Goal: Transaction & Acquisition: Book appointment/travel/reservation

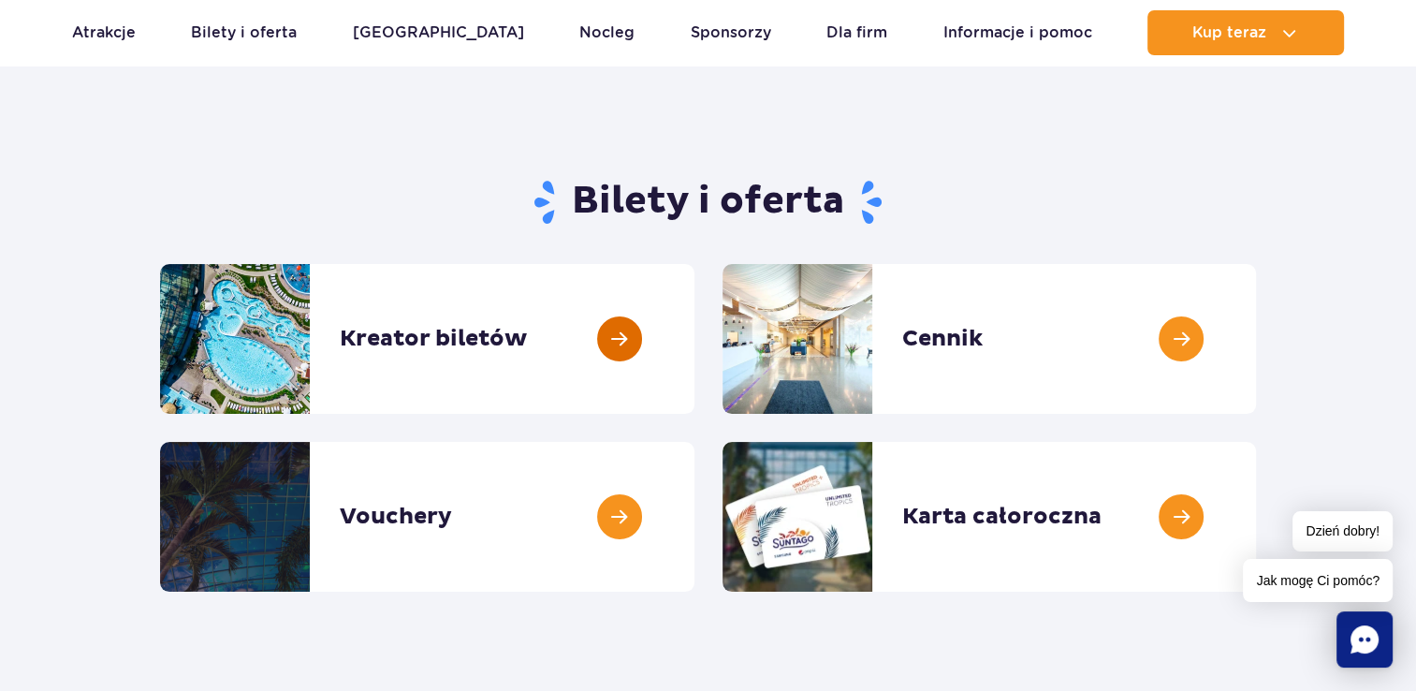
scroll to position [94, 0]
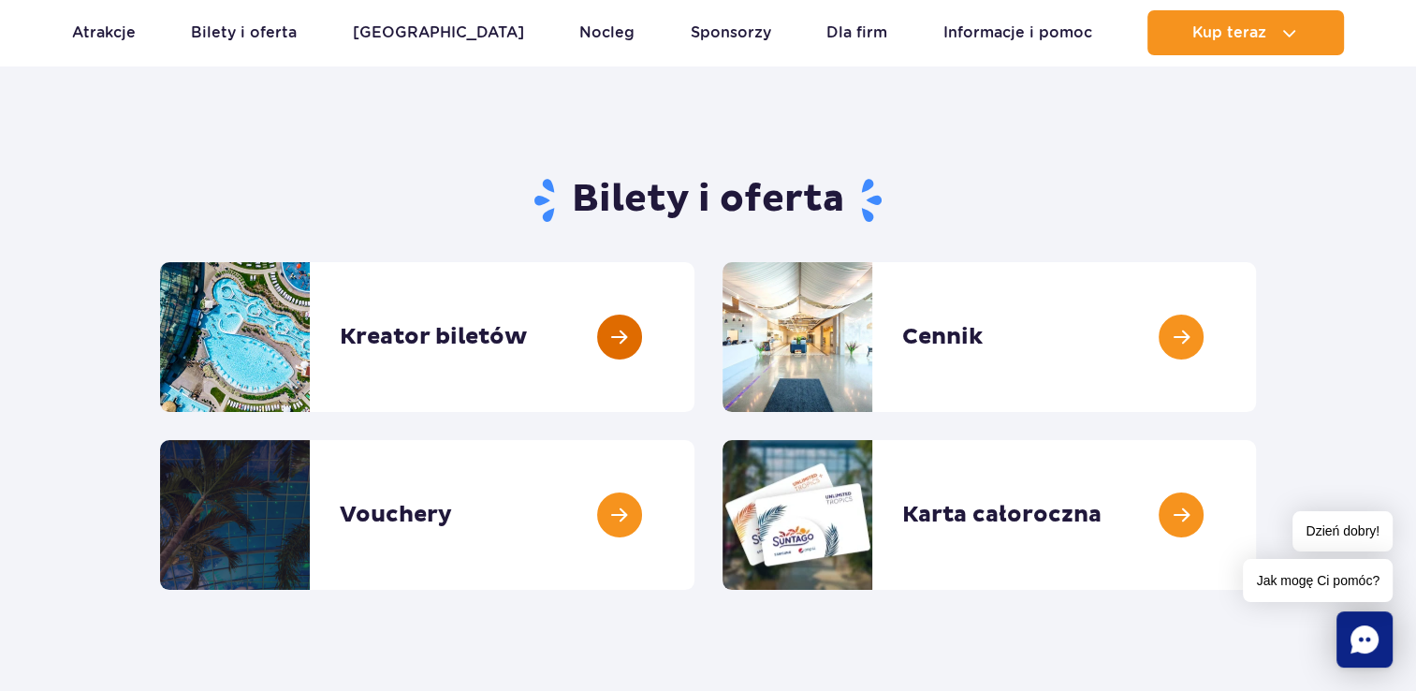
click at [695, 345] on link at bounding box center [695, 337] width 0 height 150
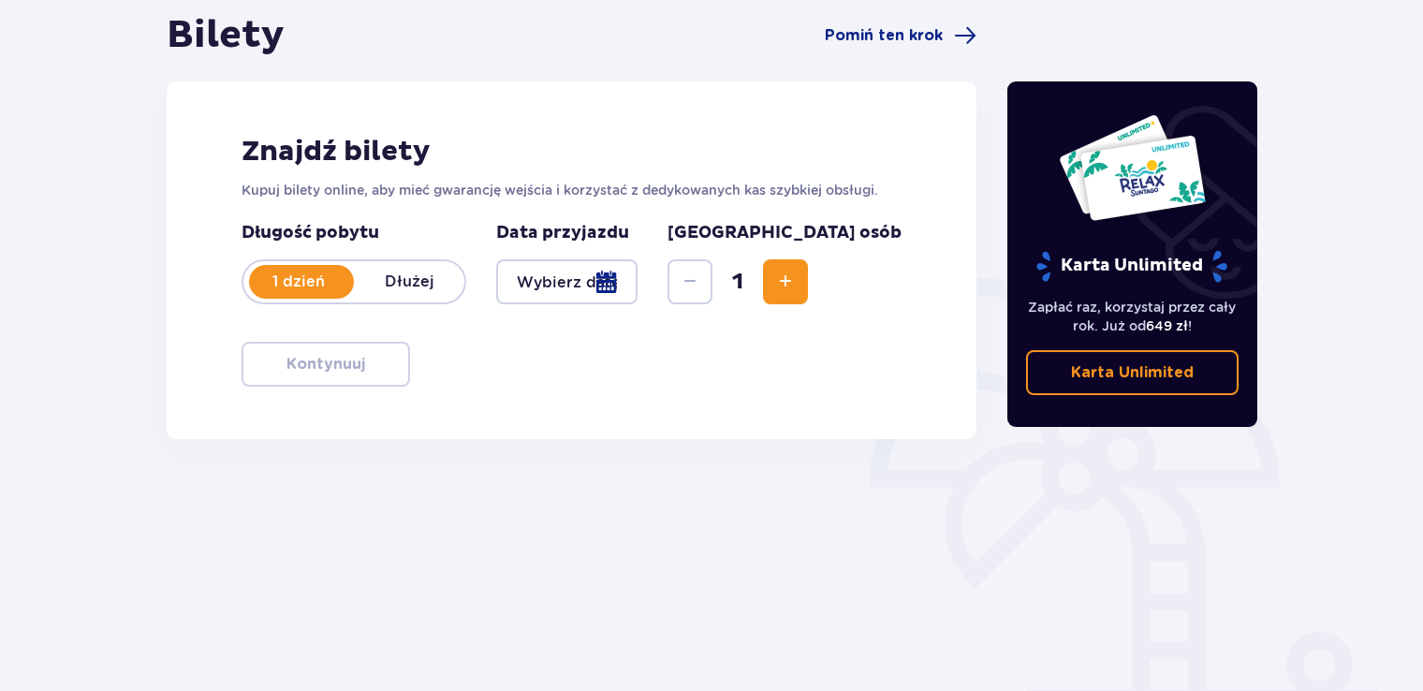
scroll to position [187, 0]
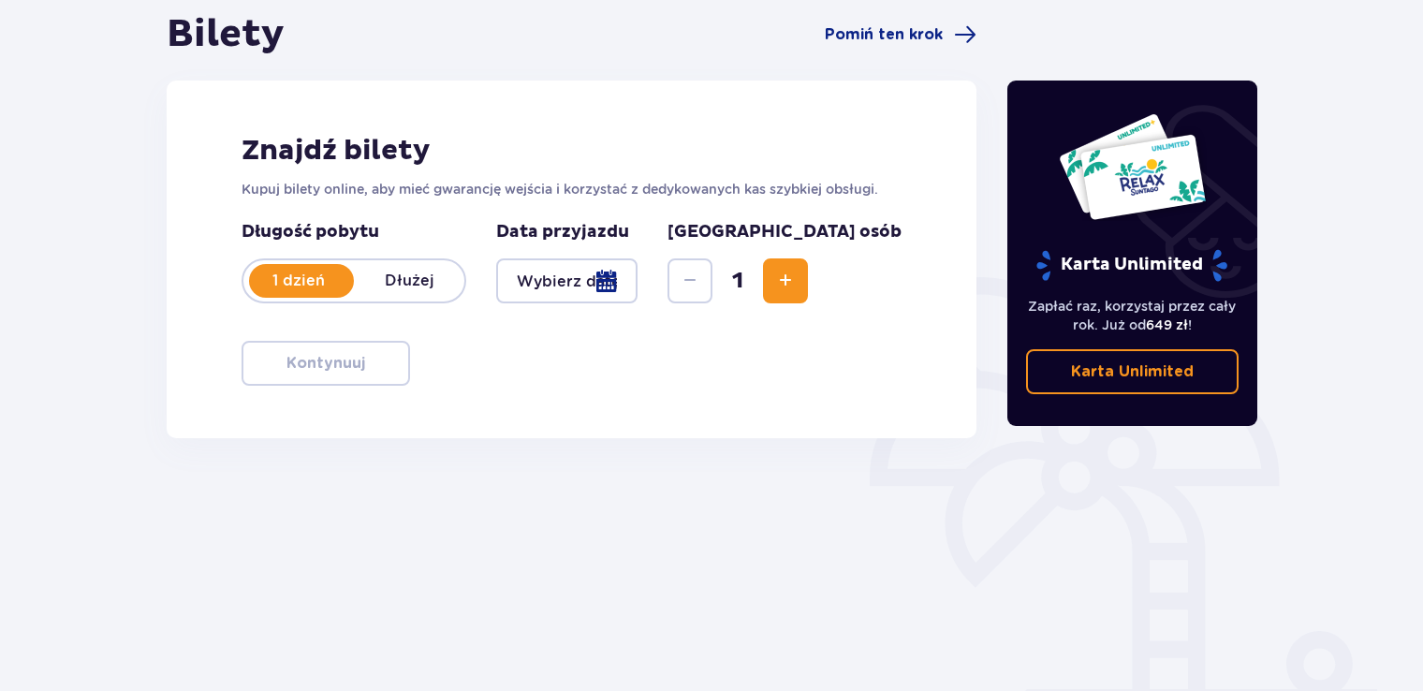
click at [638, 286] on div at bounding box center [566, 280] width 141 height 45
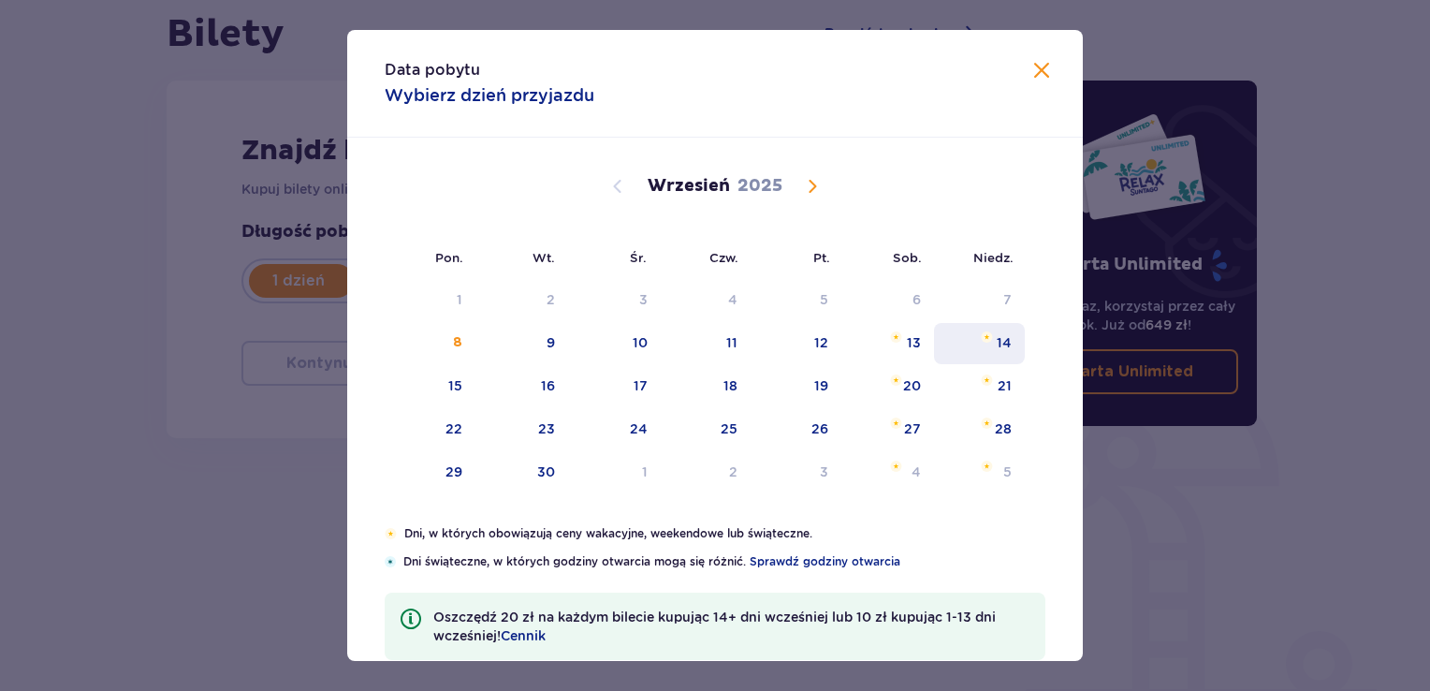
click at [998, 337] on div "14" at bounding box center [1004, 342] width 15 height 19
type input "14.09.25"
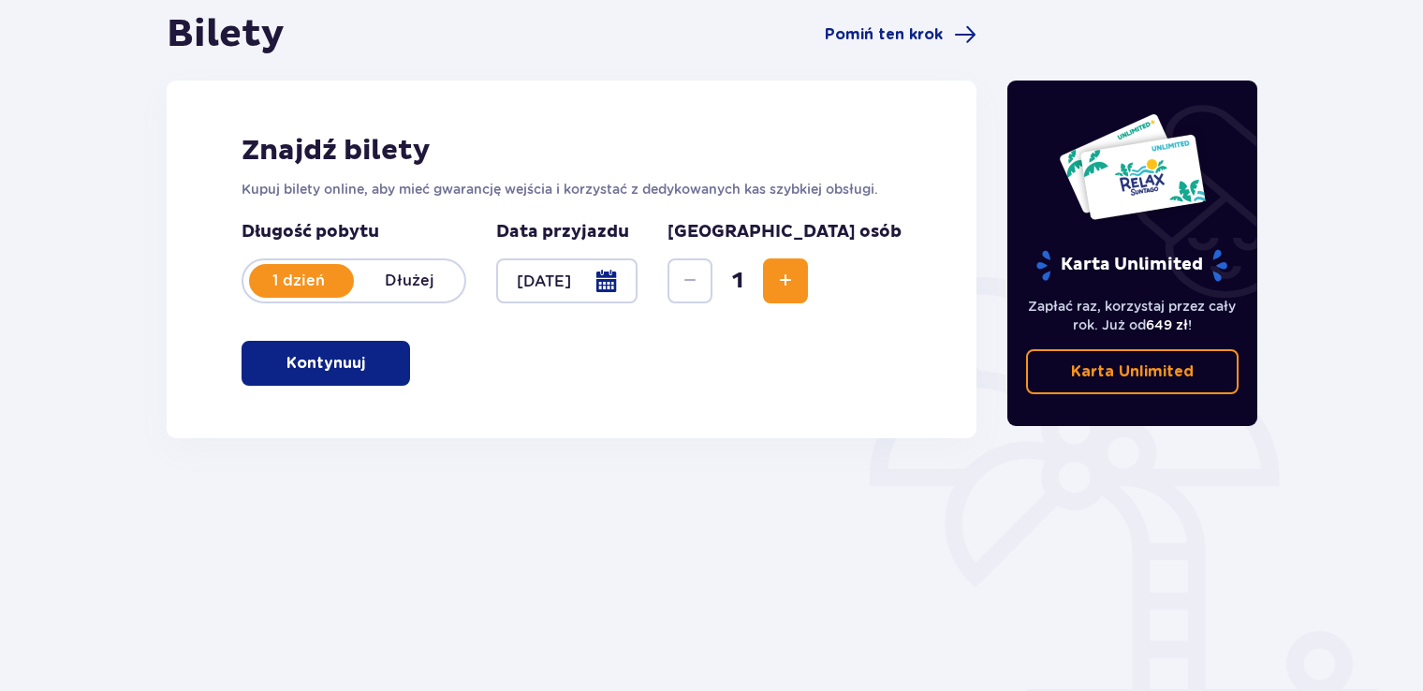
click at [797, 279] on span "Increase" at bounding box center [785, 281] width 22 height 22
click at [797, 277] on span "Increase" at bounding box center [785, 281] width 22 height 22
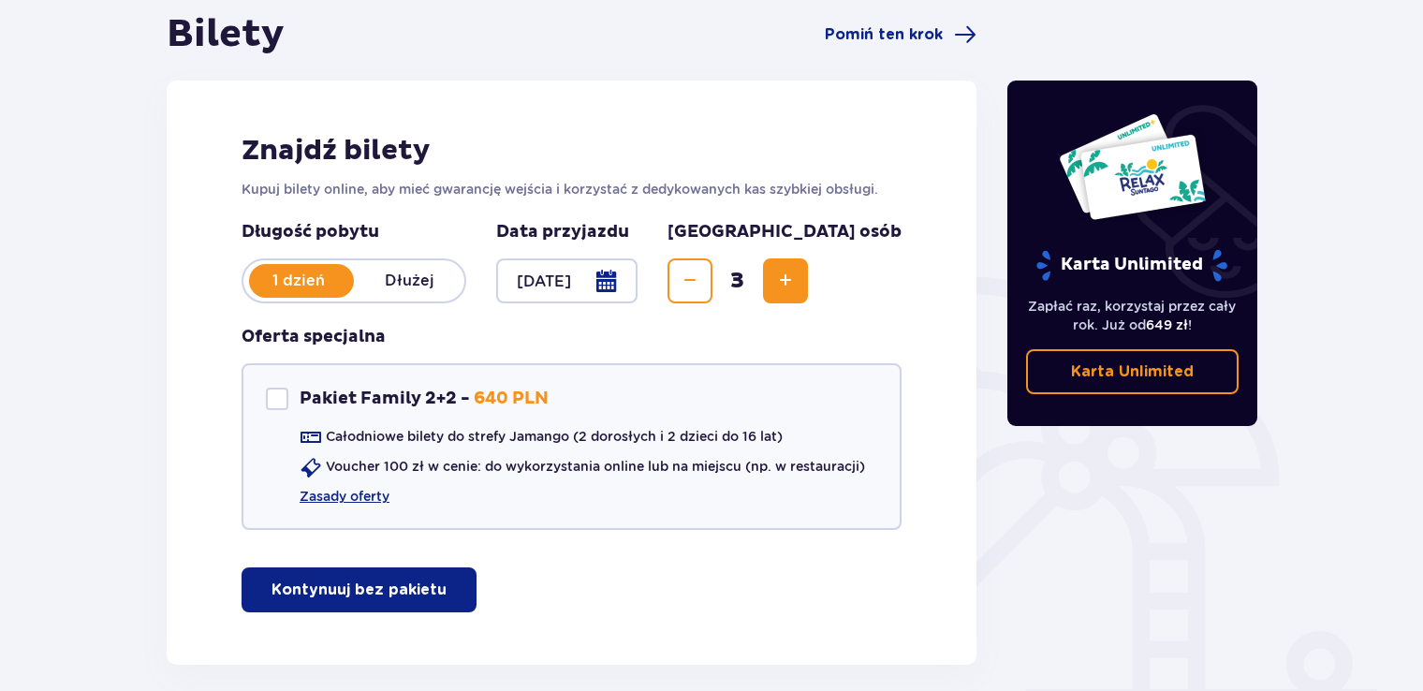
click at [797, 277] on span "Increase" at bounding box center [785, 281] width 22 height 22
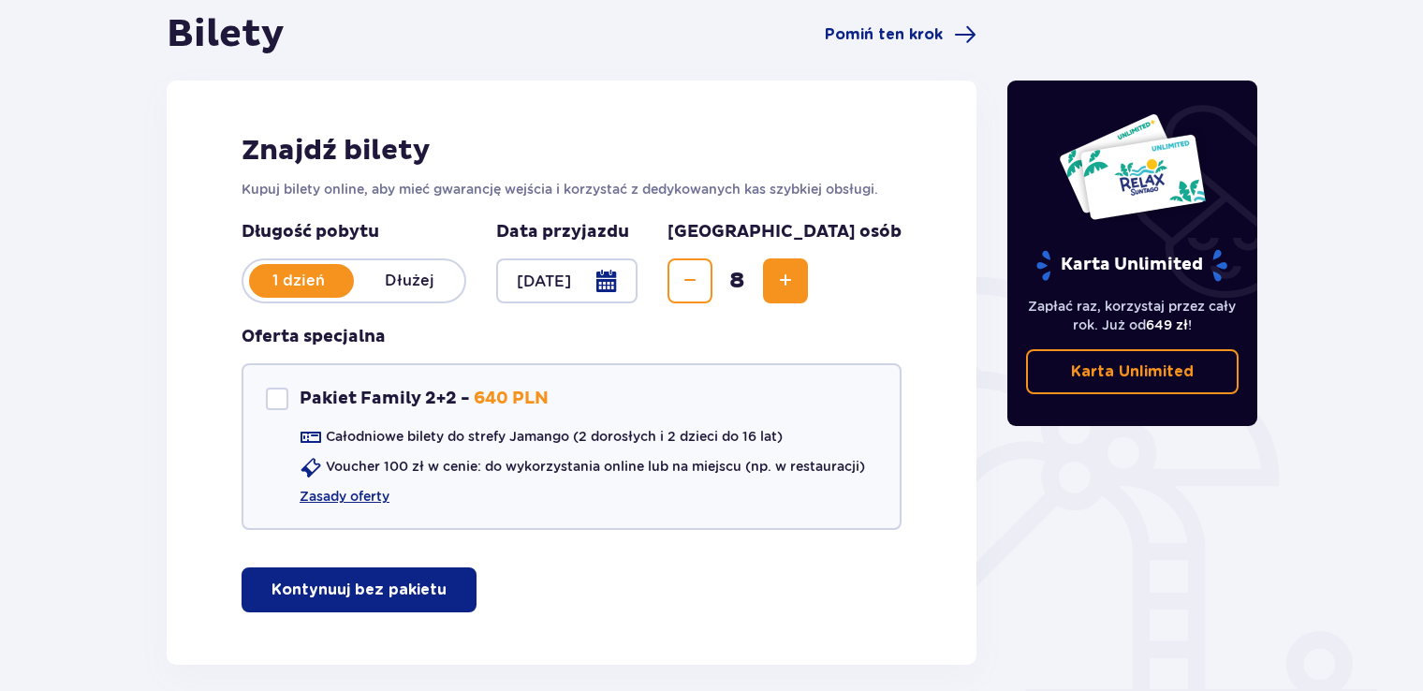
click at [797, 277] on span "Increase" at bounding box center [785, 281] width 22 height 22
click at [279, 393] on div at bounding box center [277, 399] width 22 height 22
checkbox input "true"
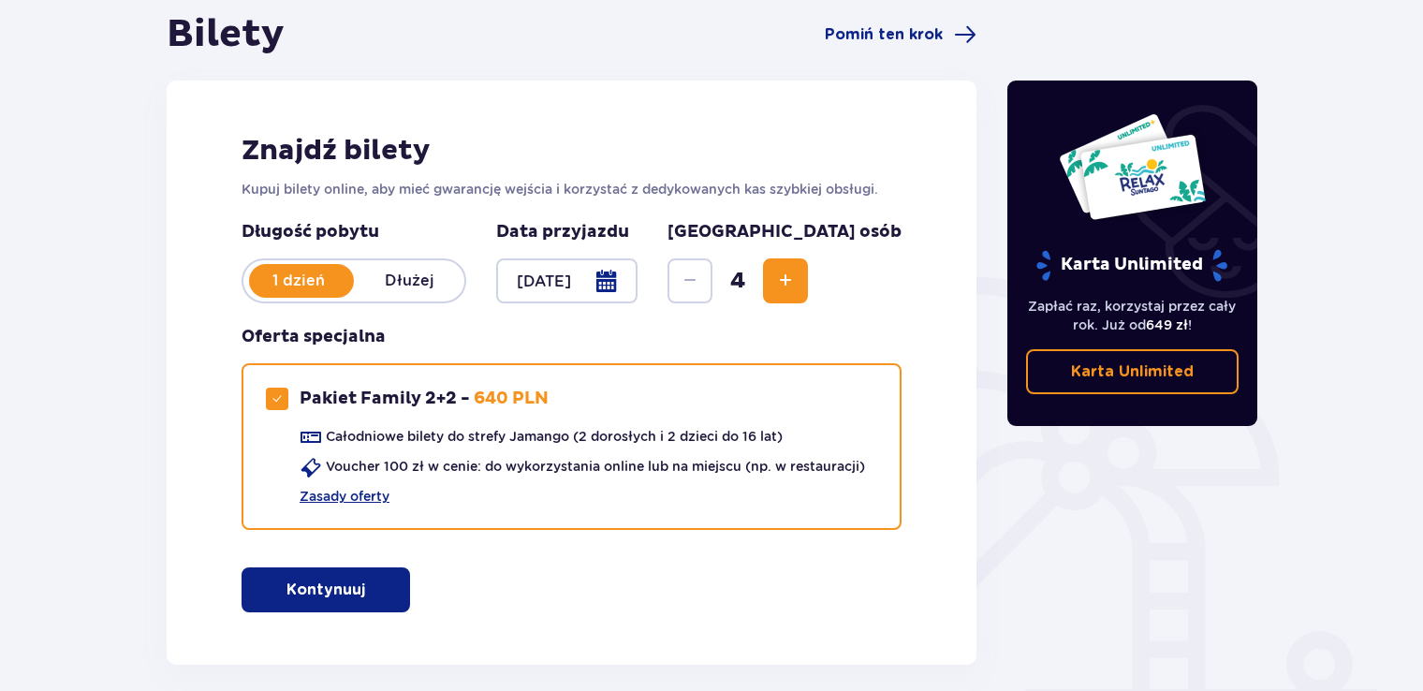
click at [351, 592] on button "Kontynuuj" at bounding box center [326, 589] width 169 height 45
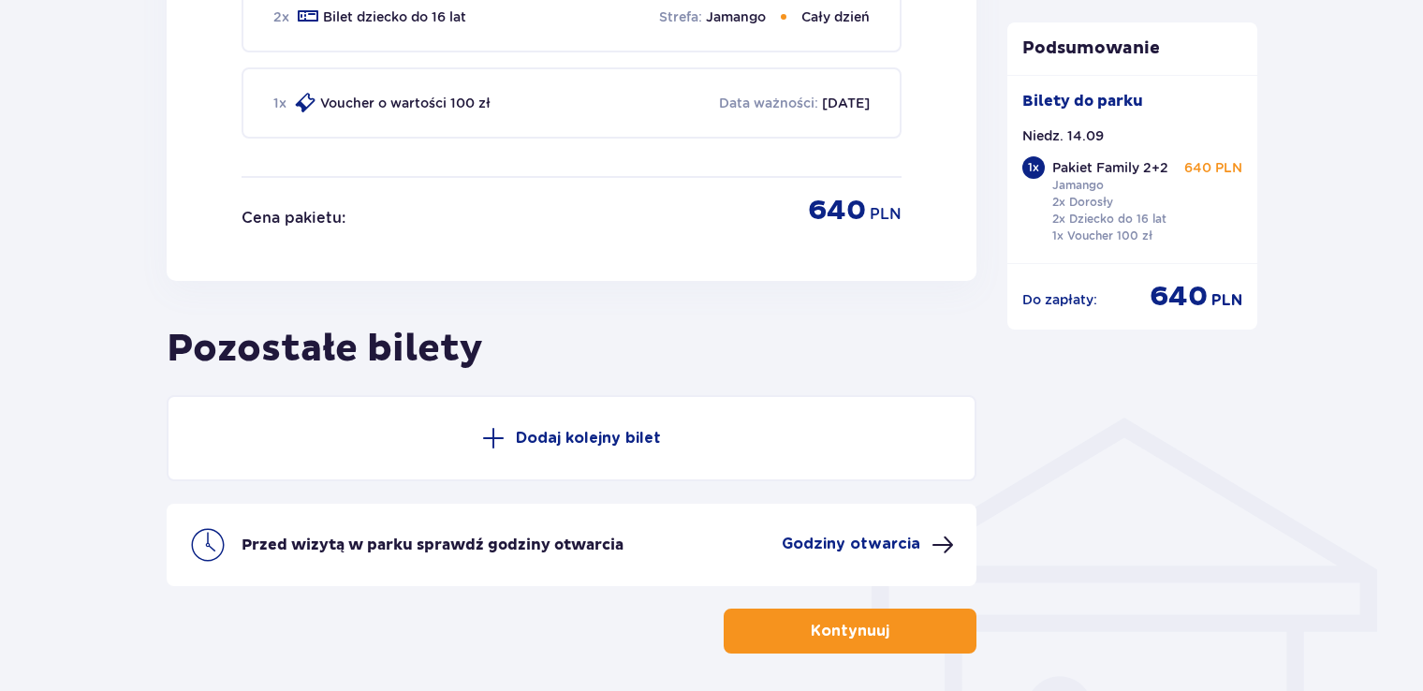
scroll to position [1132, 0]
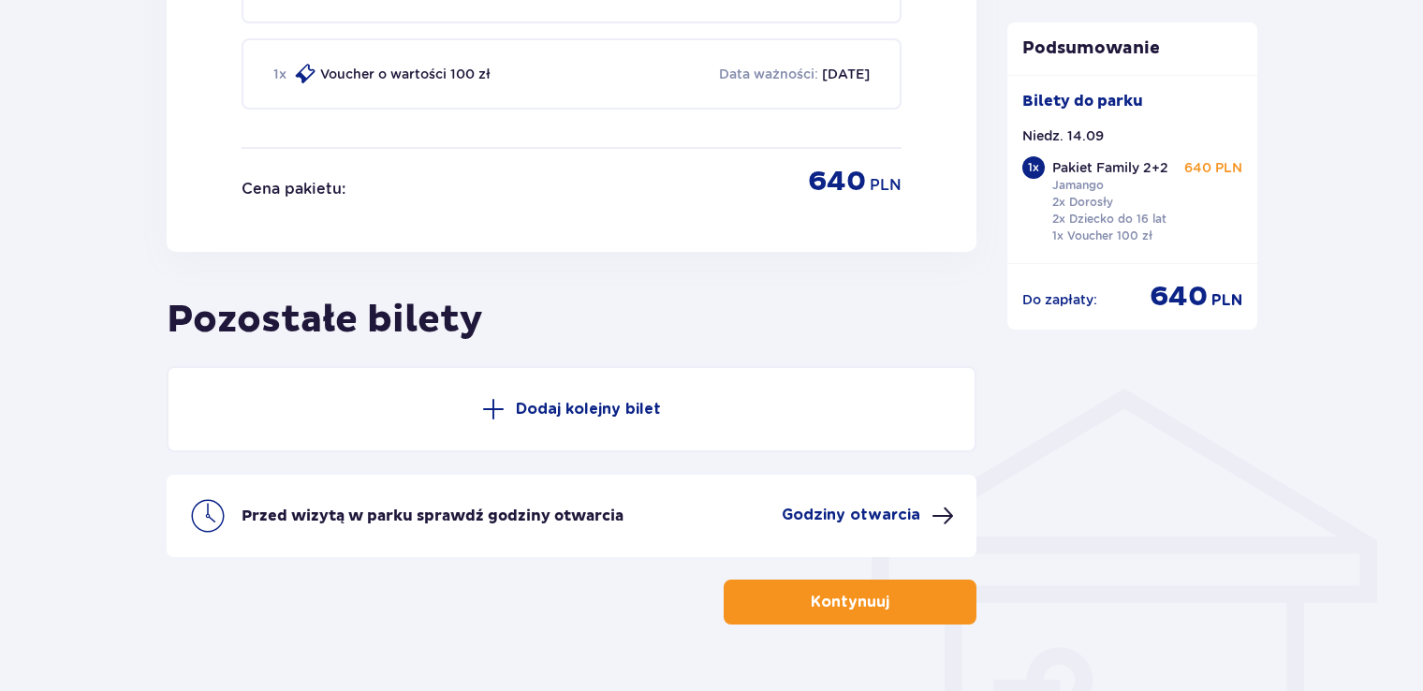
click at [566, 403] on p "Dodaj kolejny bilet" at bounding box center [588, 409] width 145 height 21
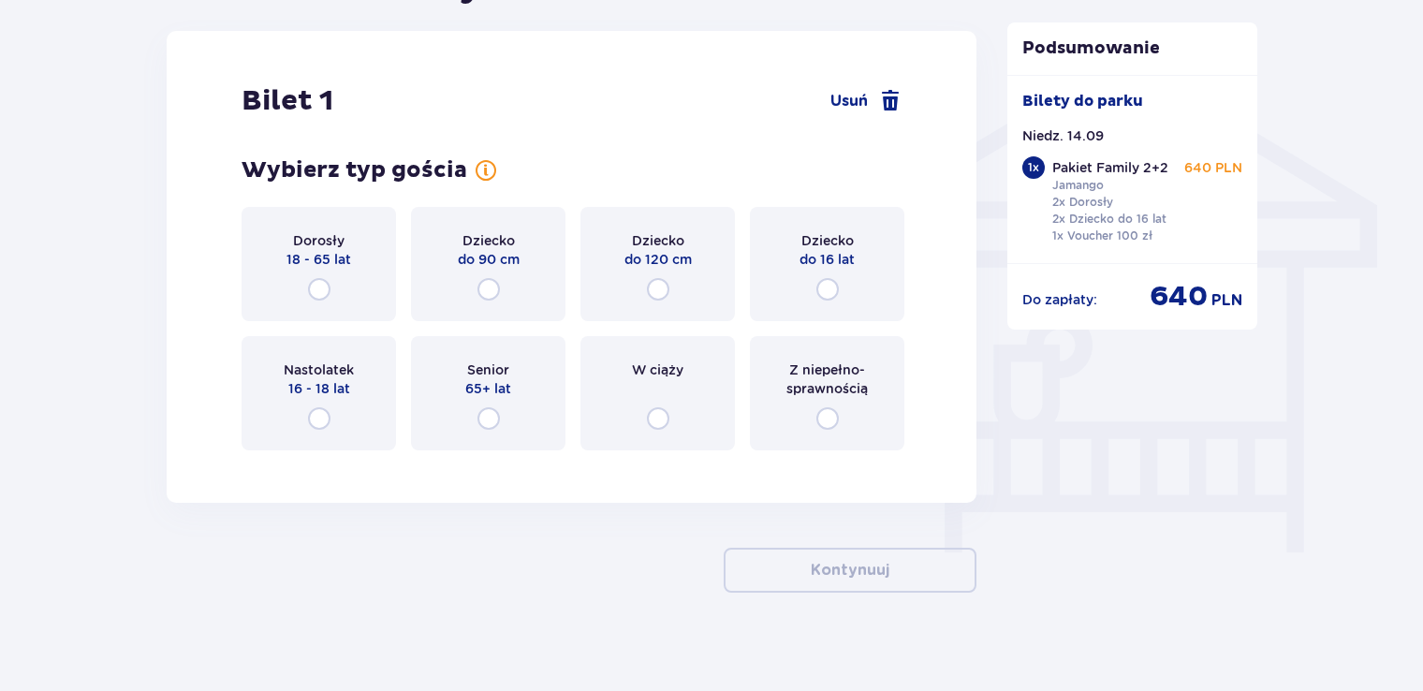
scroll to position [1472, 0]
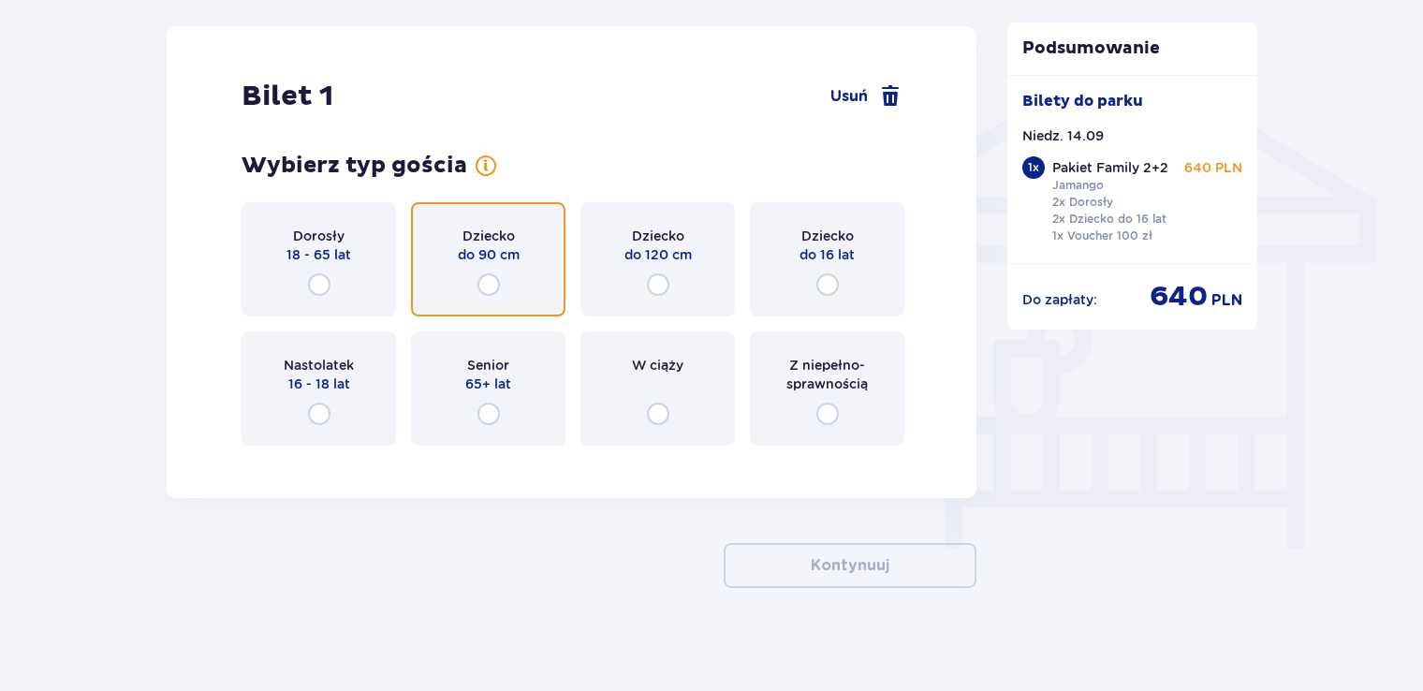
click at [483, 282] on input "radio" at bounding box center [488, 284] width 22 height 22
radio input "true"
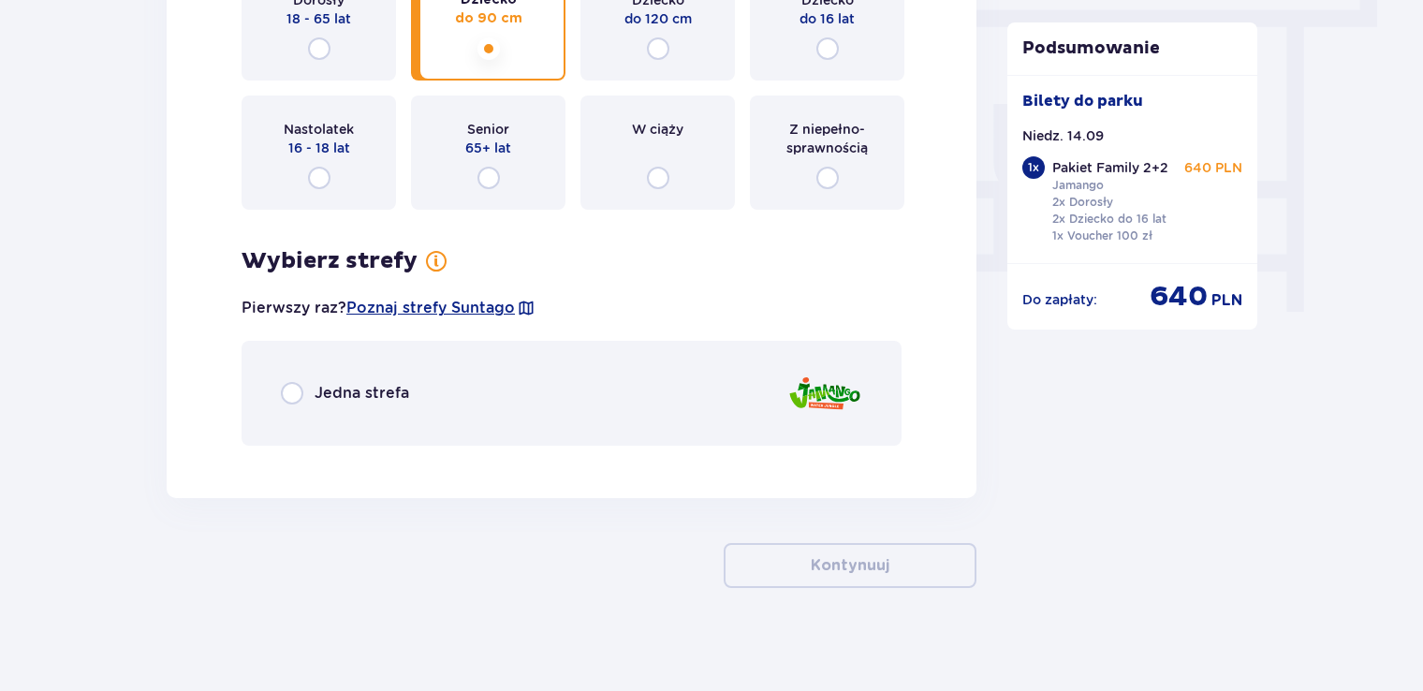
scroll to position [1713, 0]
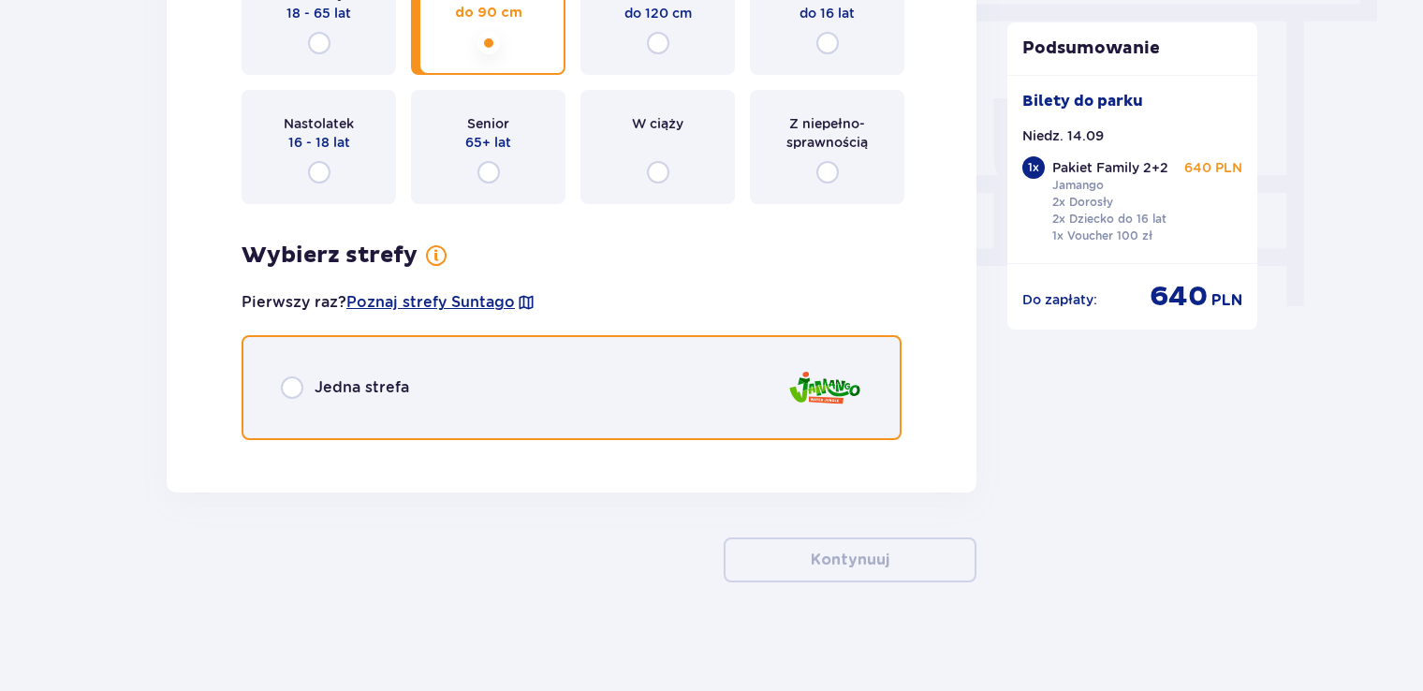
click at [295, 384] on input "radio" at bounding box center [292, 387] width 22 height 22
radio input "true"
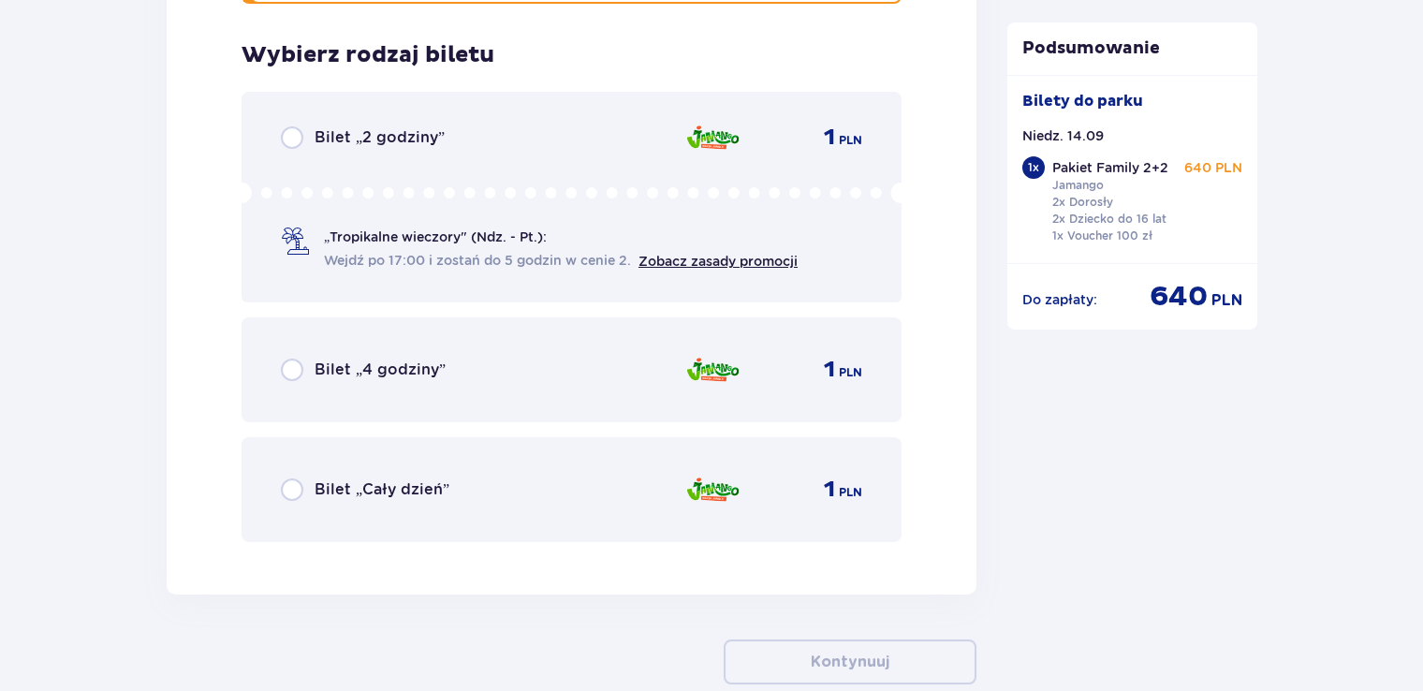
scroll to position [2164, 0]
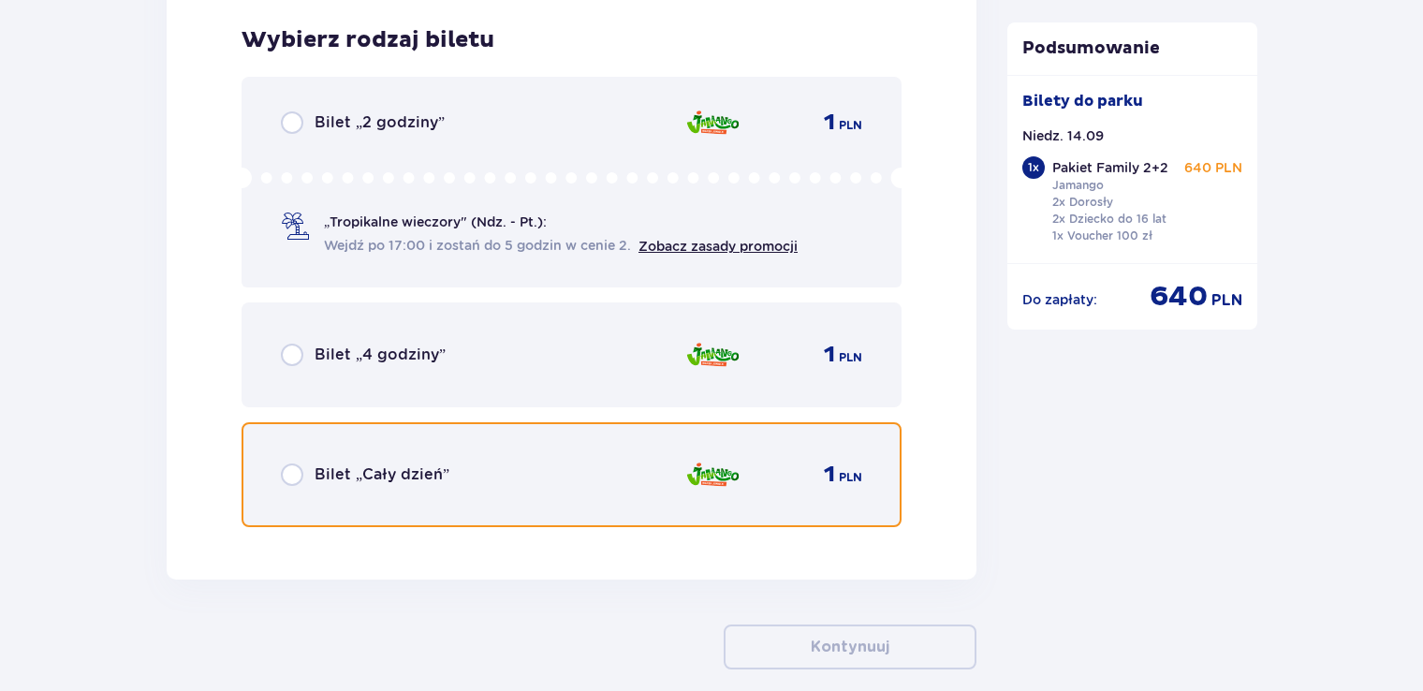
click at [291, 466] on input "radio" at bounding box center [292, 474] width 22 height 22
radio input "true"
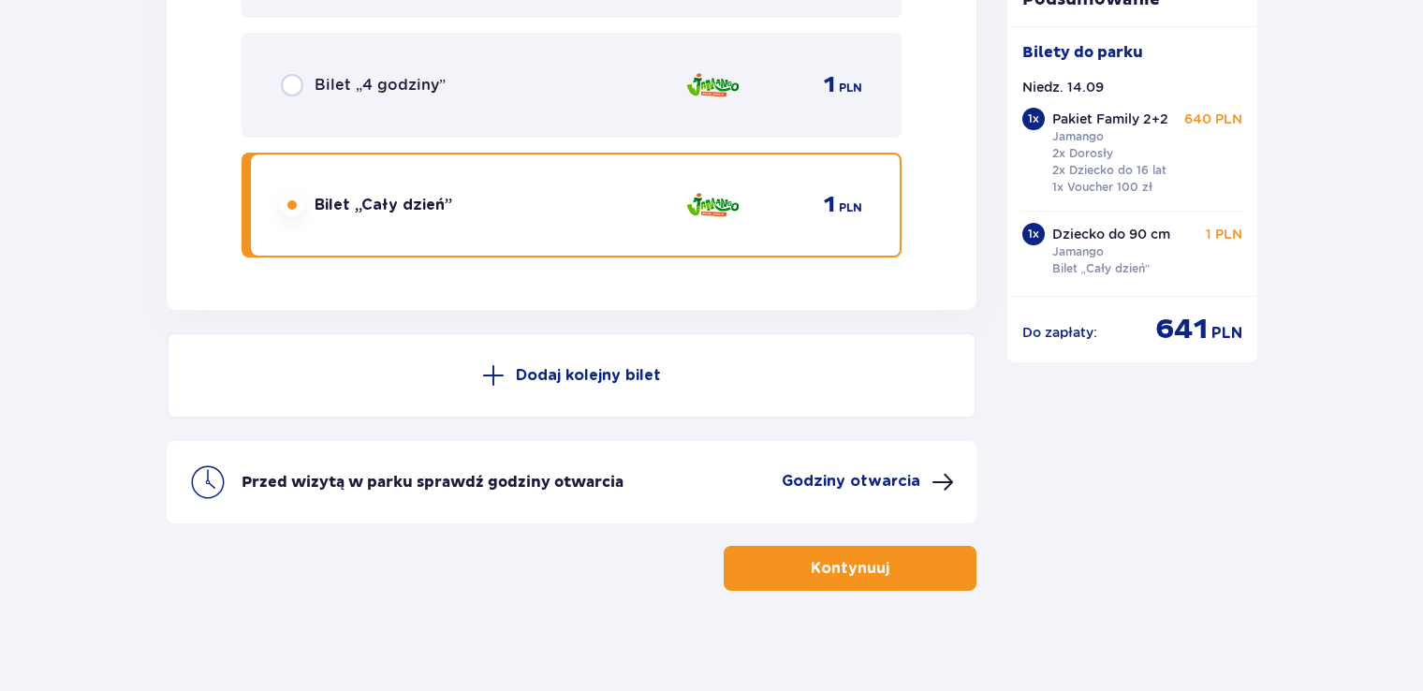
scroll to position [2441, 0]
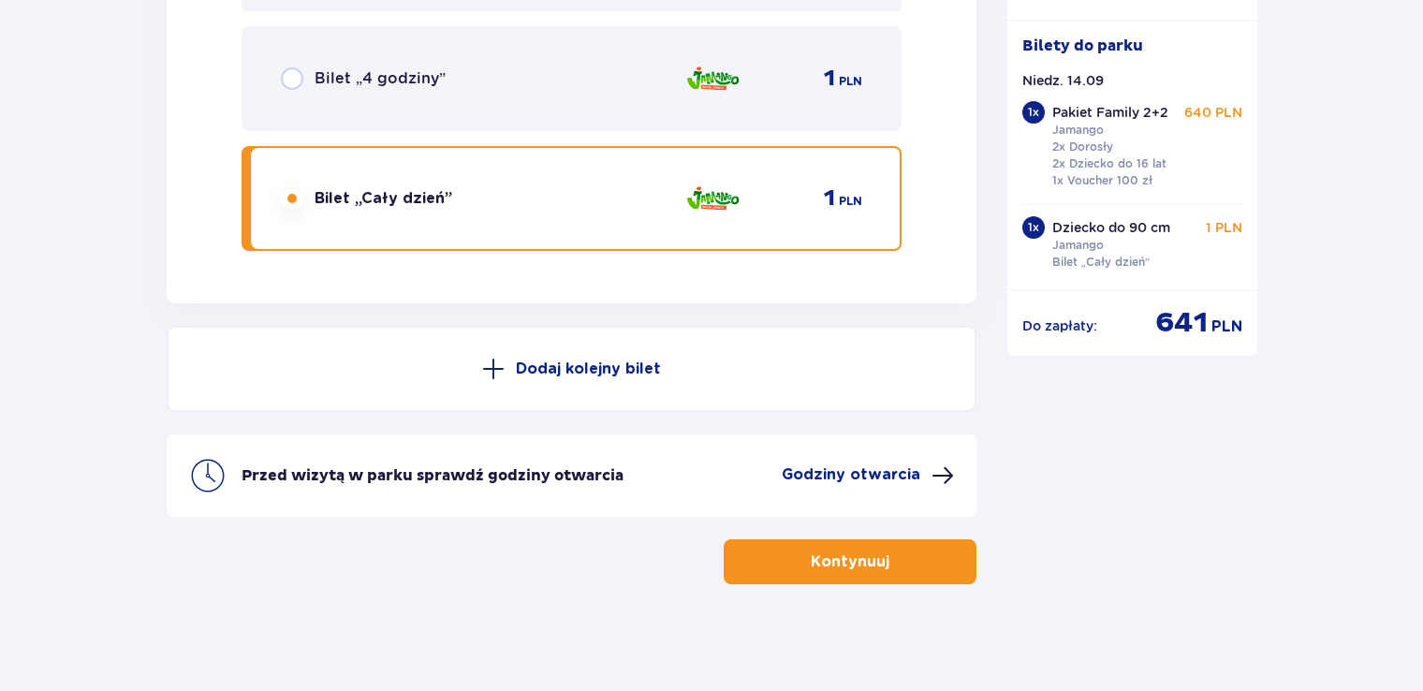
click at [600, 370] on p "Dodaj kolejny bilet" at bounding box center [588, 369] width 145 height 21
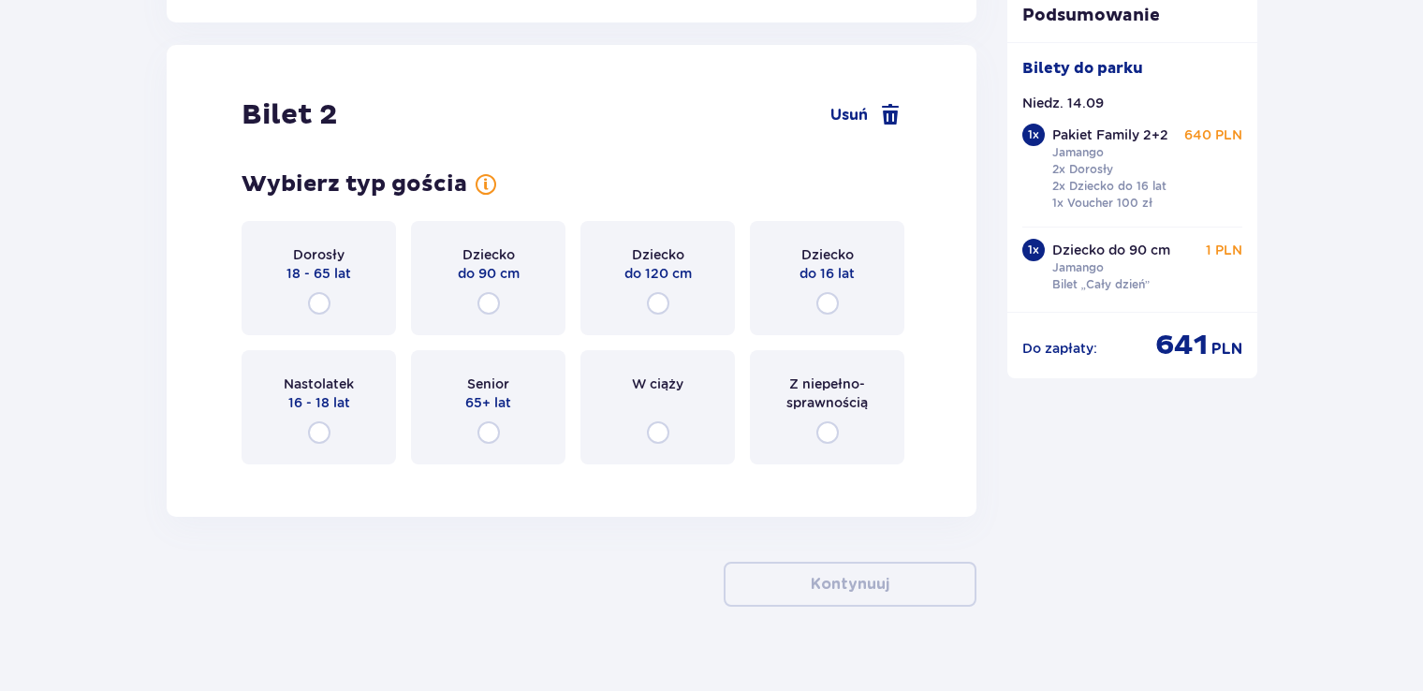
scroll to position [2739, 0]
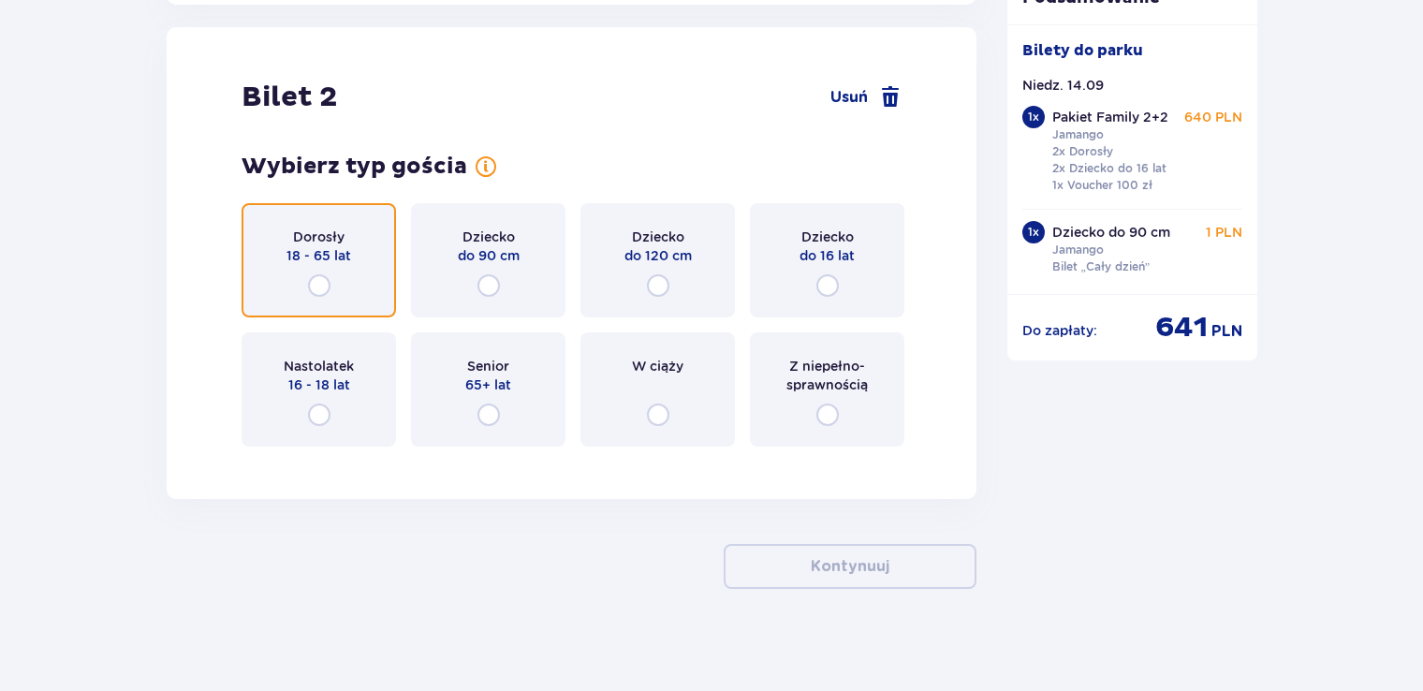
click at [319, 280] on input "radio" at bounding box center [319, 285] width 22 height 22
radio input "true"
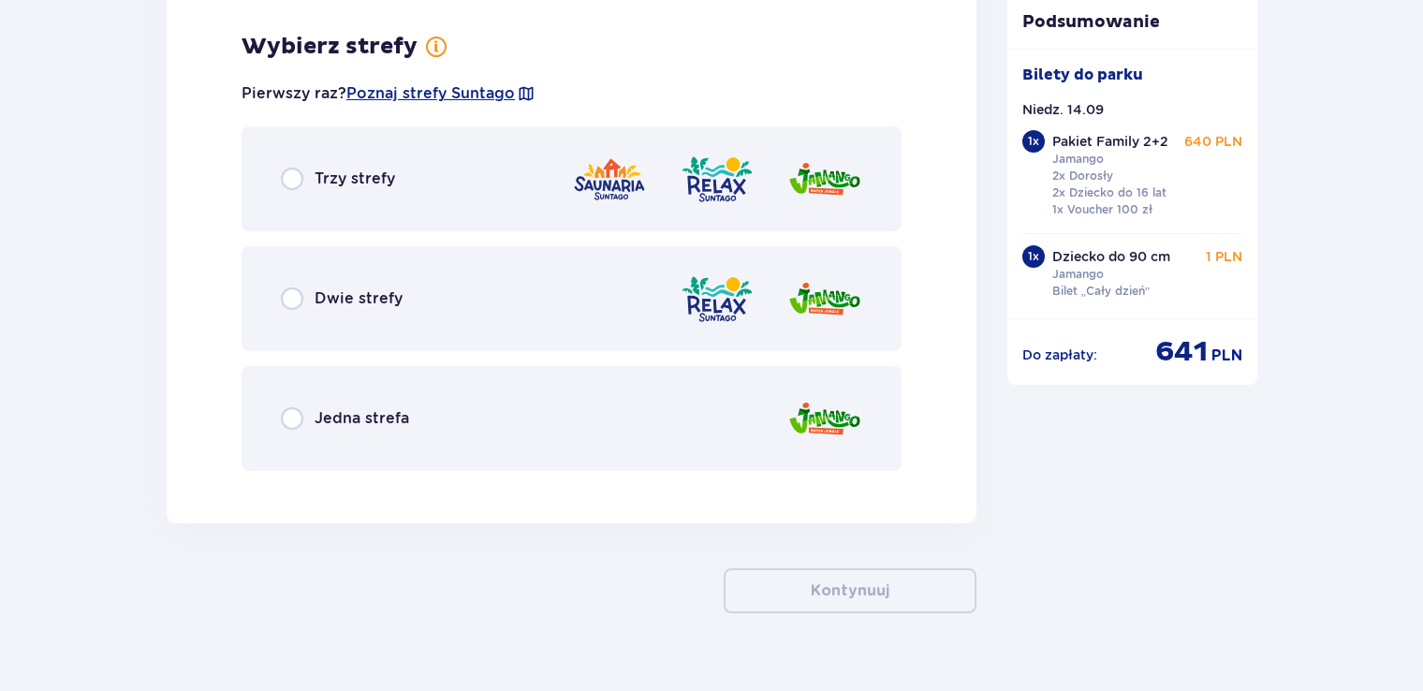
scroll to position [3196, 0]
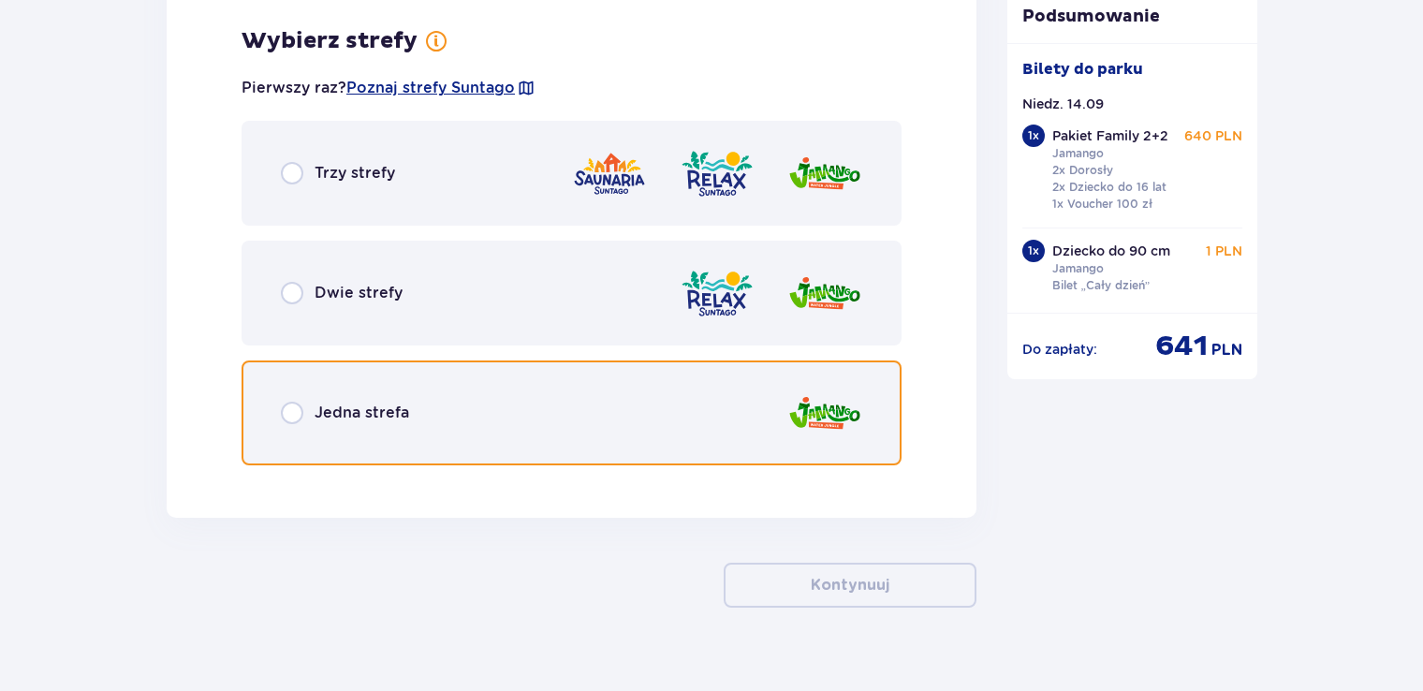
click at [296, 410] on input "radio" at bounding box center [292, 413] width 22 height 22
radio input "true"
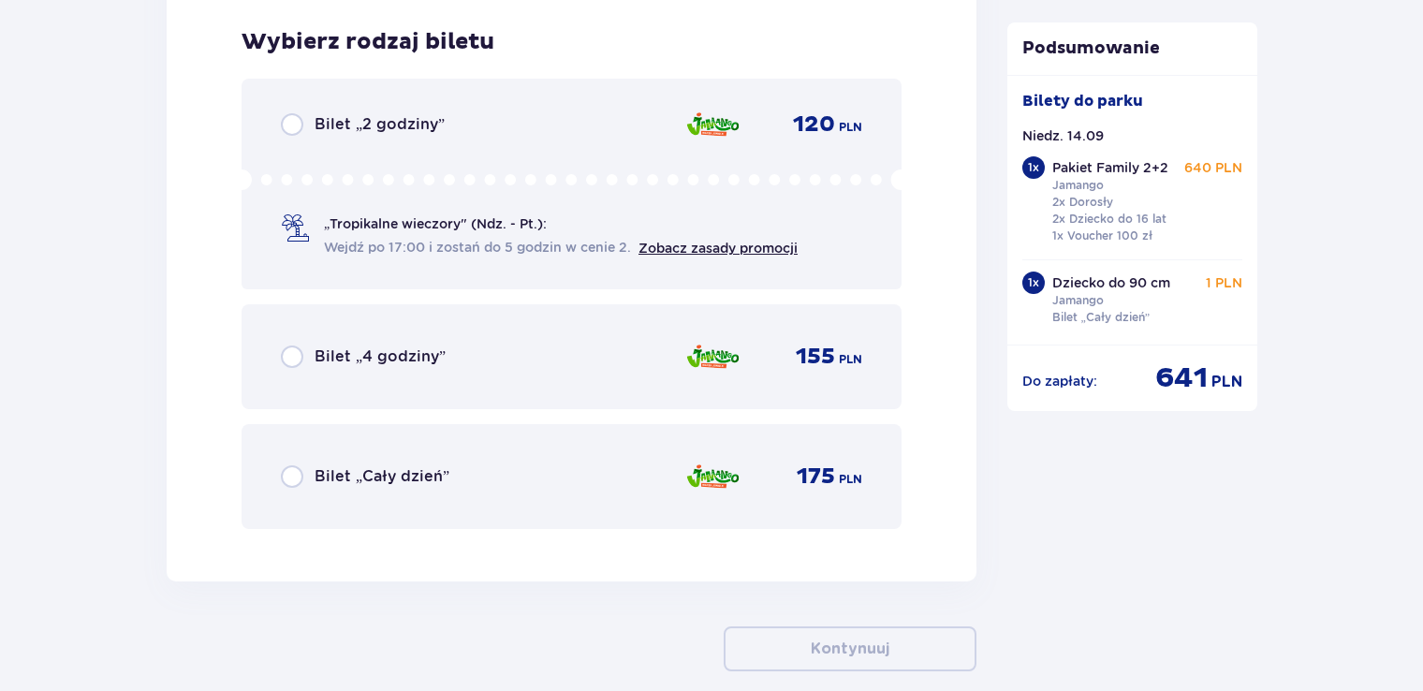
scroll to position [3672, 0]
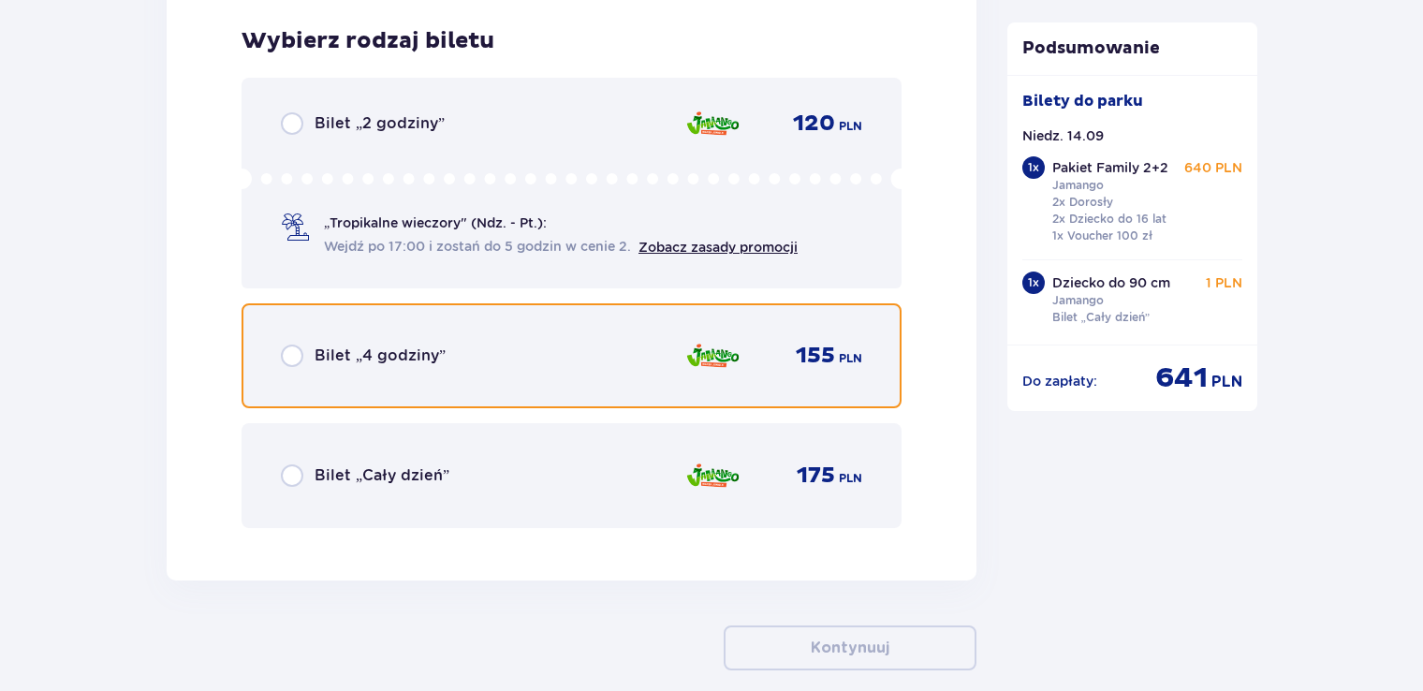
click at [296, 350] on input "radio" at bounding box center [292, 356] width 22 height 22
radio input "true"
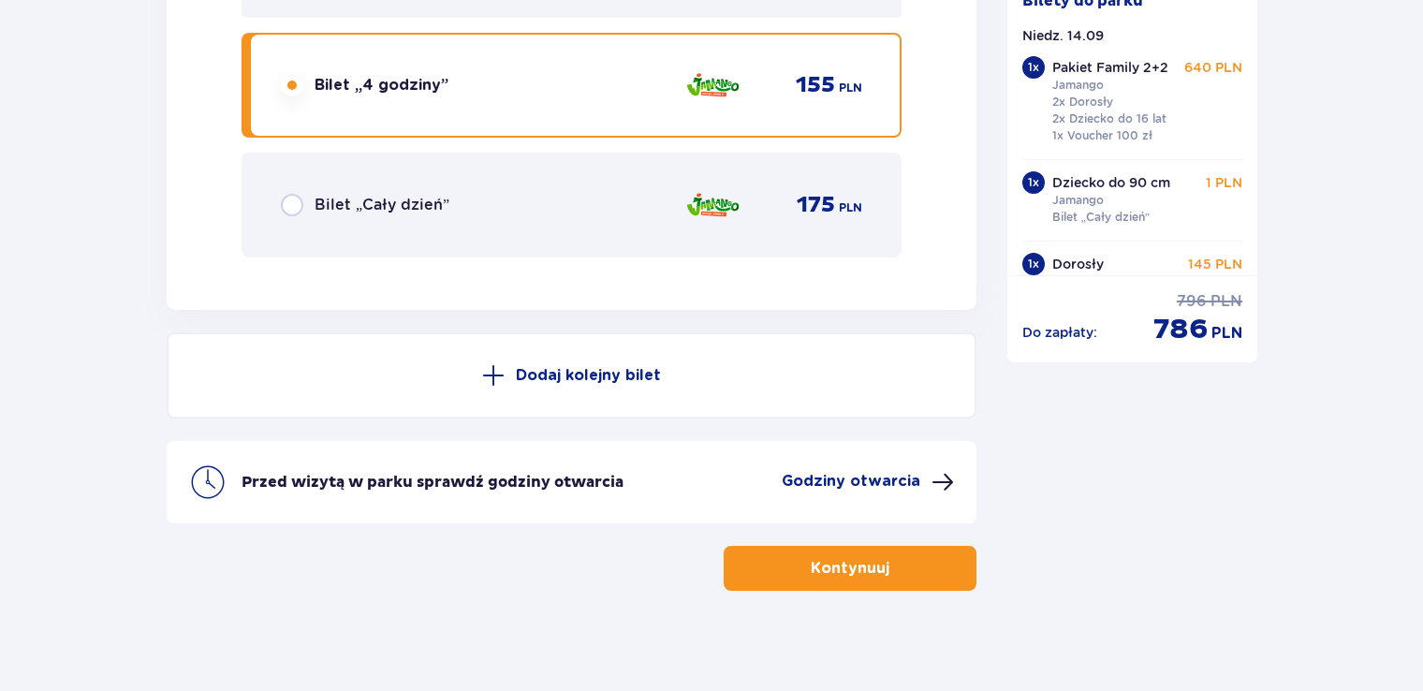
scroll to position [3948, 0]
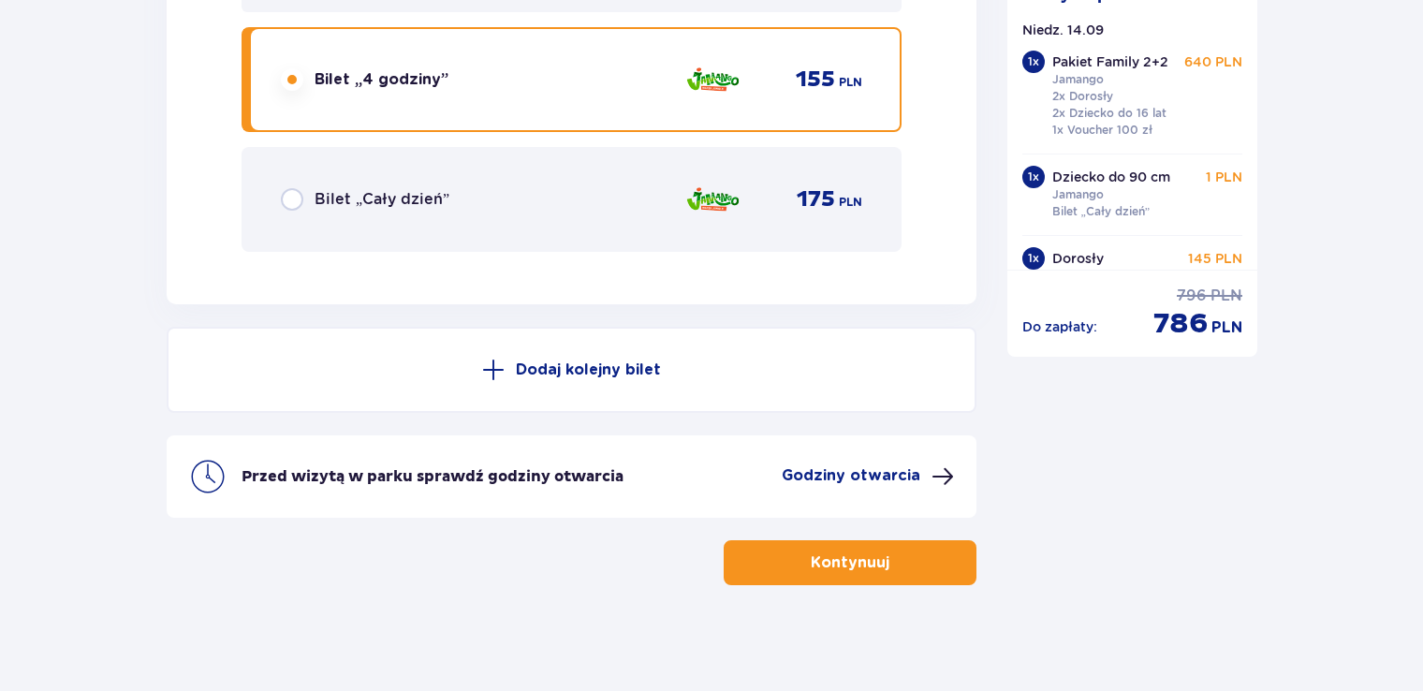
click at [587, 359] on p "Dodaj kolejny bilet" at bounding box center [588, 369] width 145 height 21
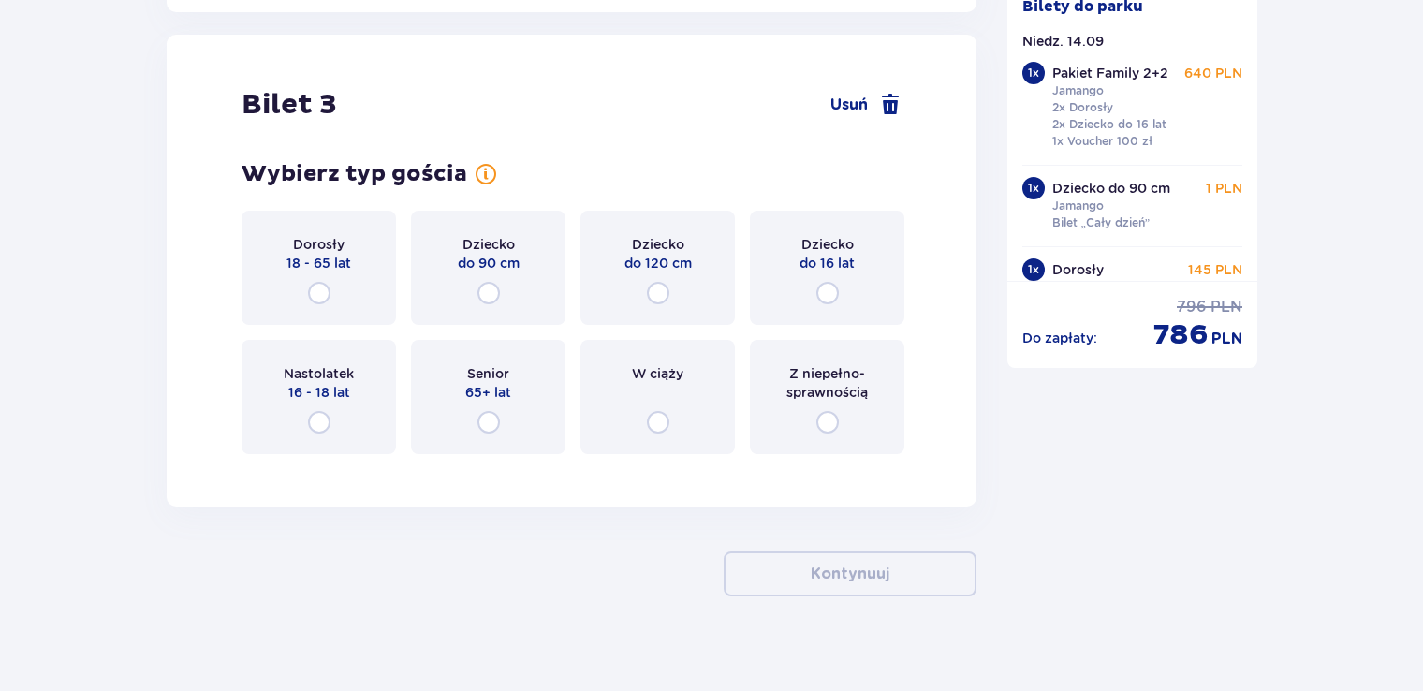
scroll to position [4247, 0]
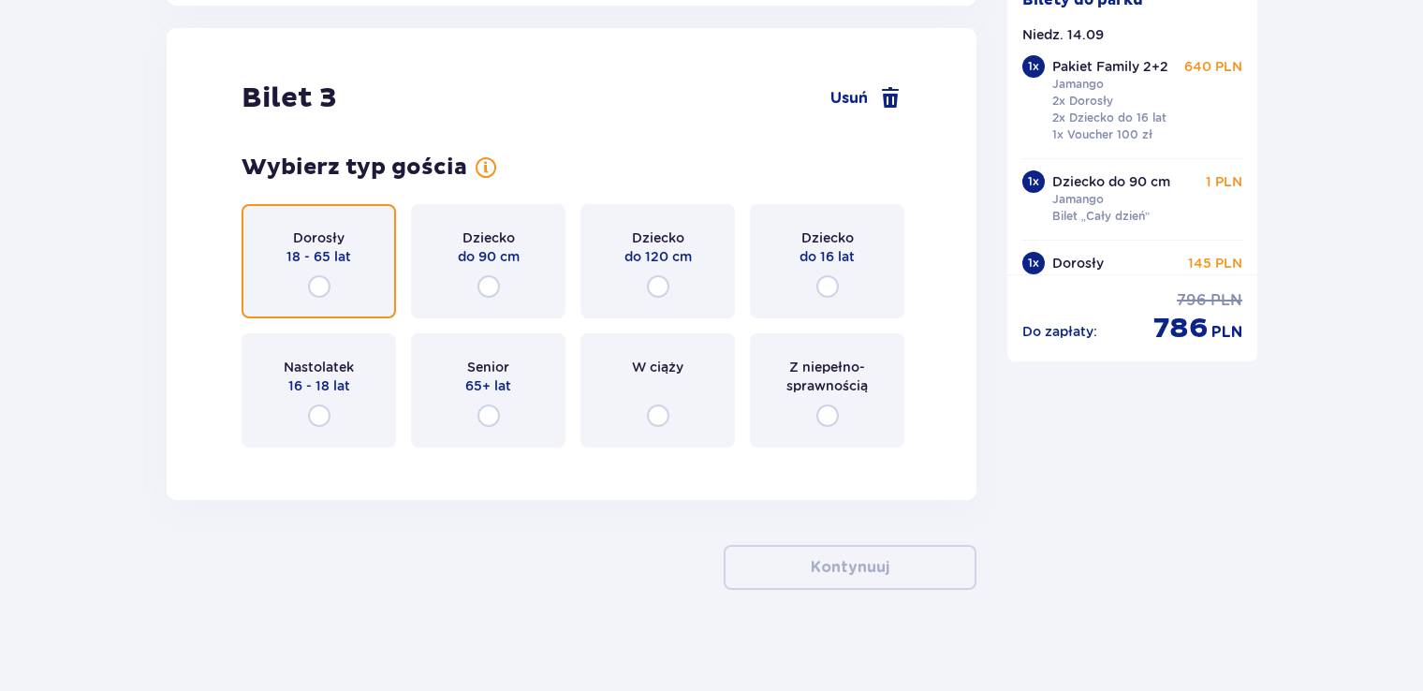
click at [316, 281] on input "radio" at bounding box center [319, 286] width 22 height 22
radio input "true"
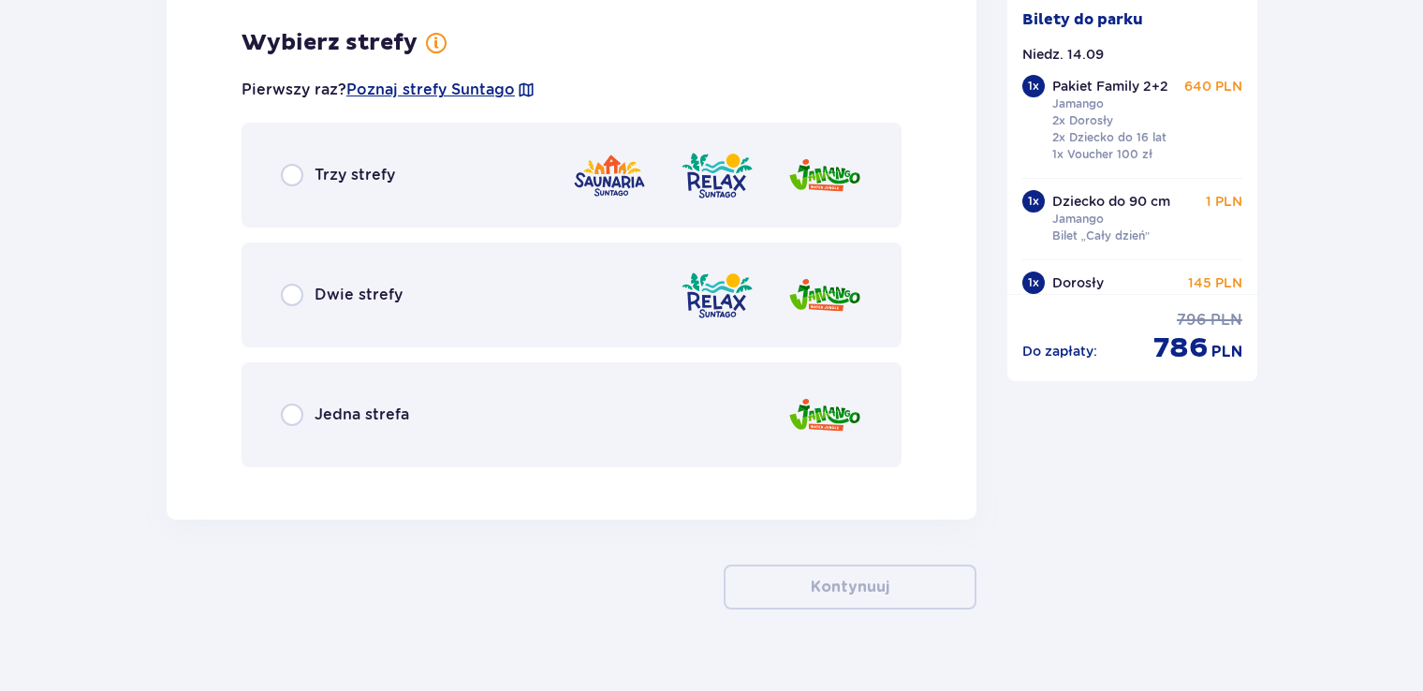
scroll to position [4703, 0]
click at [348, 406] on p "Jedna strefa" at bounding box center [362, 413] width 95 height 21
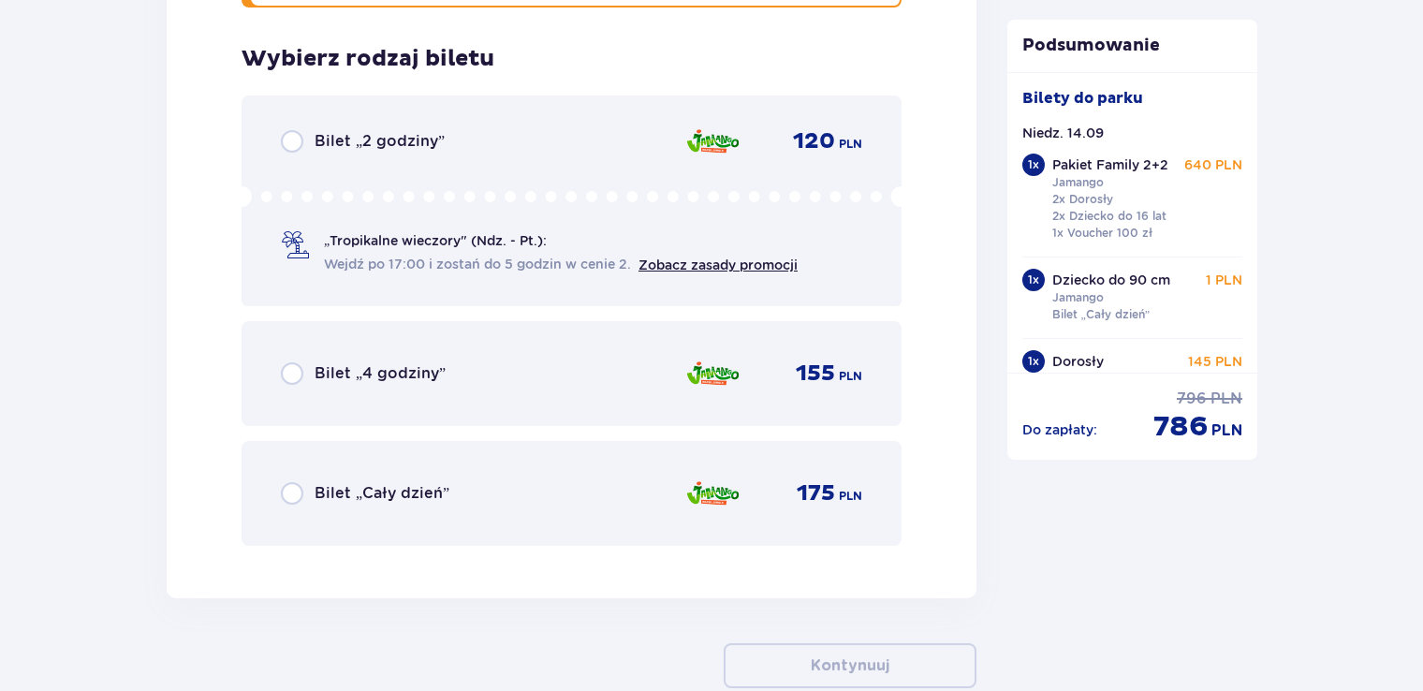
scroll to position [5179, 0]
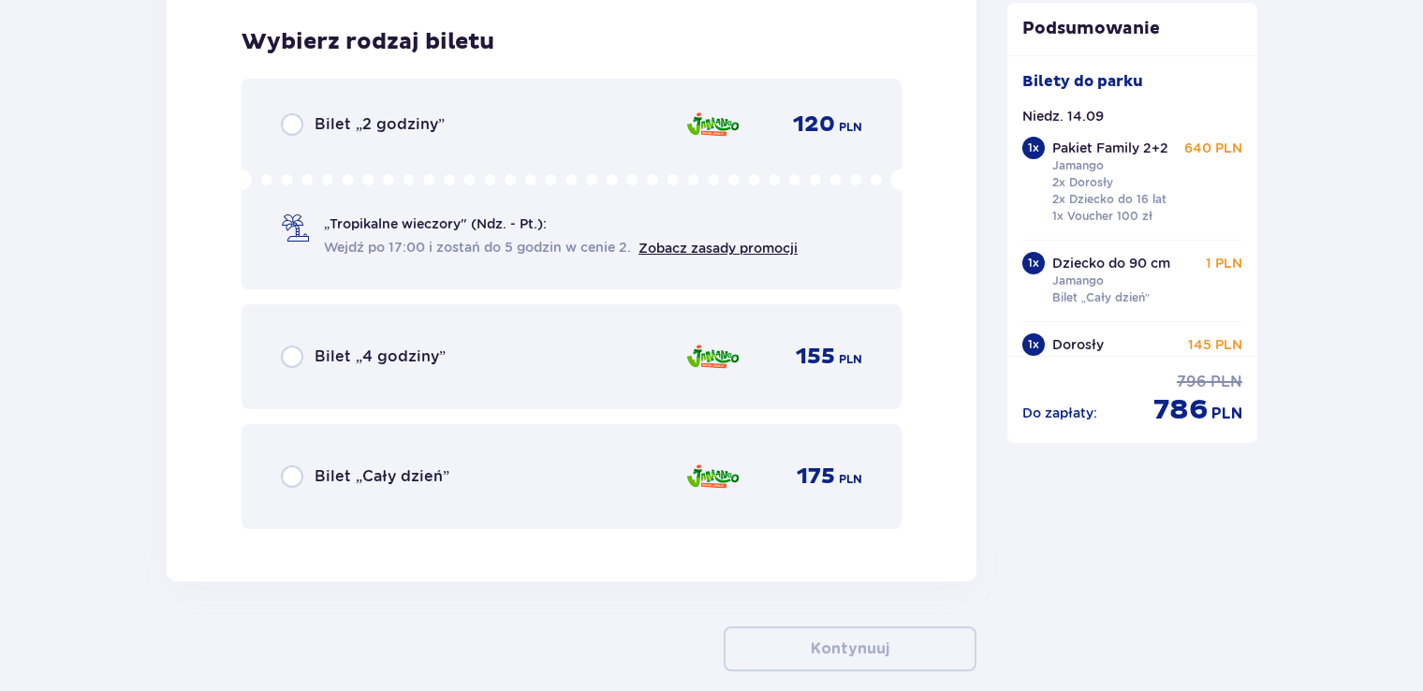
click at [374, 349] on p "Bilet „4 godziny”" at bounding box center [380, 356] width 131 height 21
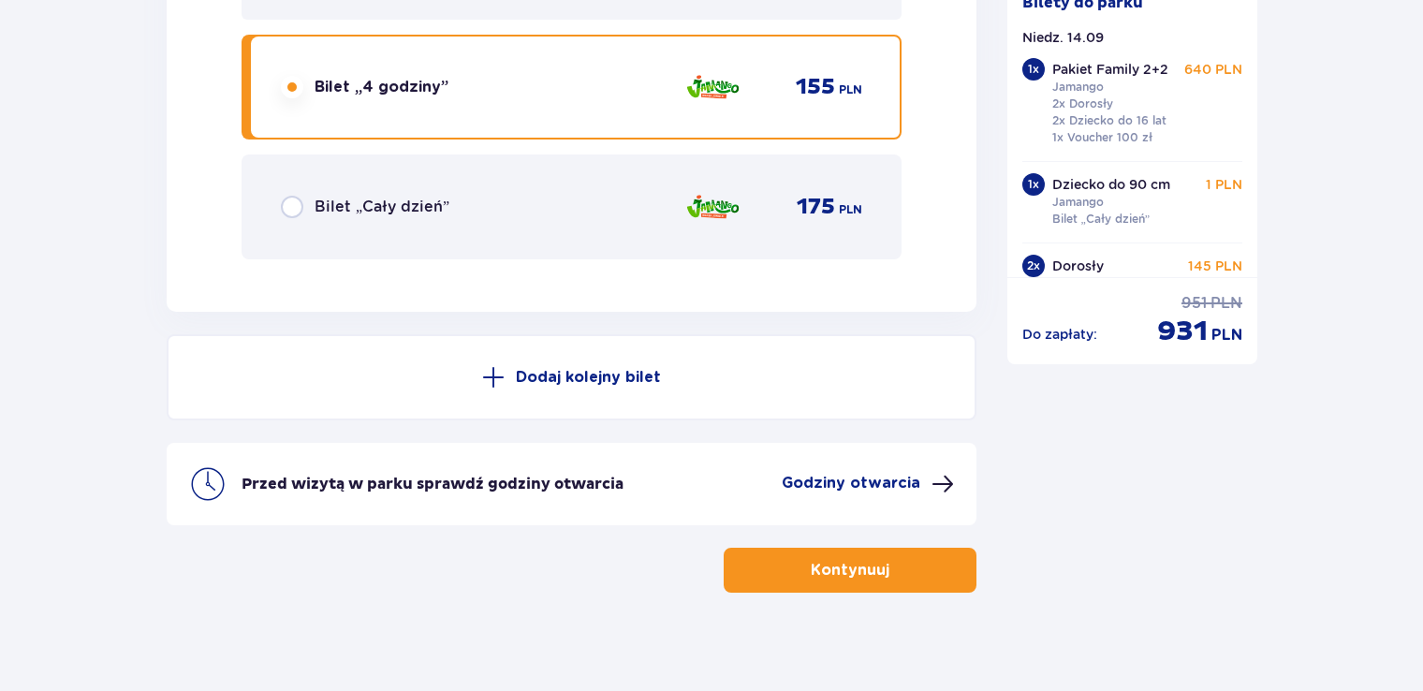
scroll to position [5456, 0]
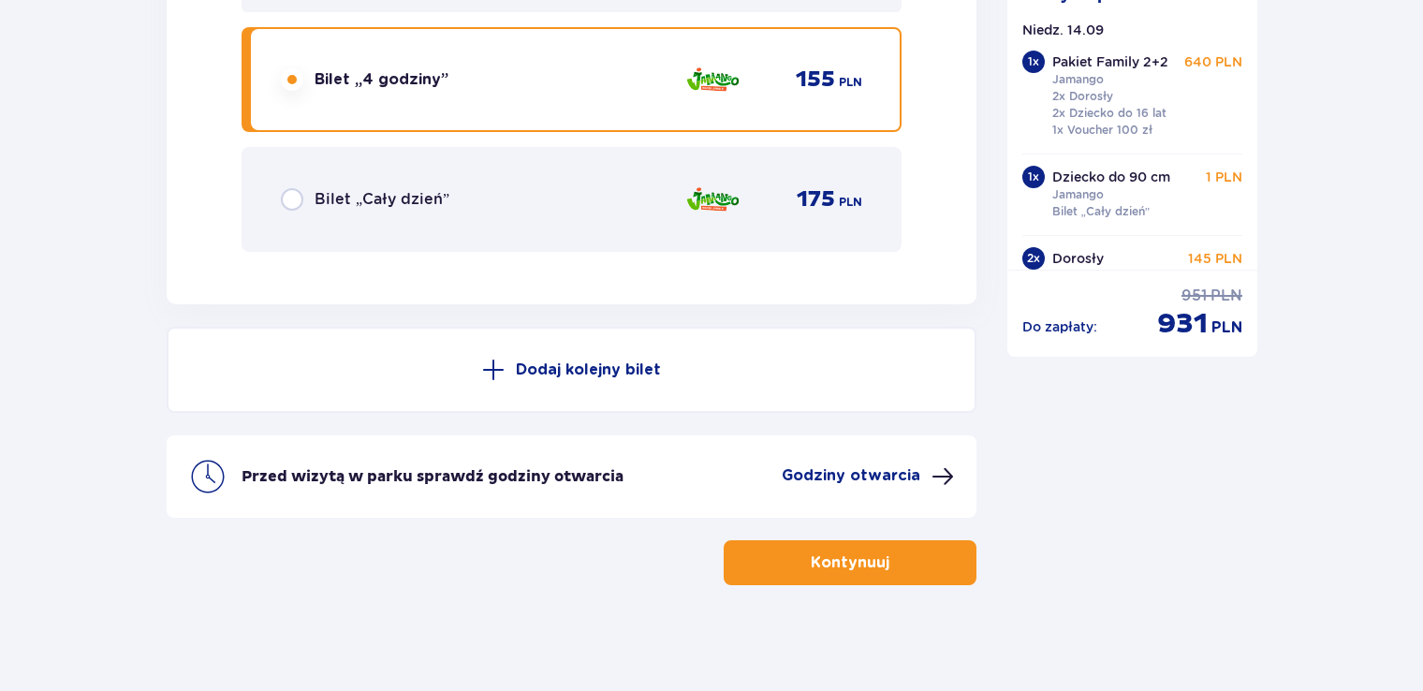
click at [599, 359] on p "Dodaj kolejny bilet" at bounding box center [588, 369] width 145 height 21
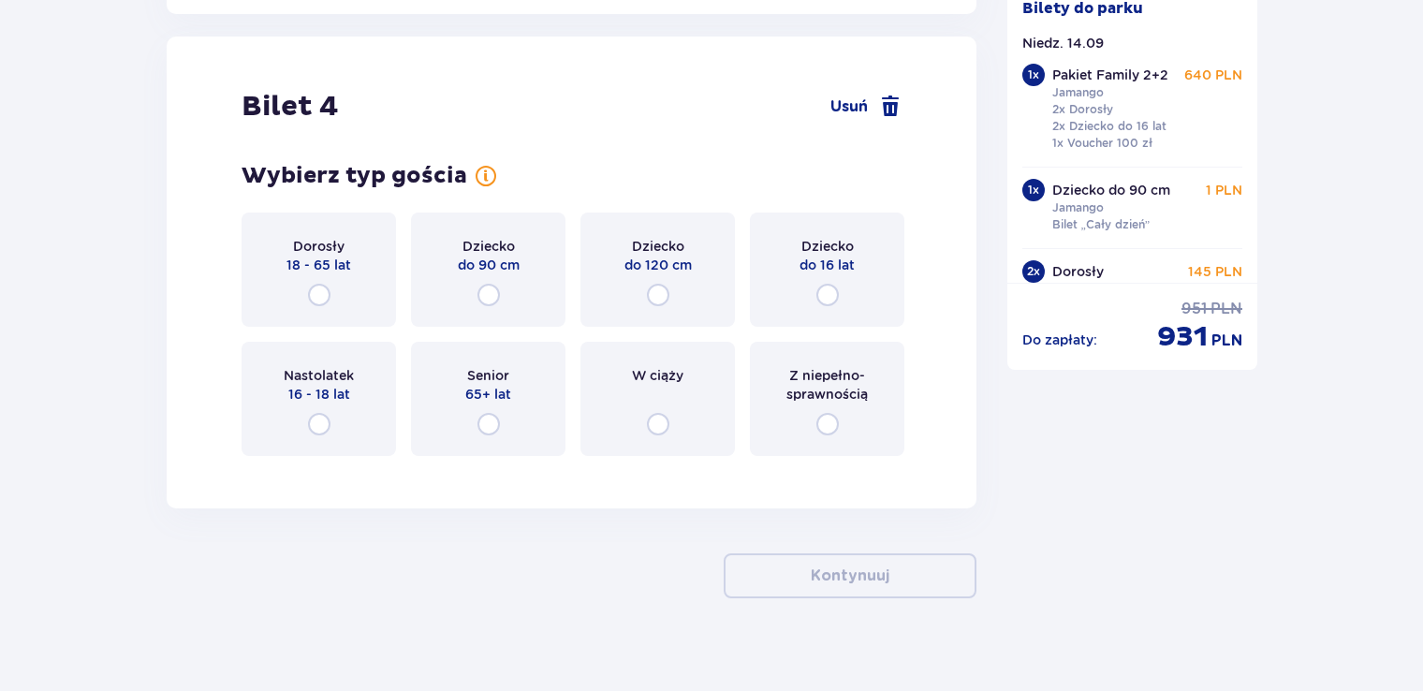
scroll to position [5755, 0]
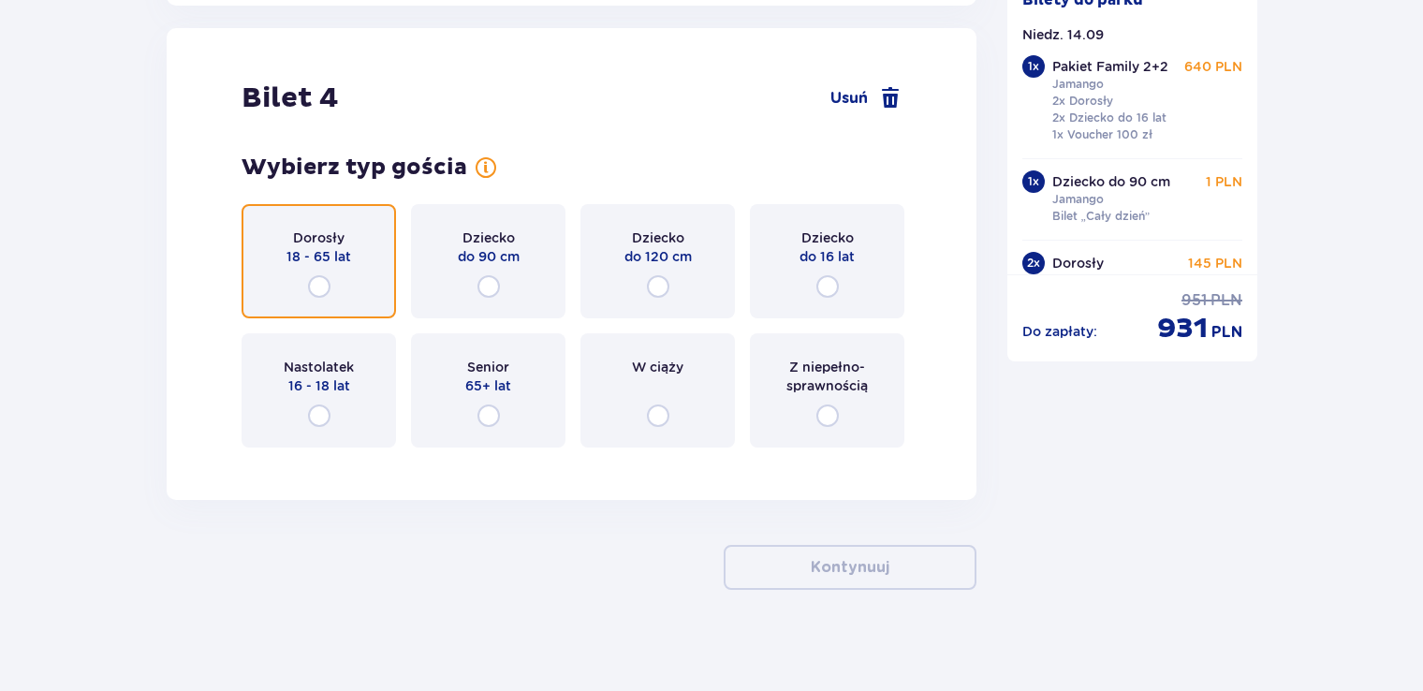
click at [322, 279] on input "radio" at bounding box center [319, 286] width 22 height 22
radio input "true"
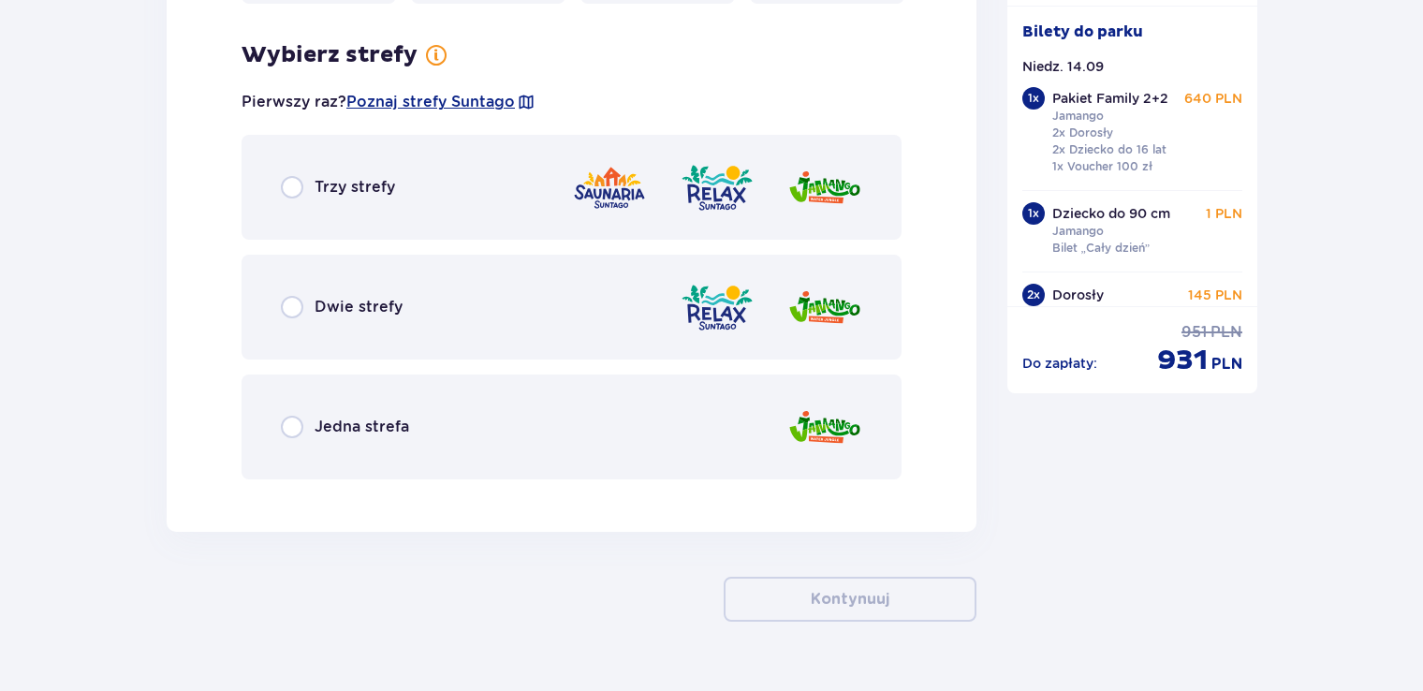
scroll to position [6212, 0]
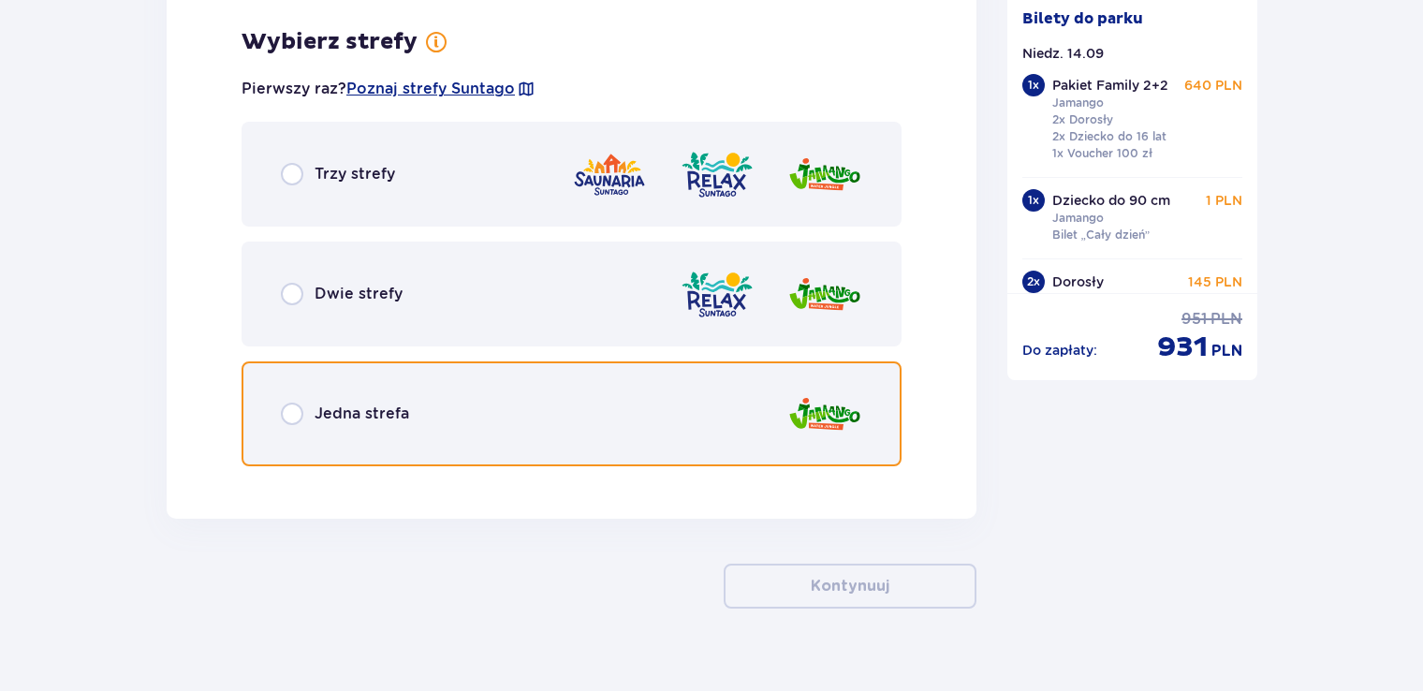
click at [293, 404] on input "radio" at bounding box center [292, 414] width 22 height 22
radio input "true"
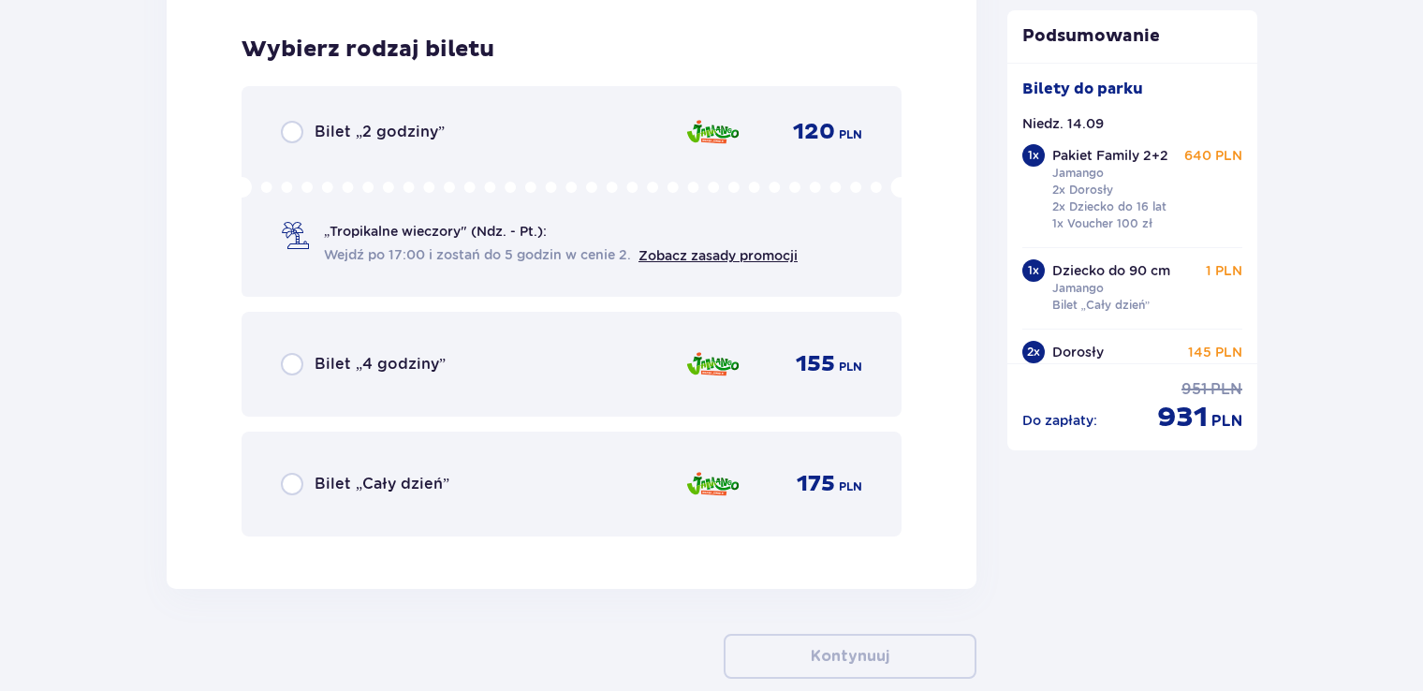
scroll to position [6687, 0]
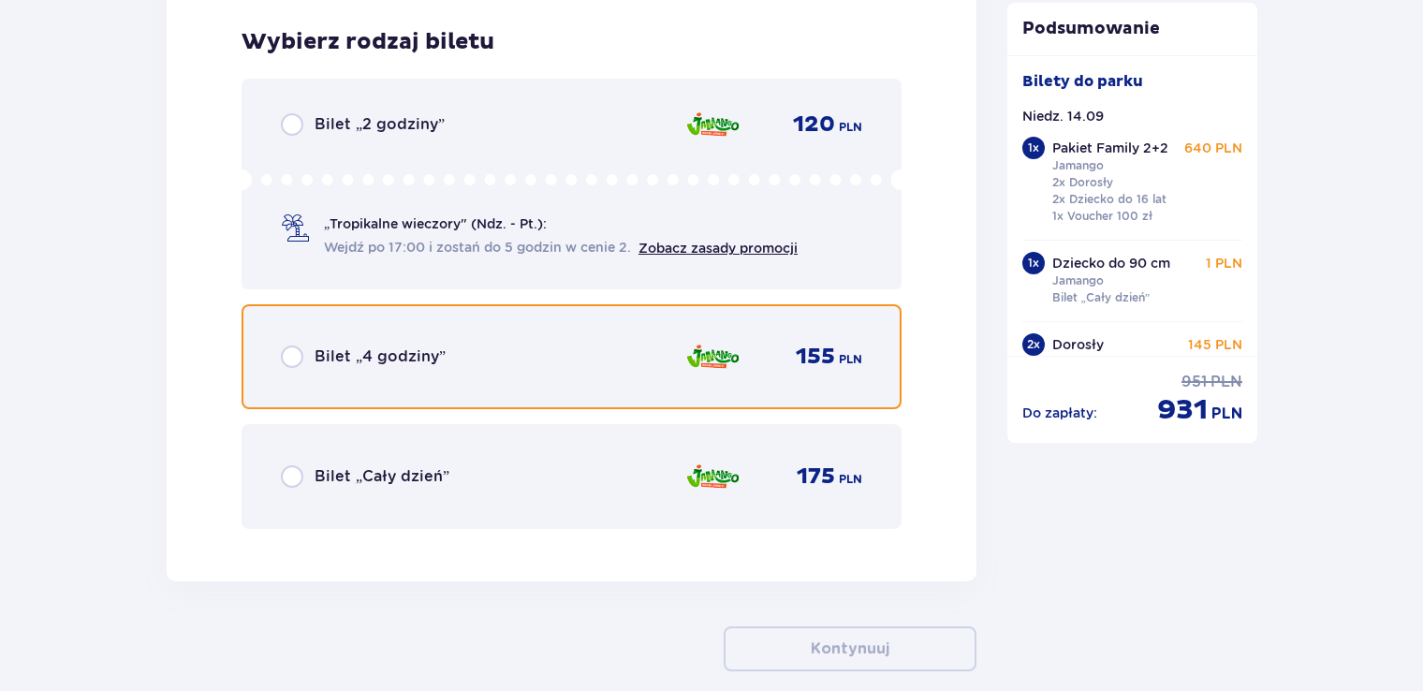
click at [288, 346] on input "radio" at bounding box center [292, 356] width 22 height 22
radio input "true"
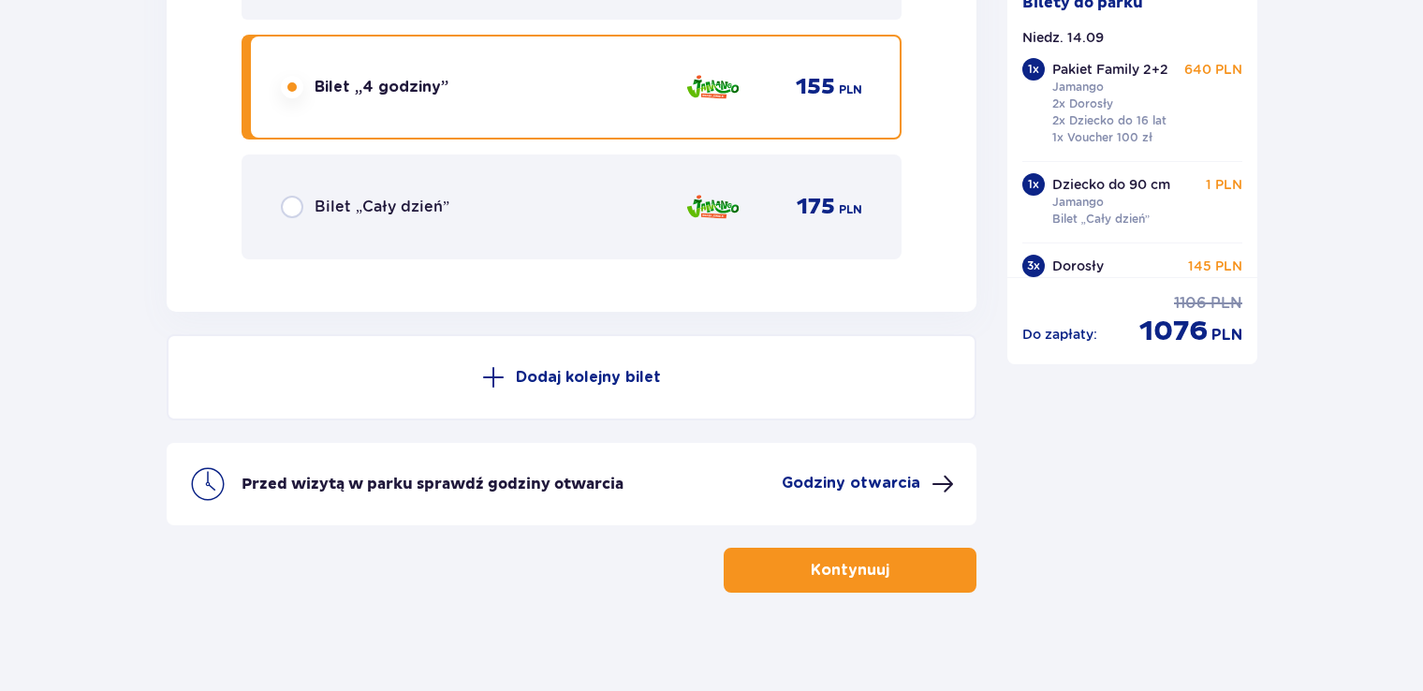
scroll to position [6963, 0]
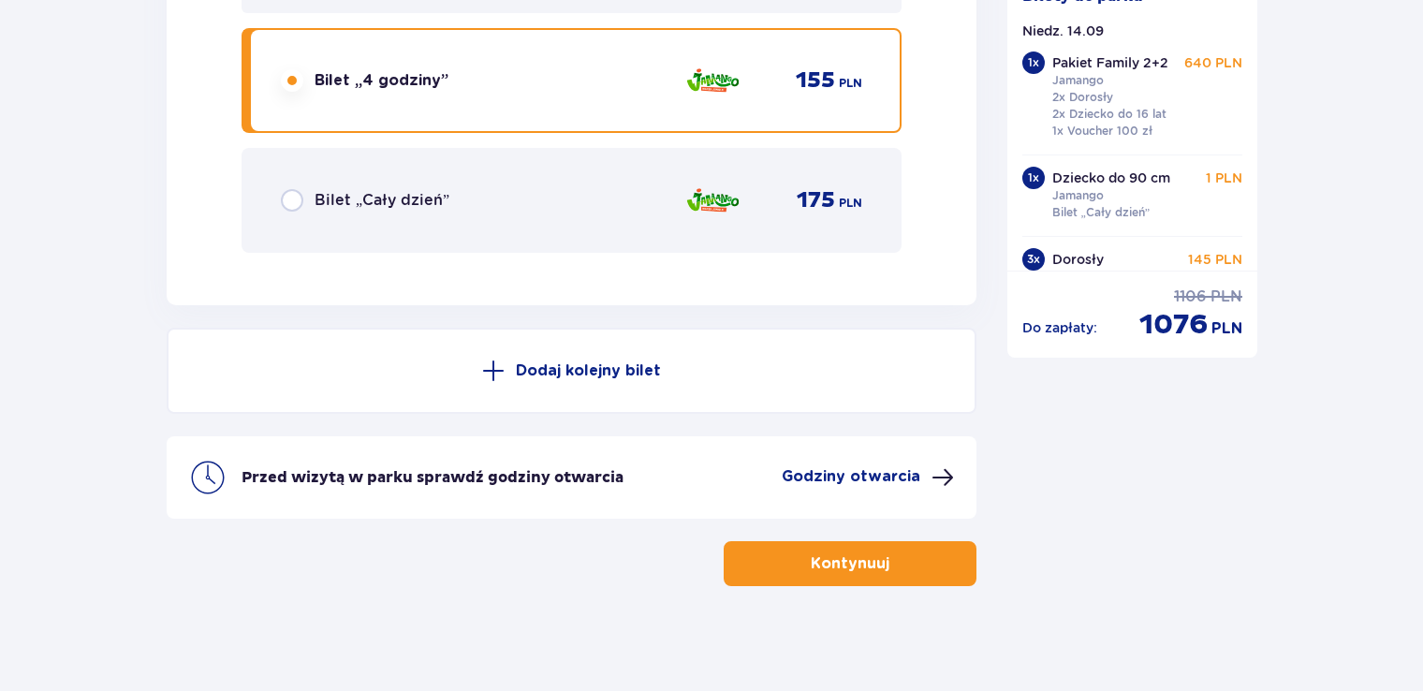
click at [642, 363] on p "Dodaj kolejny bilet" at bounding box center [588, 370] width 145 height 21
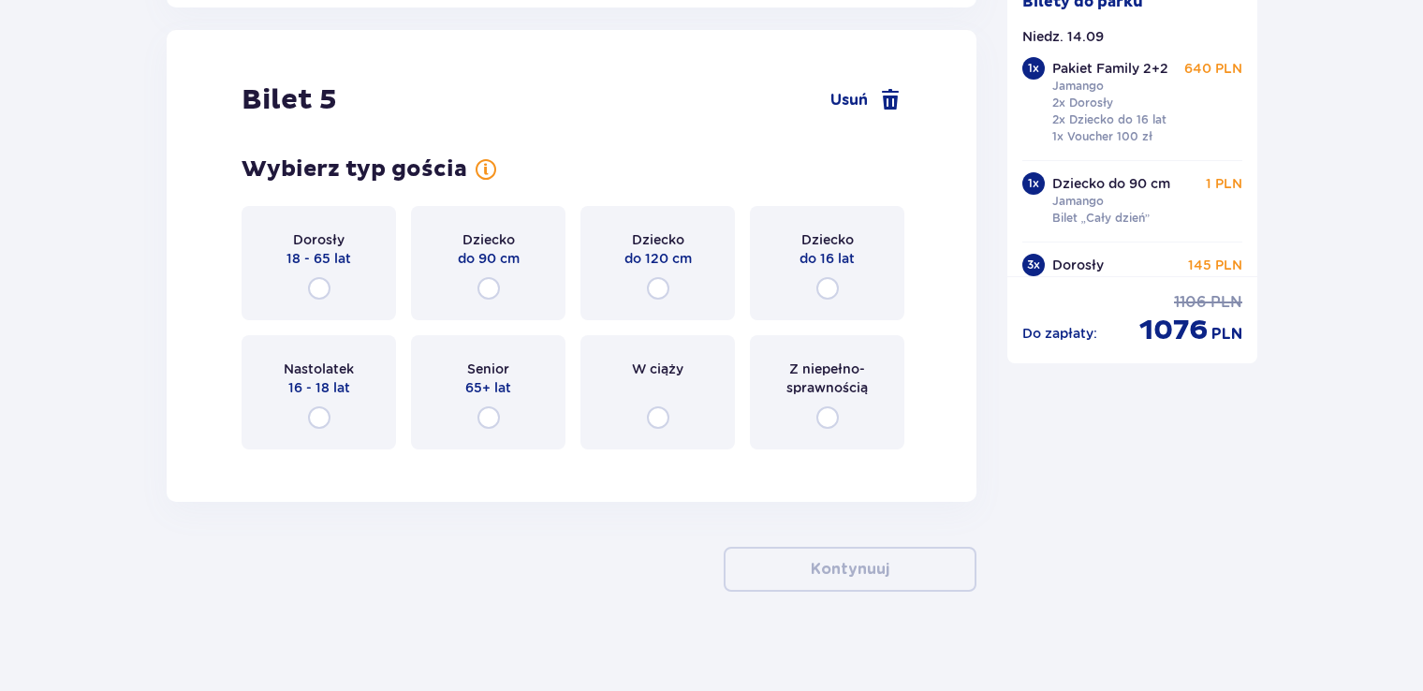
scroll to position [7262, 0]
click at [318, 283] on input "radio" at bounding box center [319, 287] width 22 height 22
radio input "true"
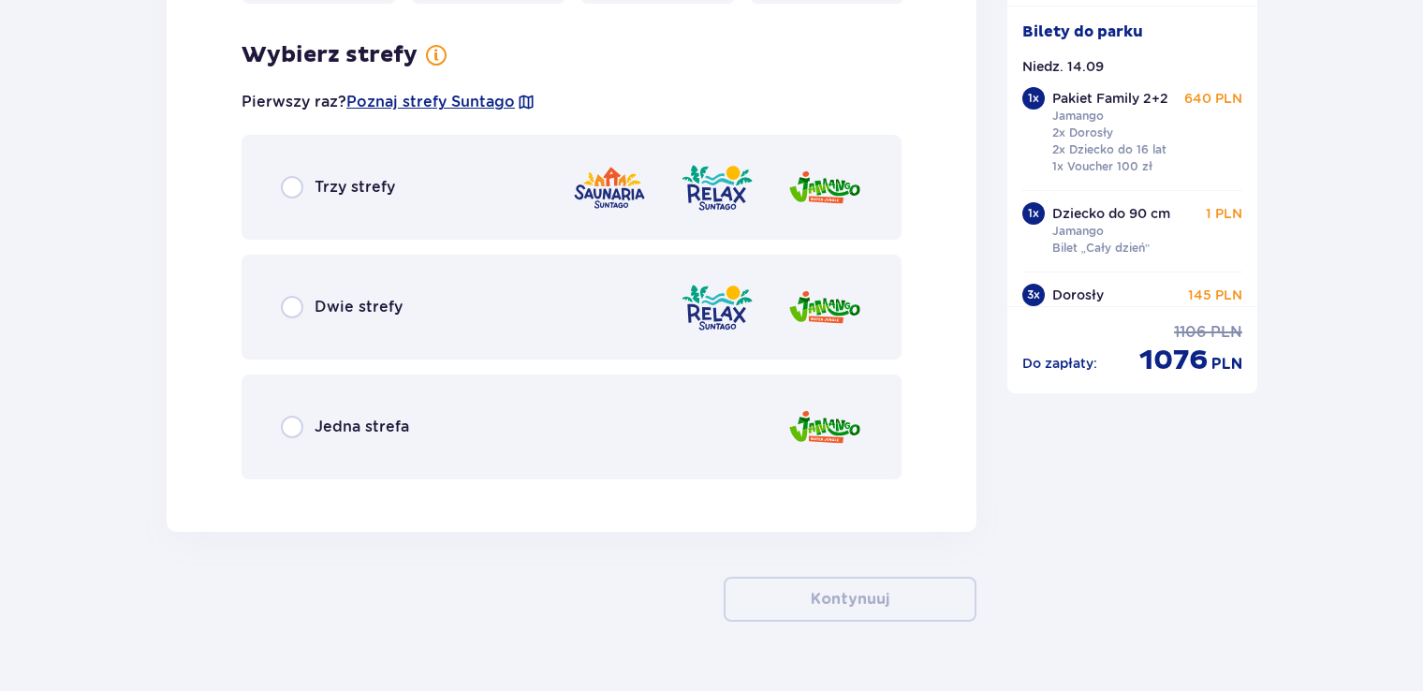
scroll to position [7719, 0]
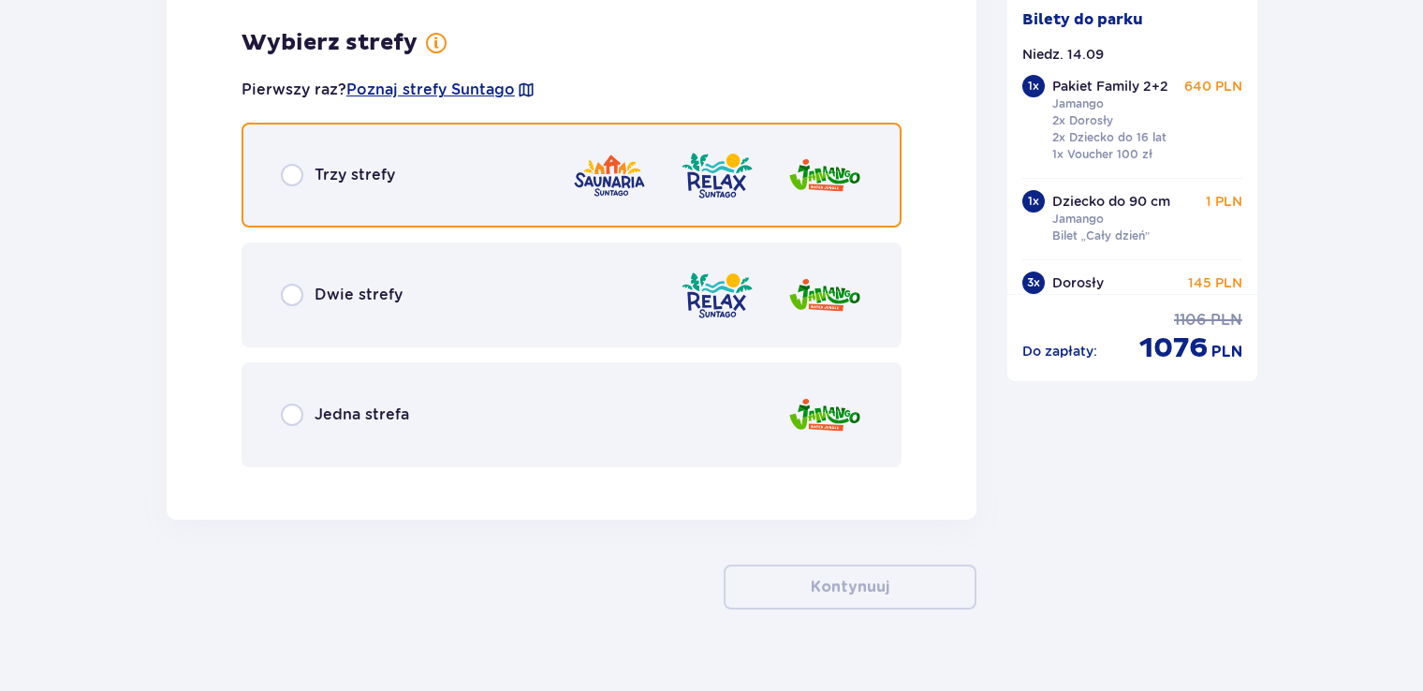
click at [286, 170] on input "radio" at bounding box center [292, 175] width 22 height 22
radio input "true"
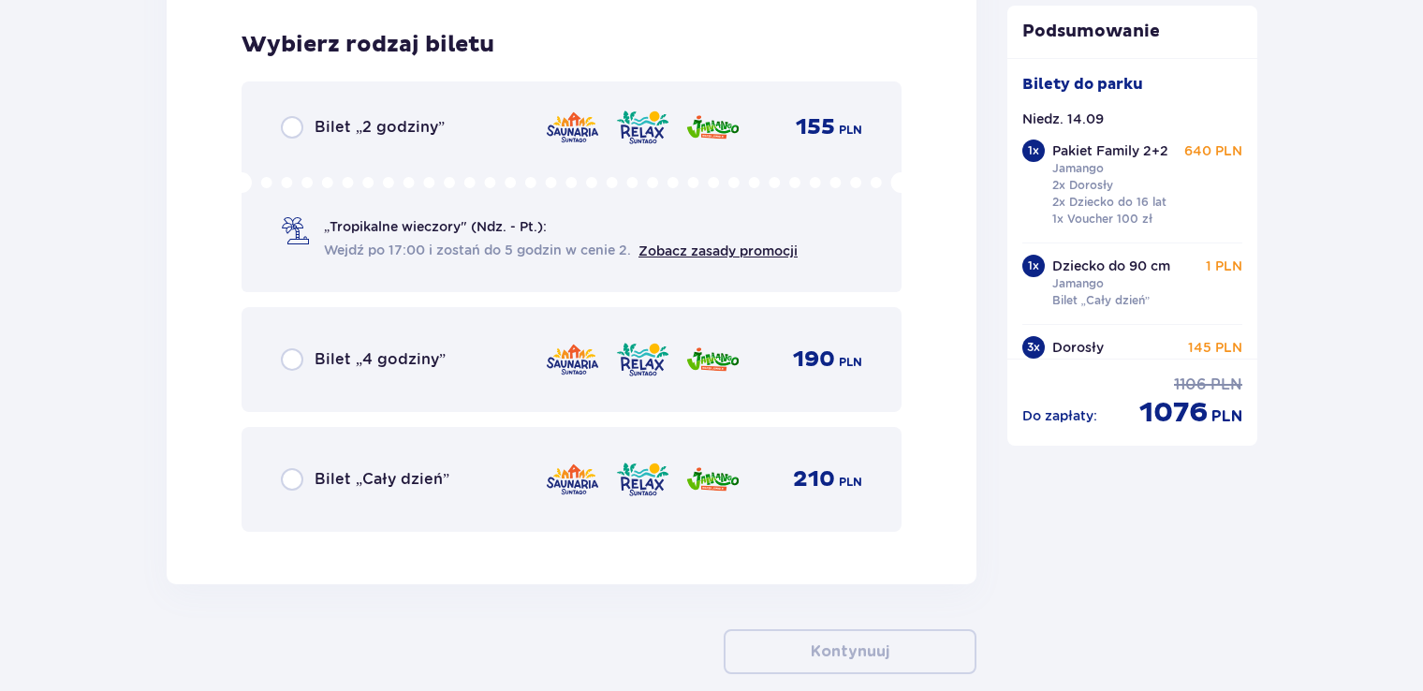
scroll to position [8194, 0]
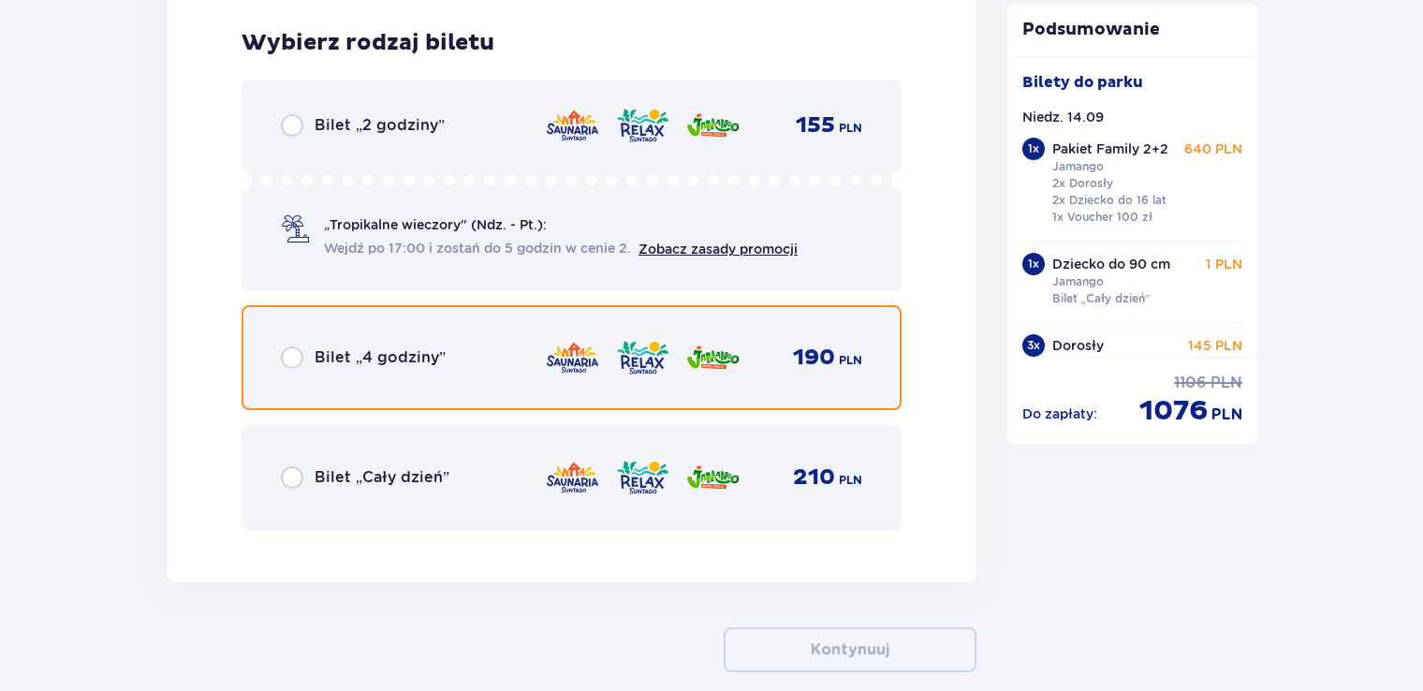
click at [294, 350] on input "radio" at bounding box center [292, 357] width 22 height 22
radio input "true"
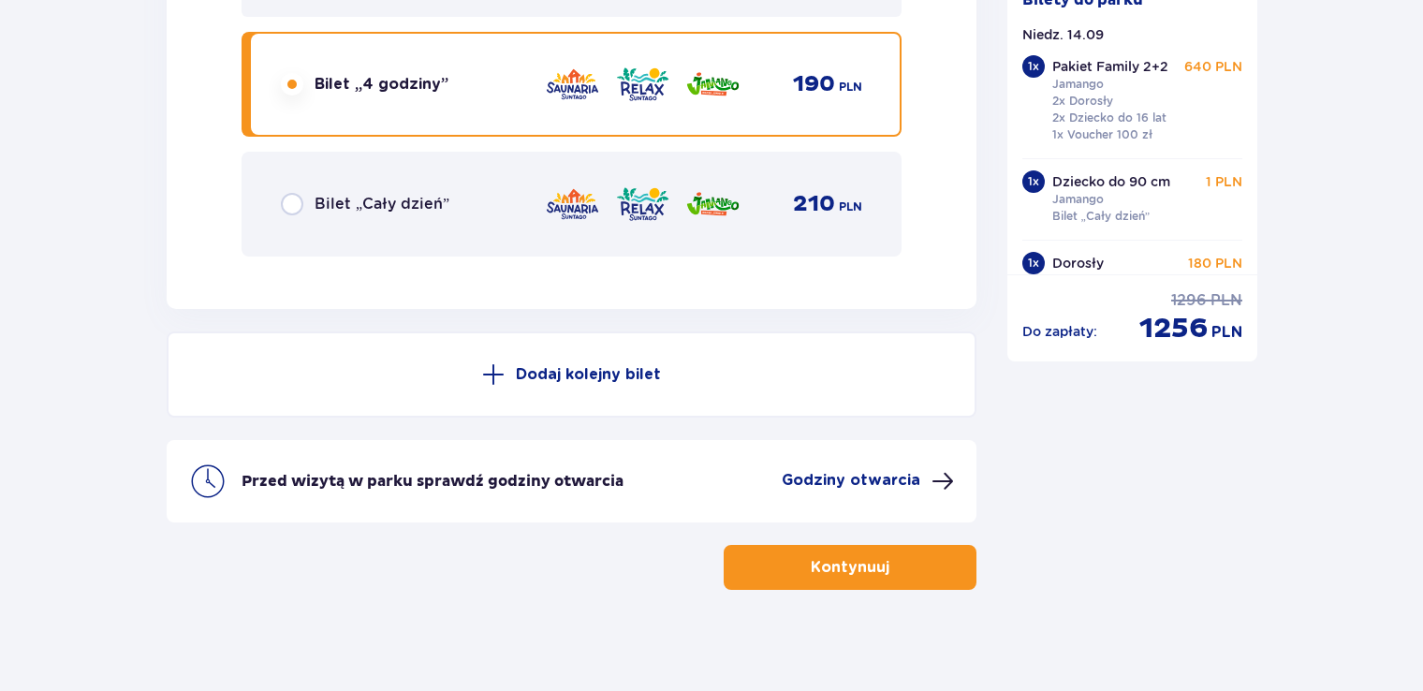
scroll to position [8471, 0]
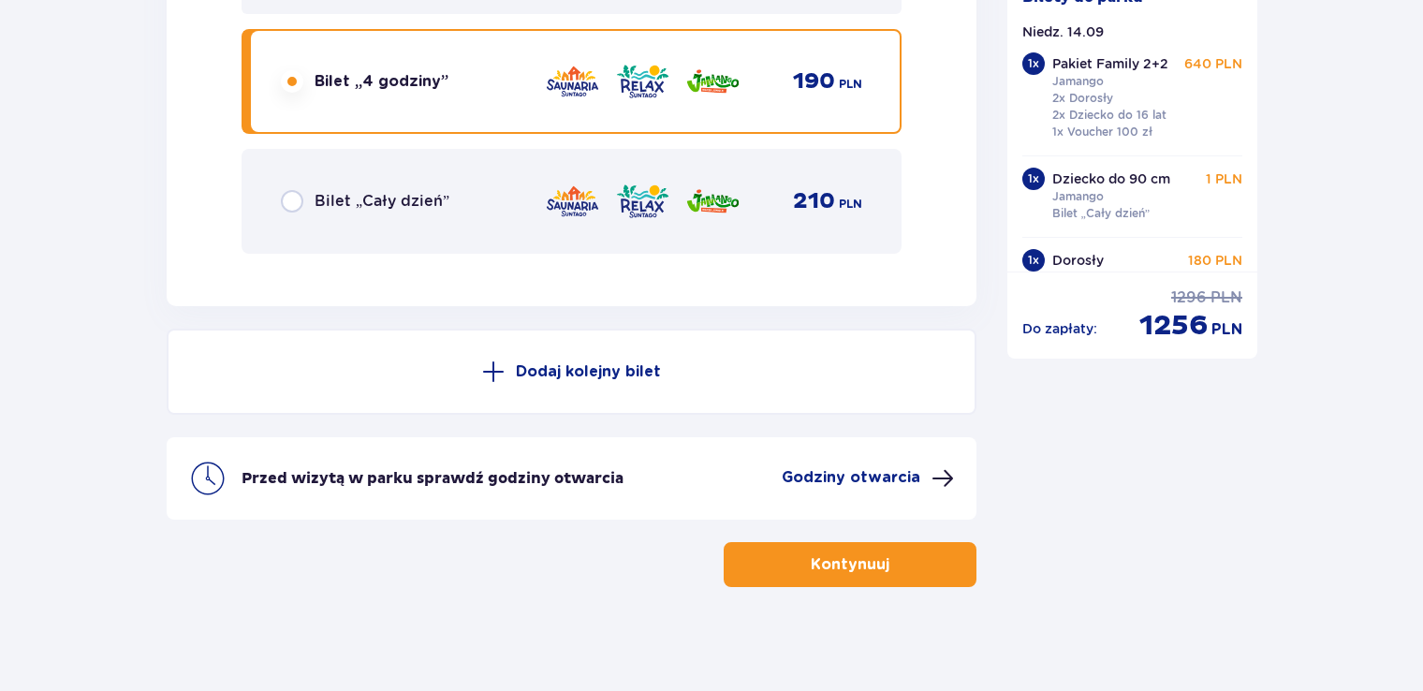
click at [543, 363] on p "Dodaj kolejny bilet" at bounding box center [588, 371] width 145 height 21
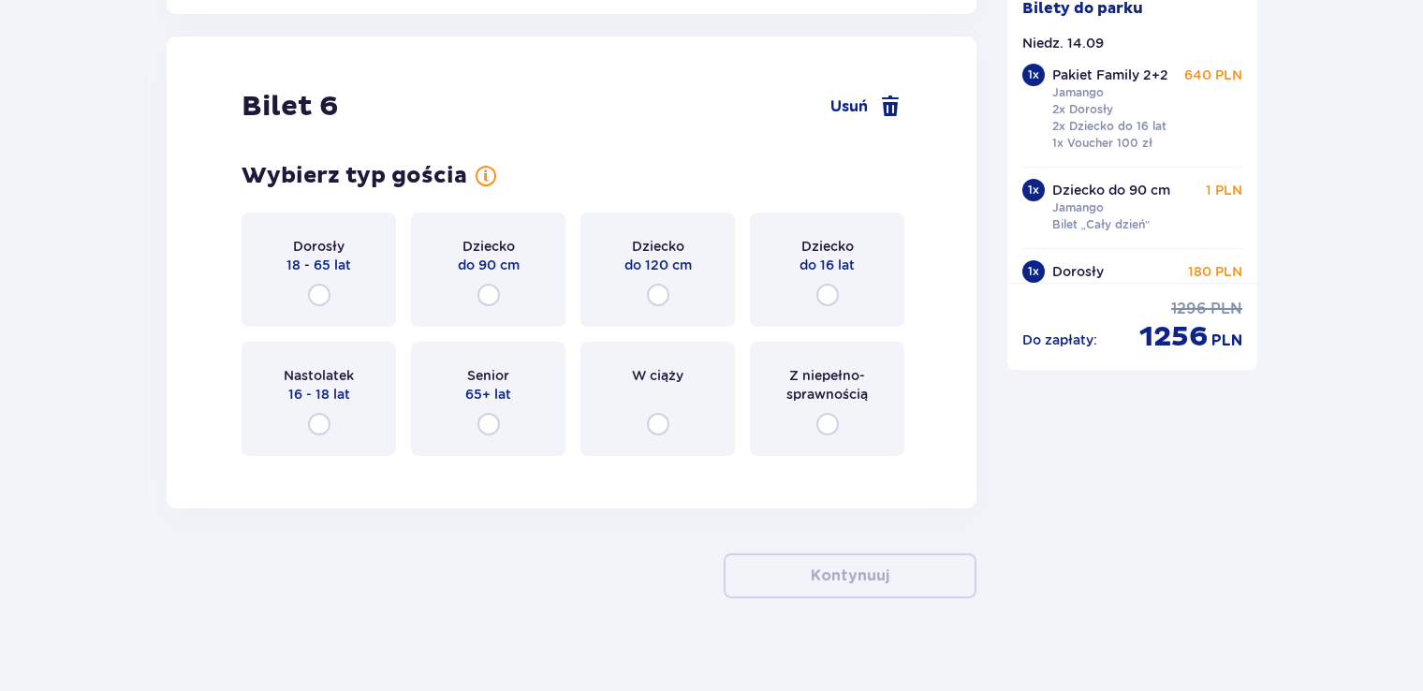
scroll to position [8769, 0]
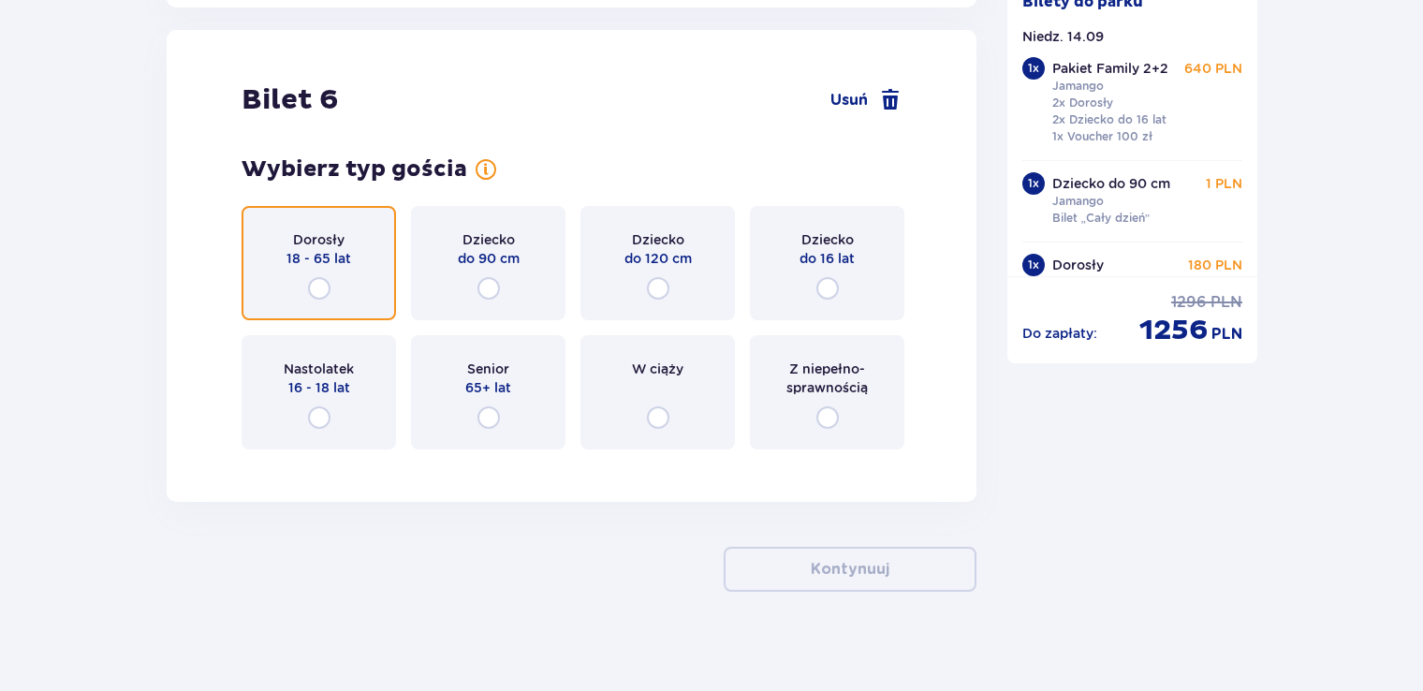
click at [314, 282] on input "radio" at bounding box center [319, 288] width 22 height 22
radio input "true"
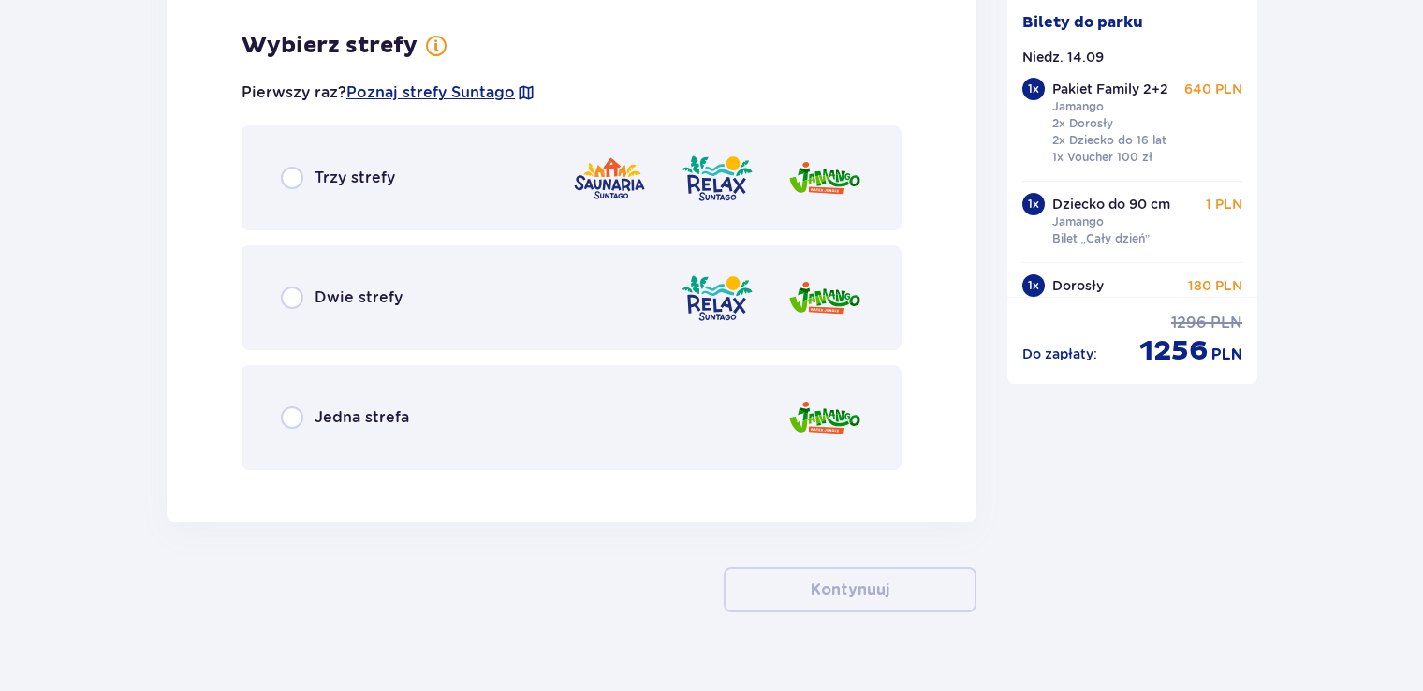
scroll to position [9226, 0]
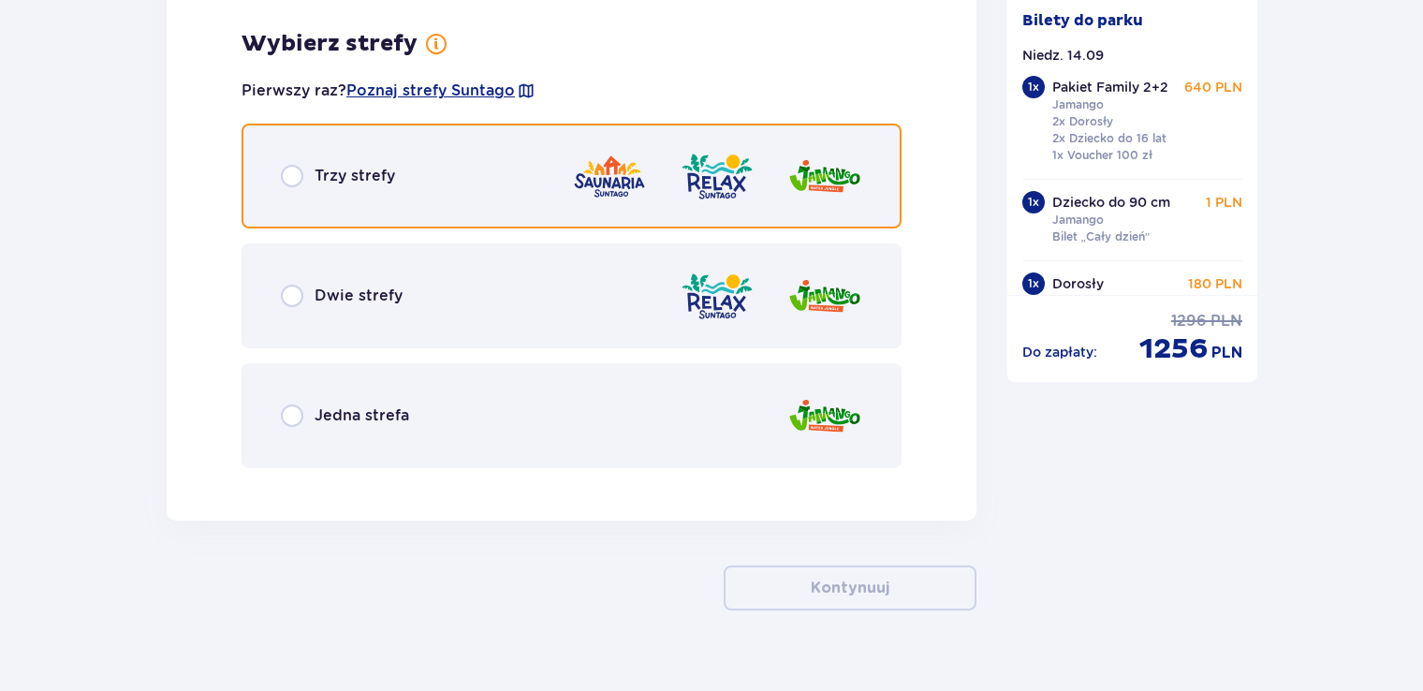
click at [288, 170] on input "radio" at bounding box center [292, 176] width 22 height 22
radio input "true"
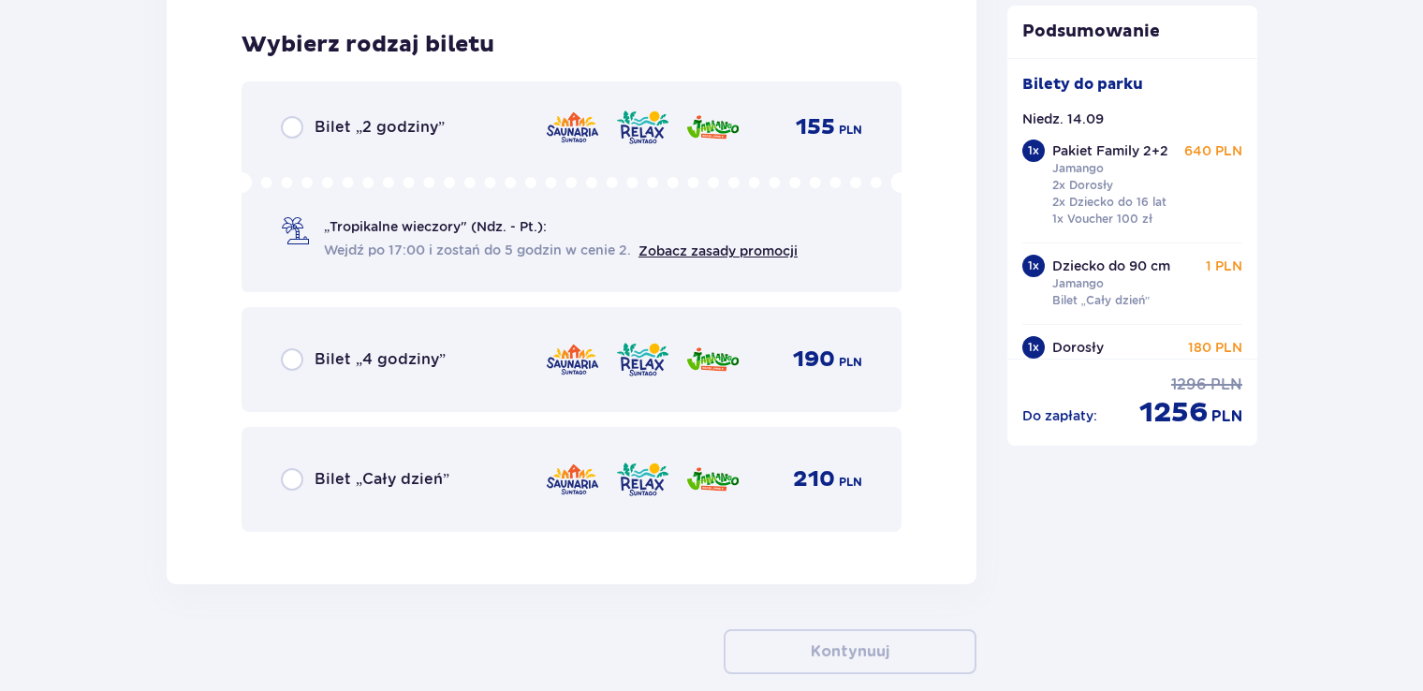
scroll to position [9702, 0]
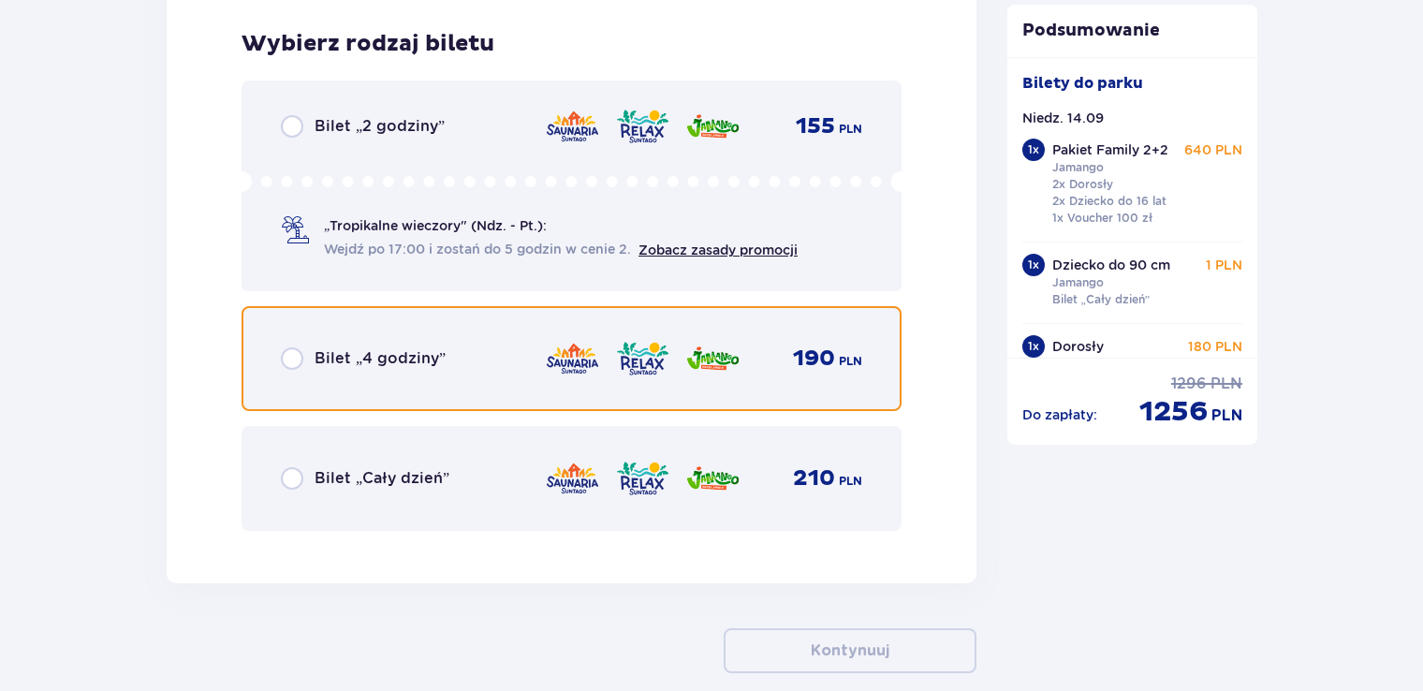
click at [295, 349] on input "radio" at bounding box center [292, 358] width 22 height 22
radio input "true"
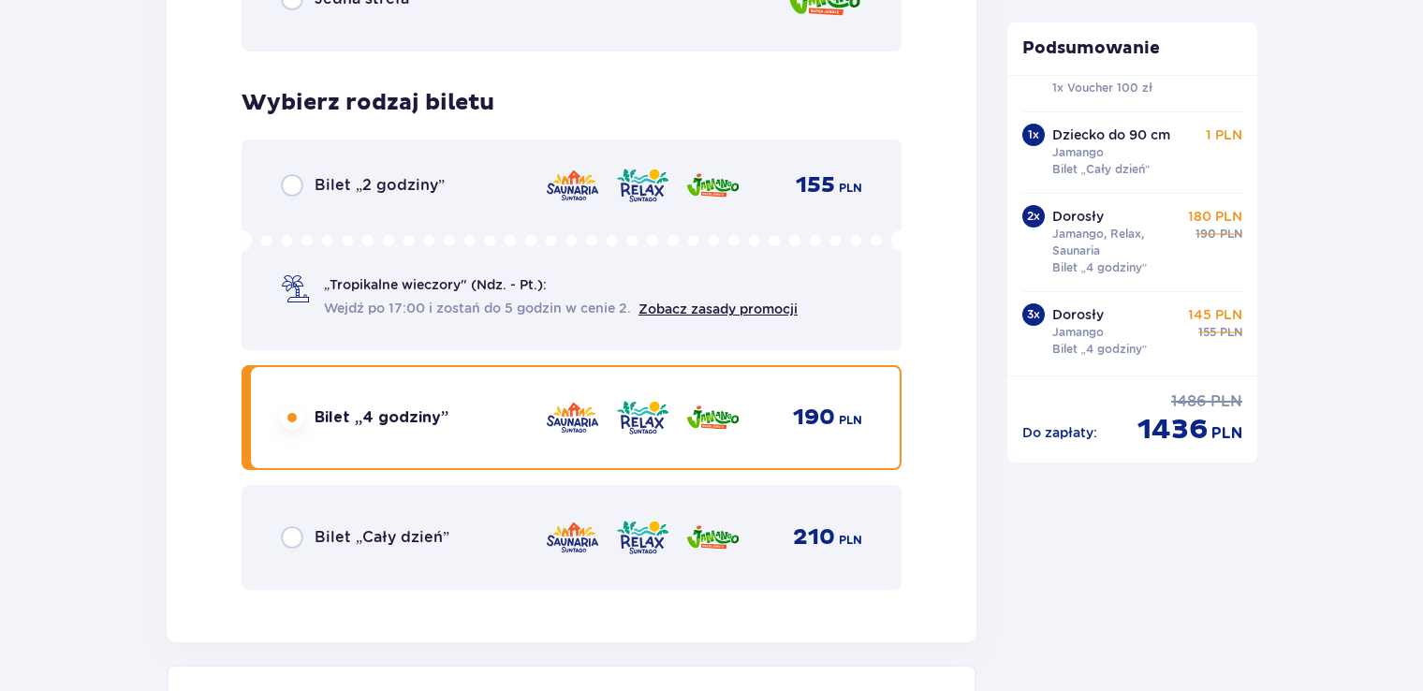
scroll to position [9978, 0]
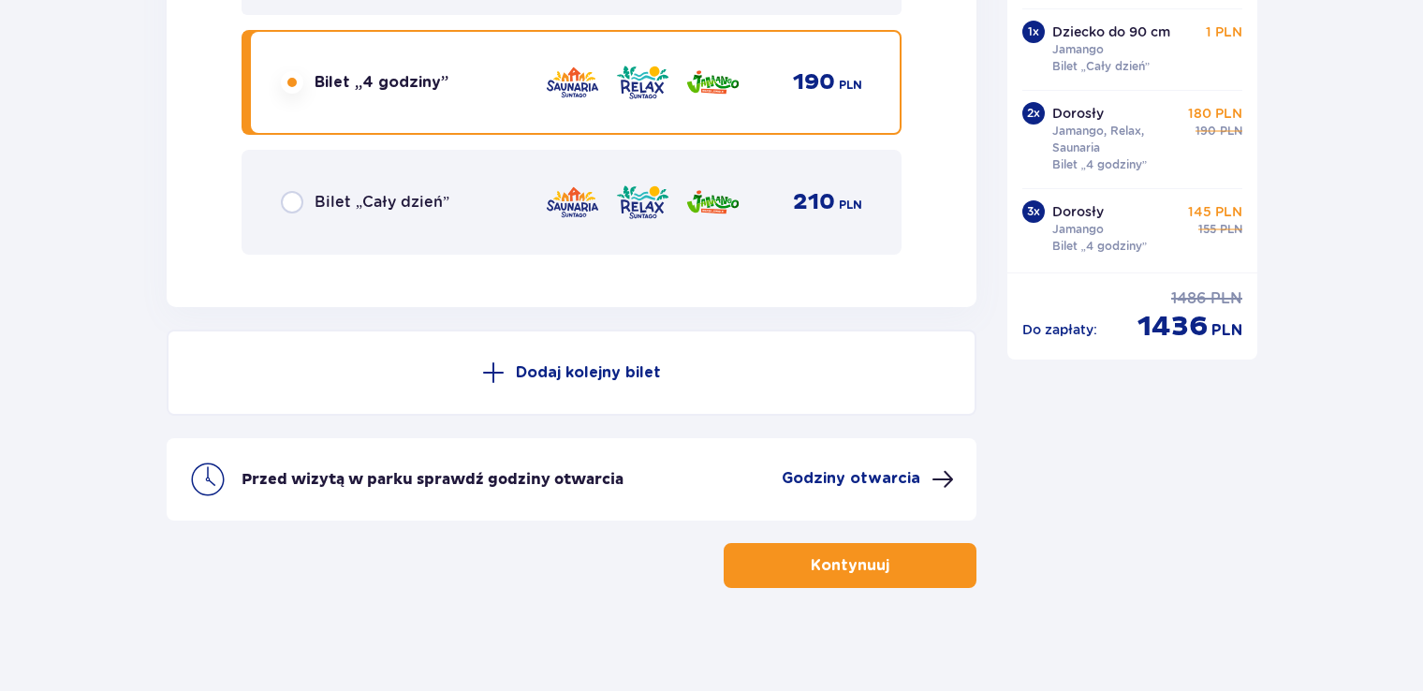
click at [614, 362] on p "Dodaj kolejny bilet" at bounding box center [588, 372] width 145 height 21
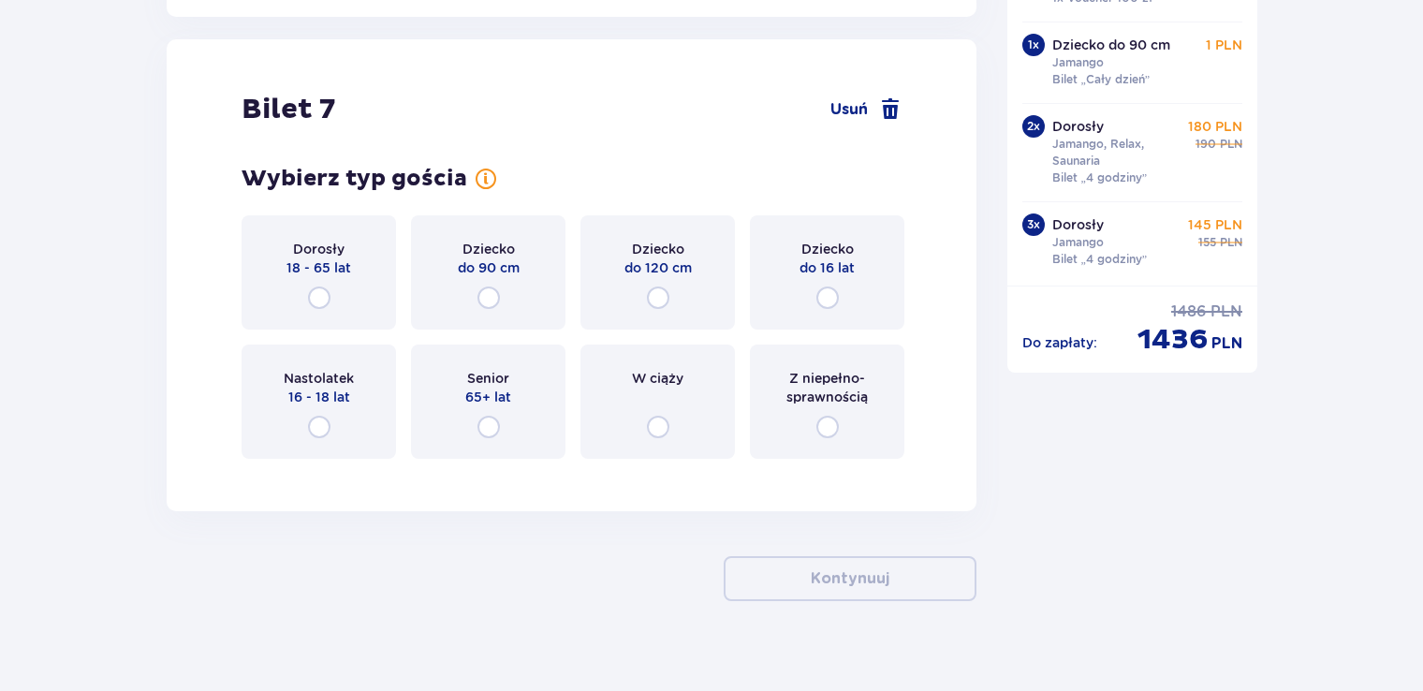
scroll to position [10276, 0]
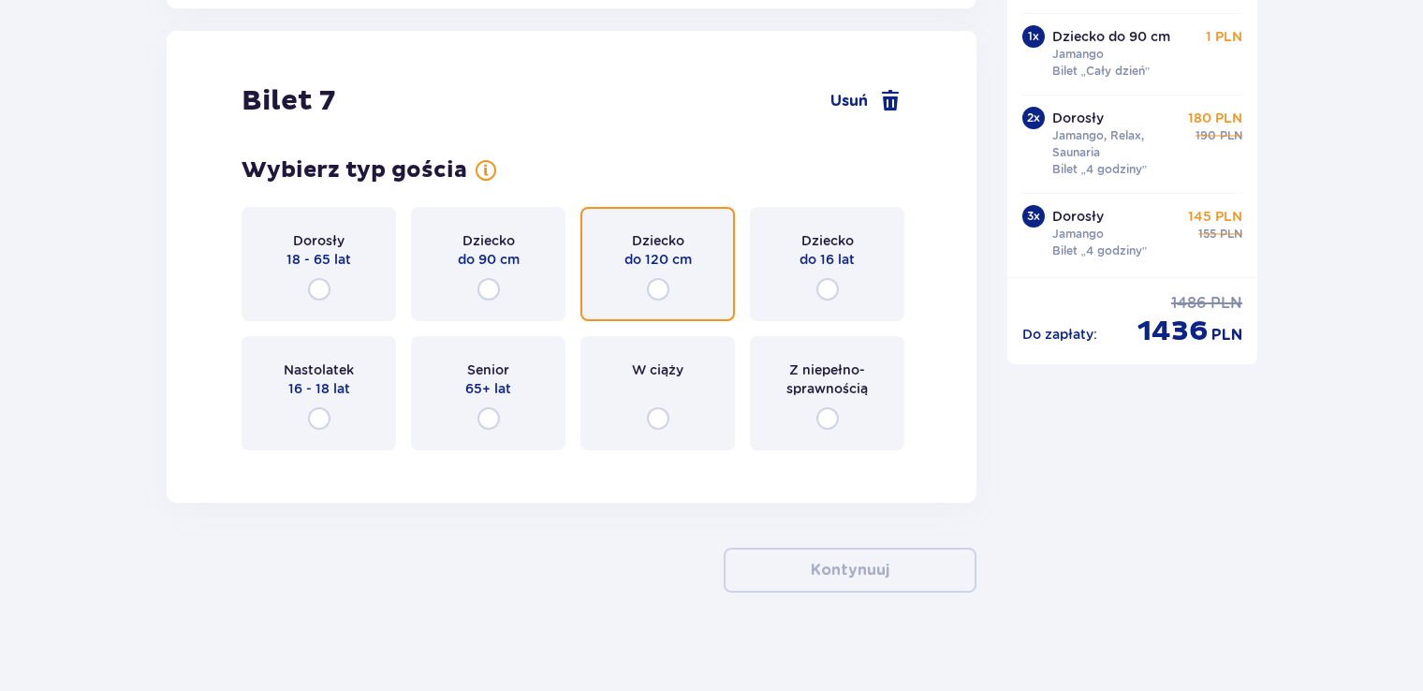
click at [656, 279] on input "radio" at bounding box center [658, 289] width 22 height 22
radio input "true"
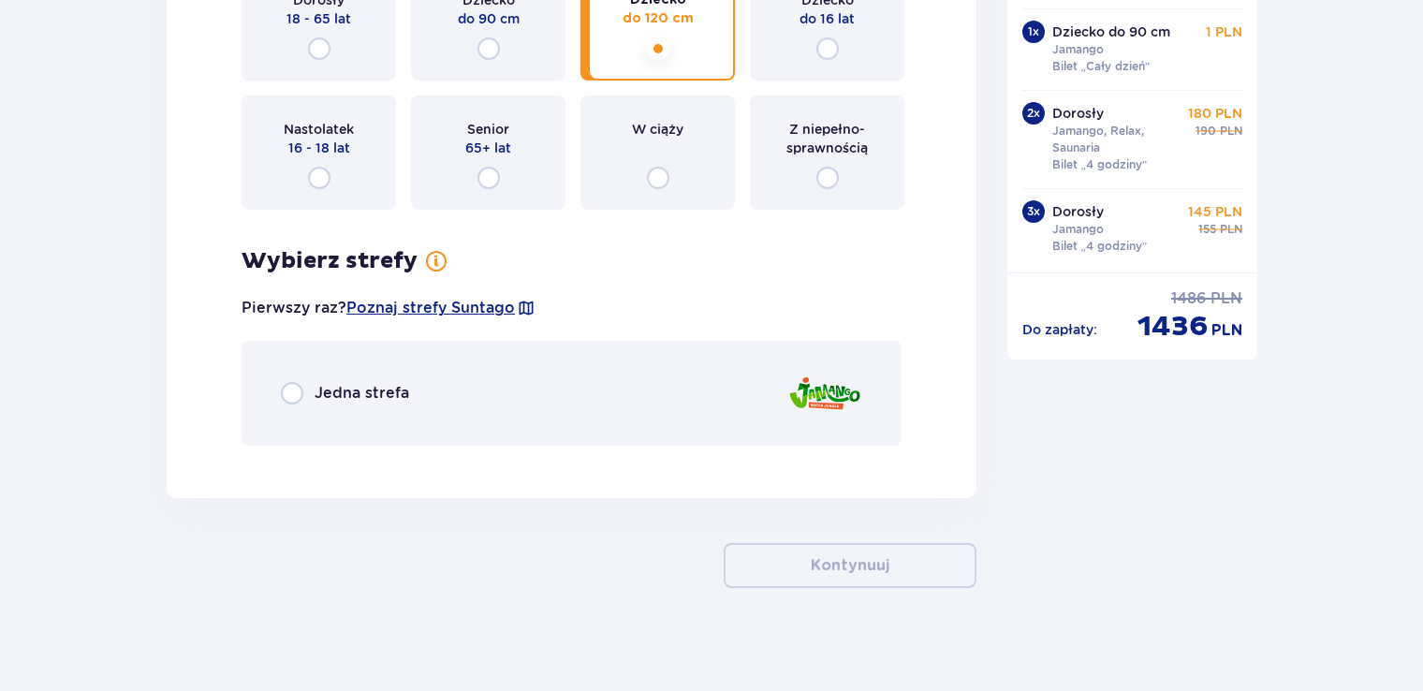
scroll to position [10518, 0]
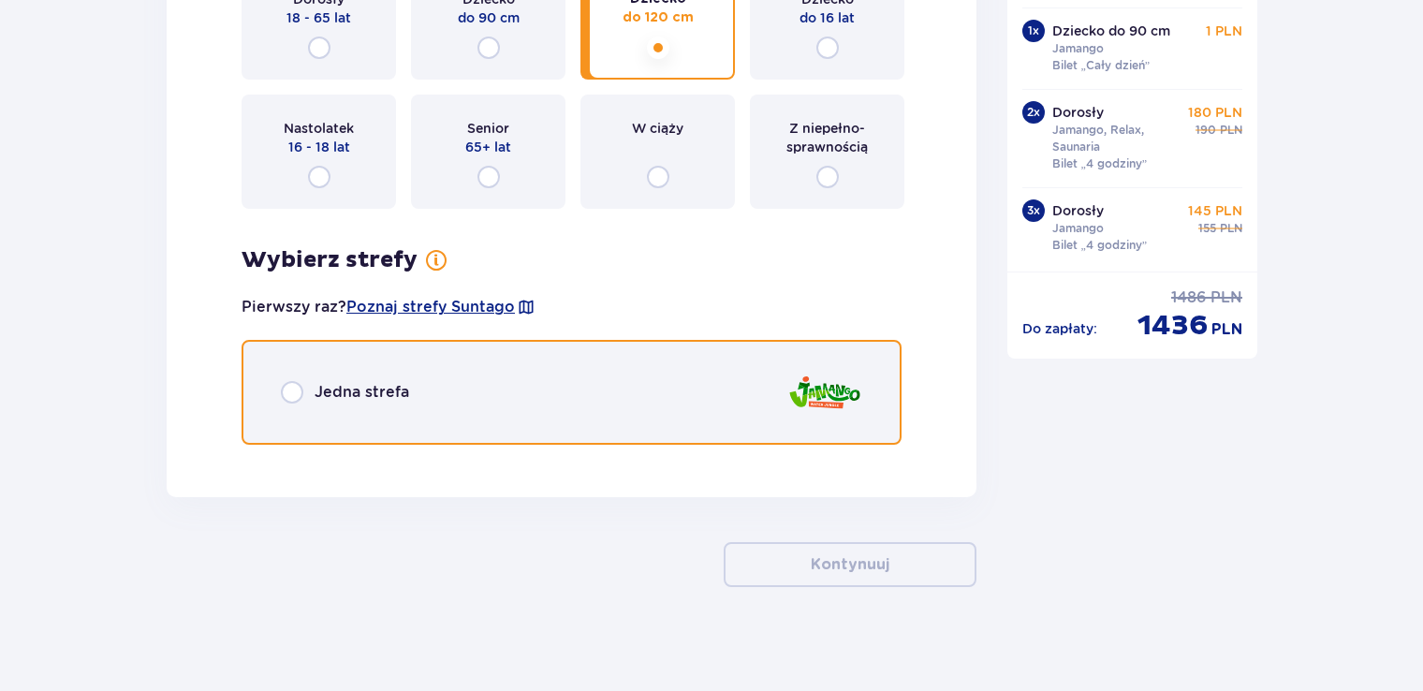
click at [291, 381] on input "radio" at bounding box center [292, 392] width 22 height 22
radio input "true"
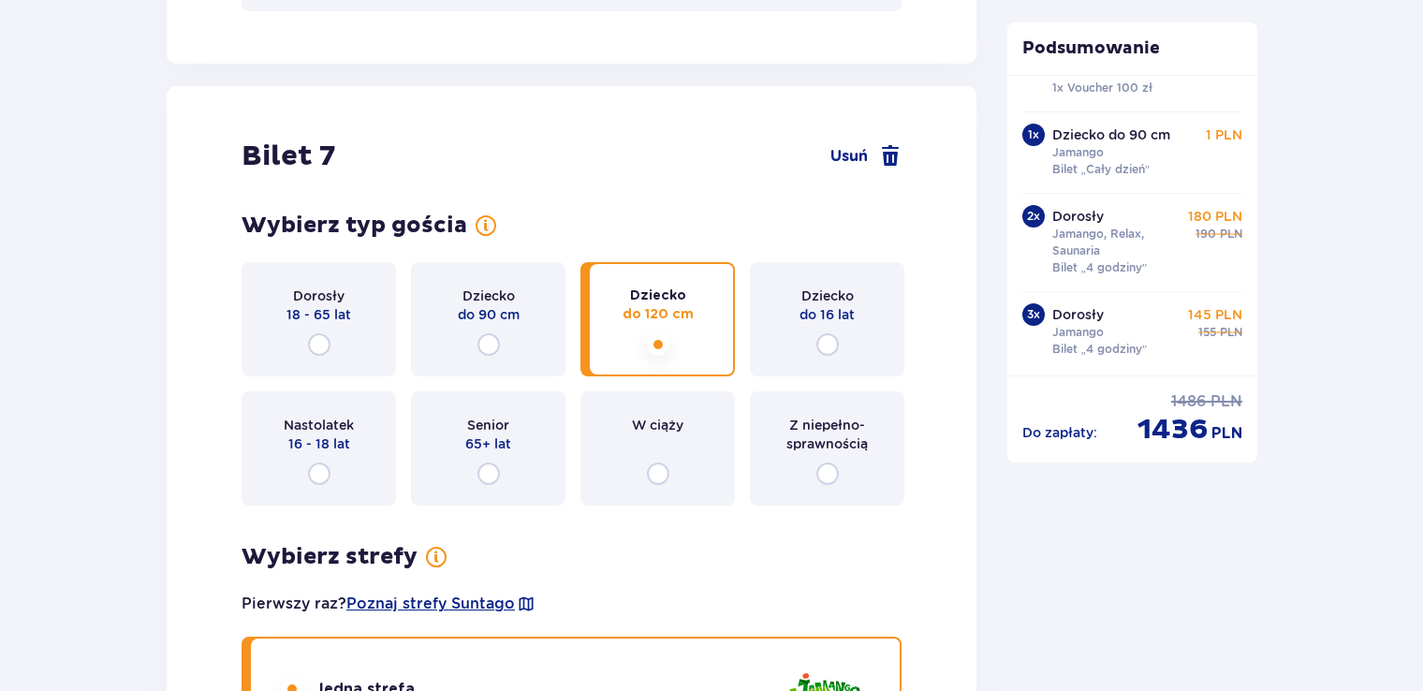
scroll to position [10220, 0]
click at [830, 345] on input "radio" at bounding box center [827, 345] width 22 height 22
radio input "true"
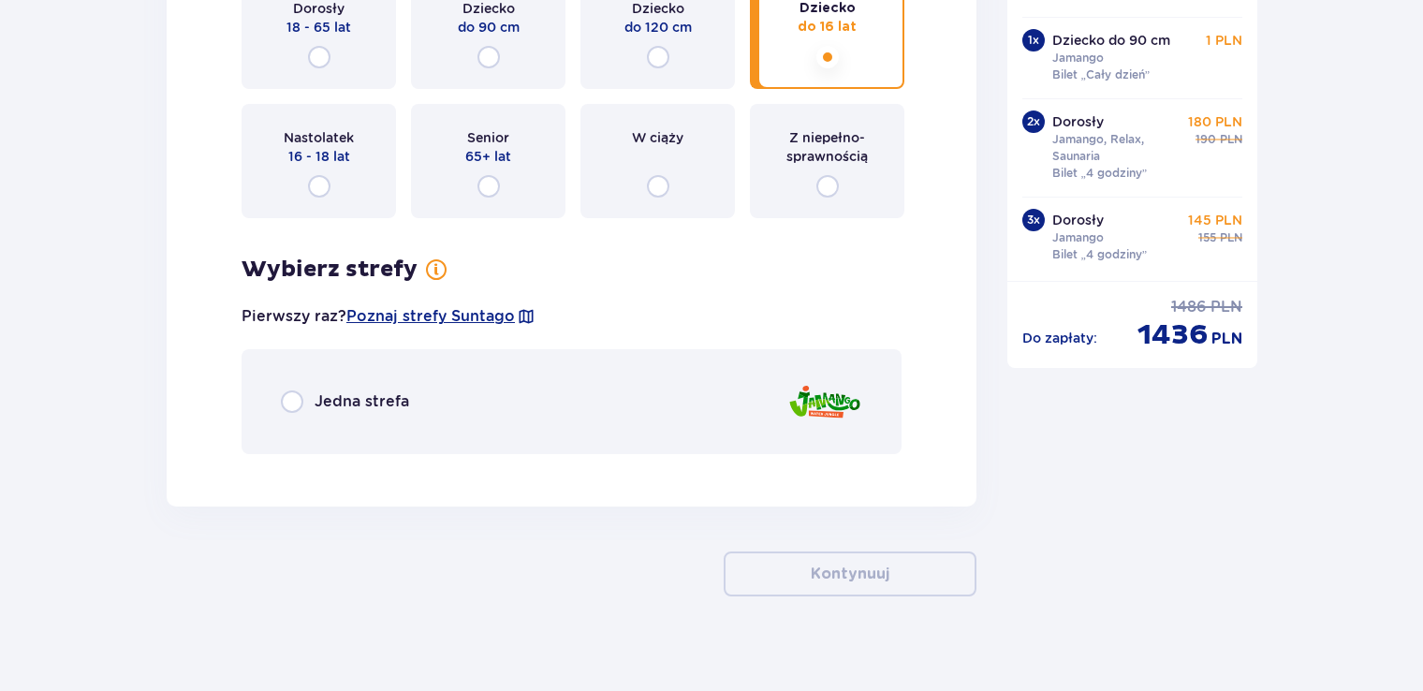
scroll to position [10518, 0]
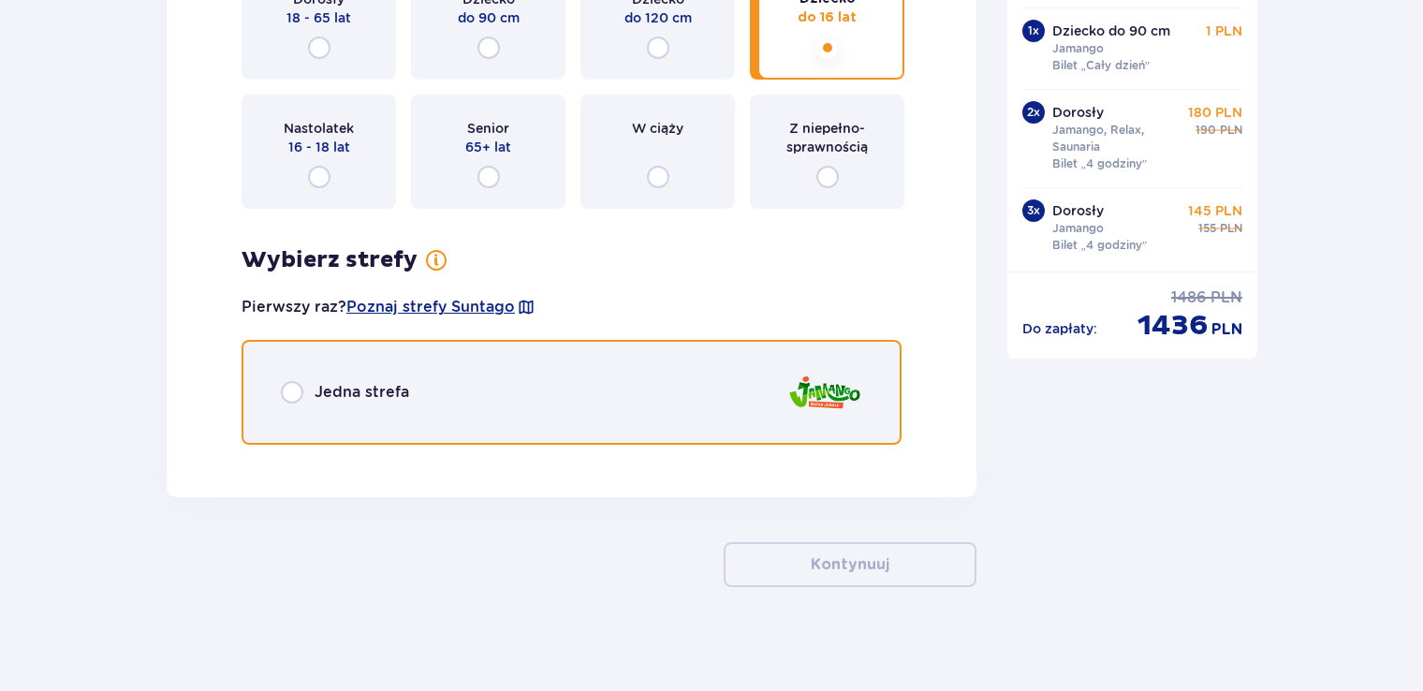
click at [285, 381] on input "radio" at bounding box center [292, 392] width 22 height 22
radio input "true"
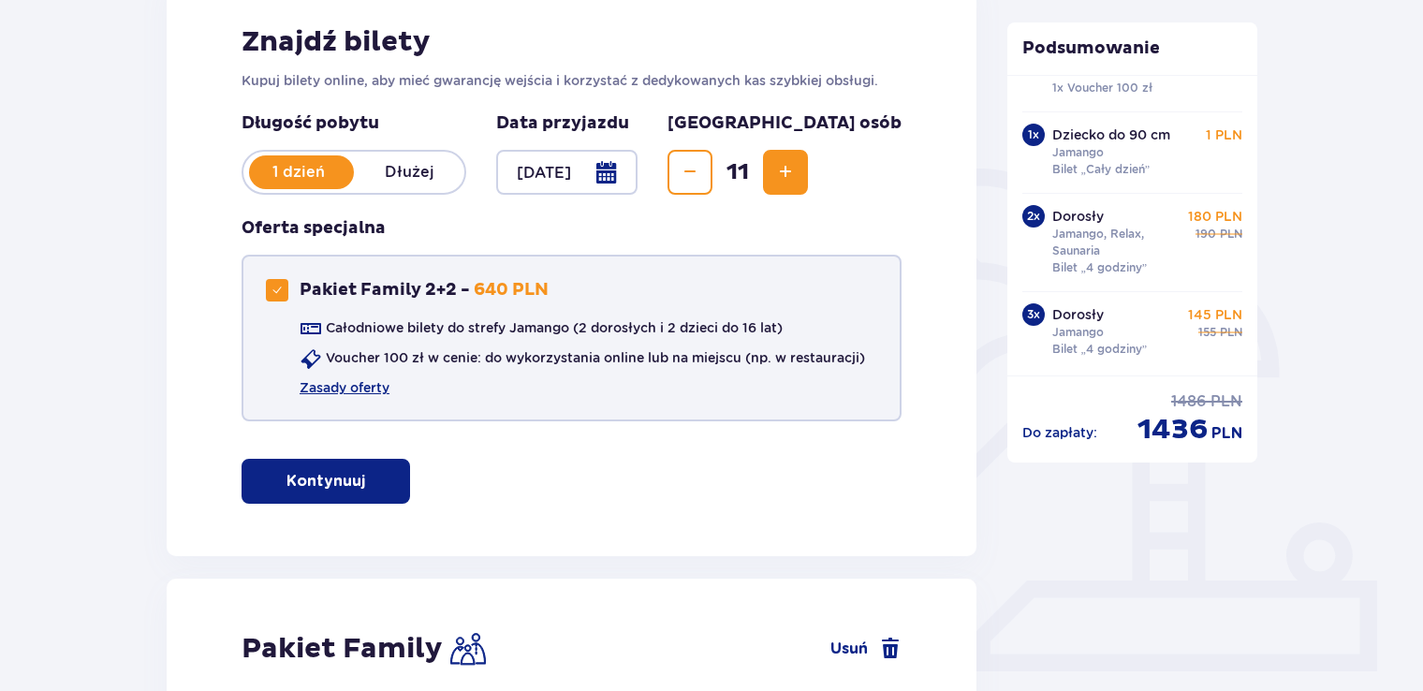
scroll to position [297, 0]
click at [352, 384] on link "Zasady oferty" at bounding box center [345, 386] width 90 height 19
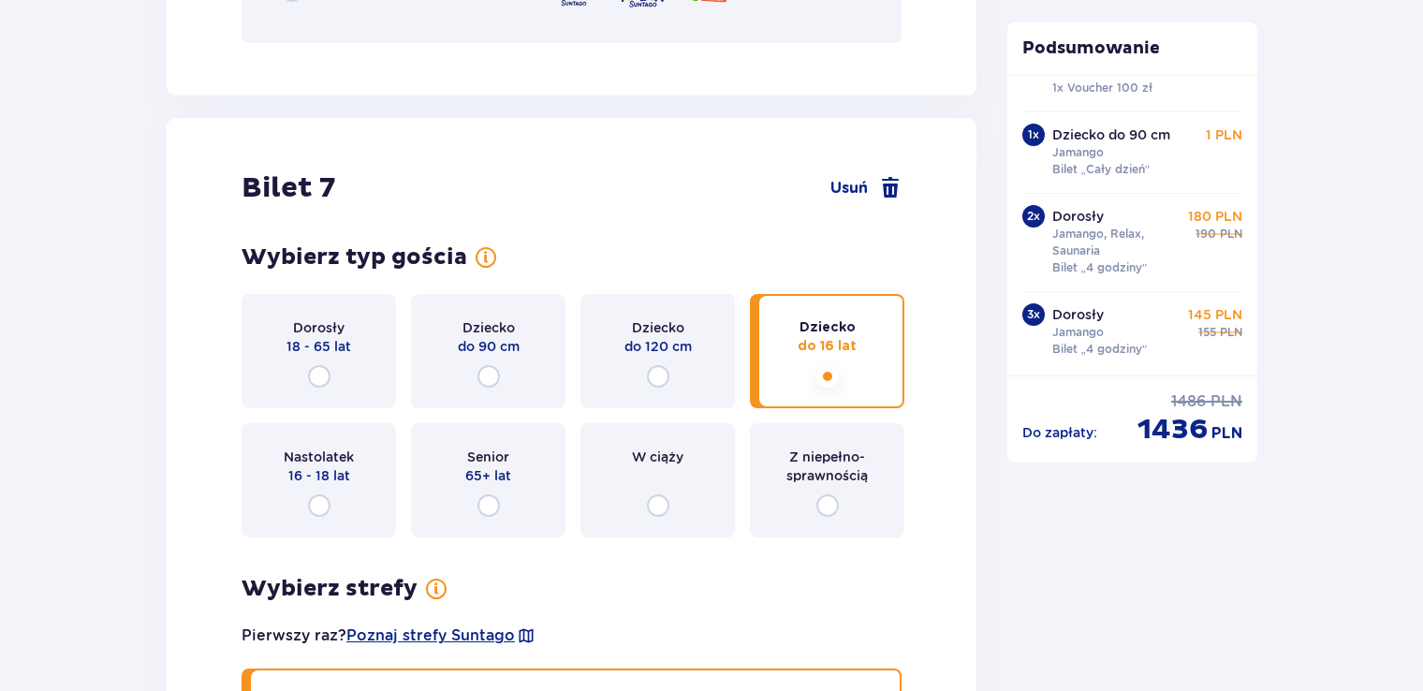
scroll to position [10119, 0]
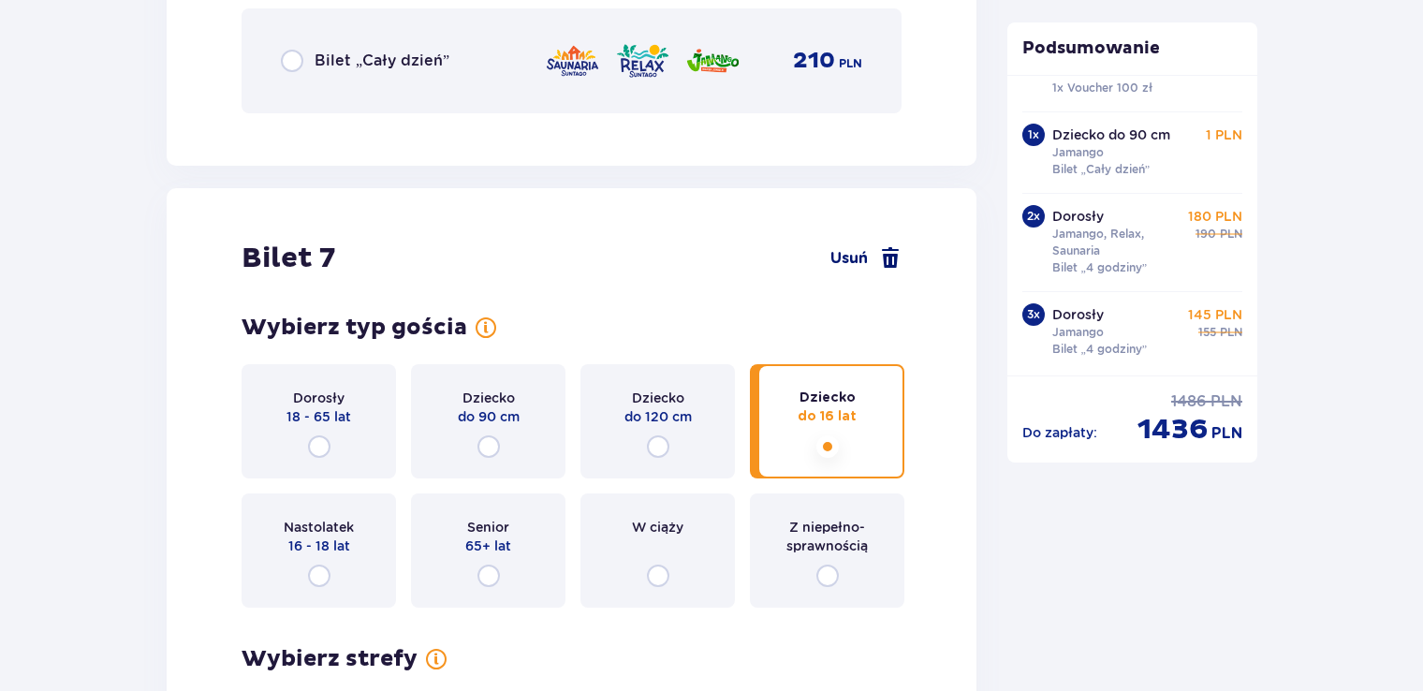
click at [892, 251] on span at bounding box center [890, 258] width 22 height 22
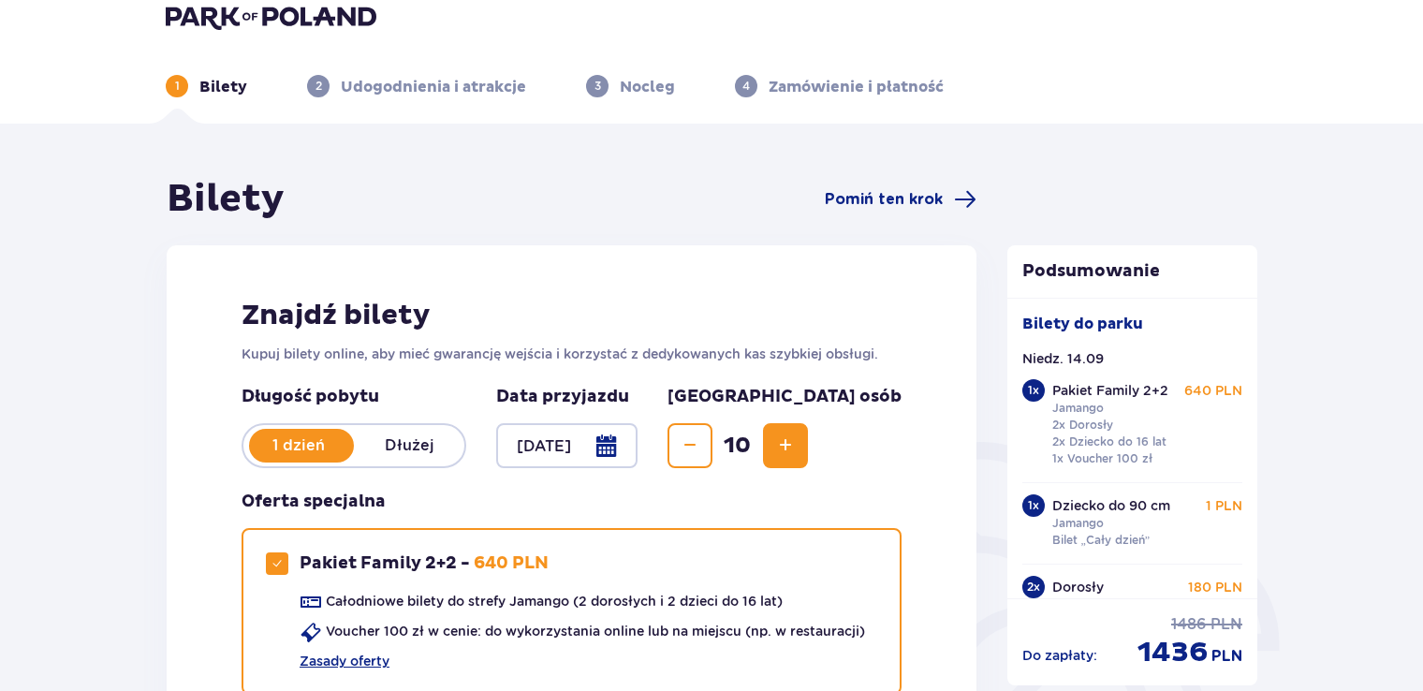
scroll to position [0, 0]
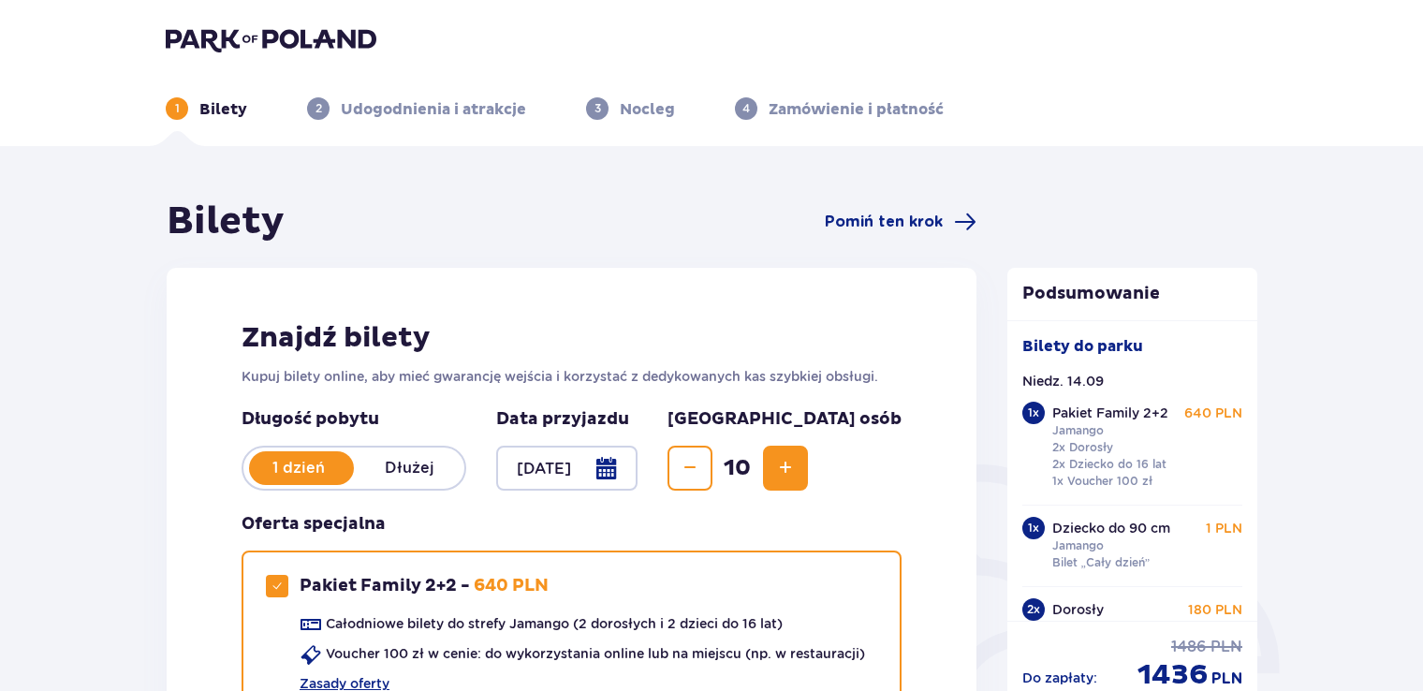
click at [227, 38] on img at bounding box center [271, 39] width 211 height 26
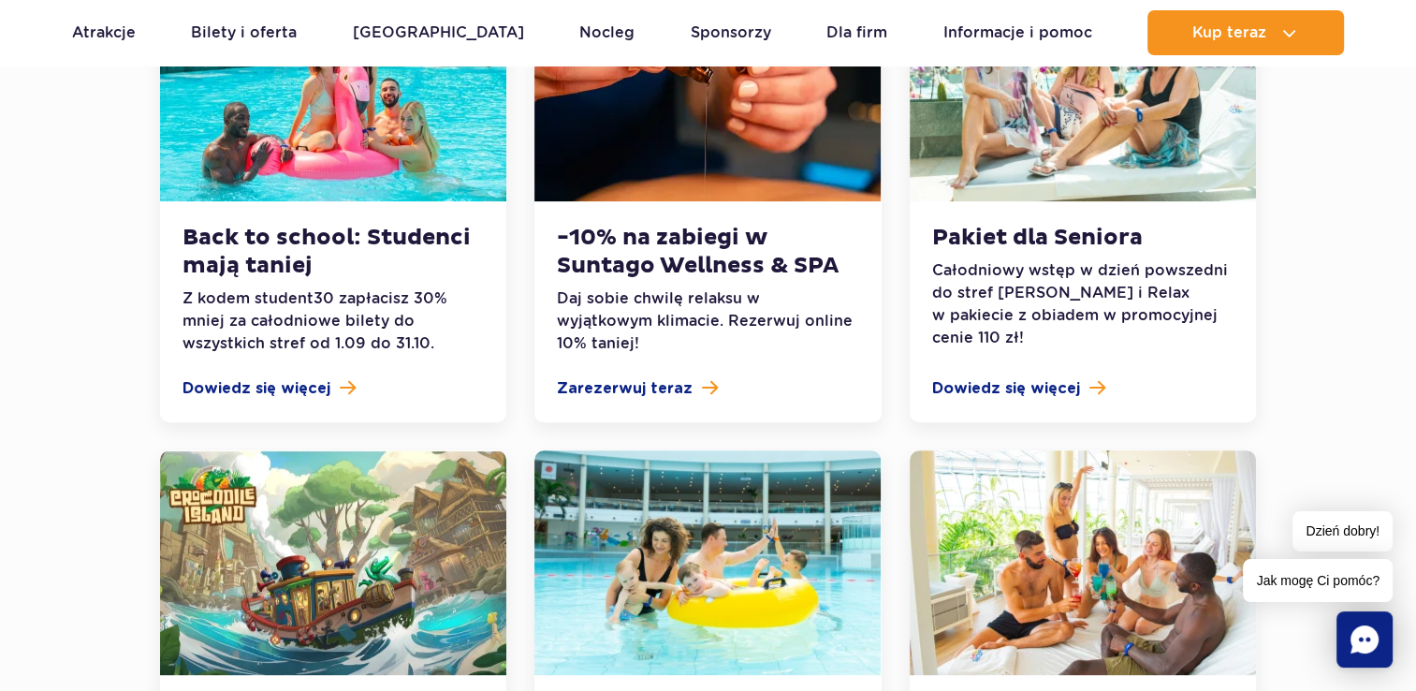
scroll to position [562, 0]
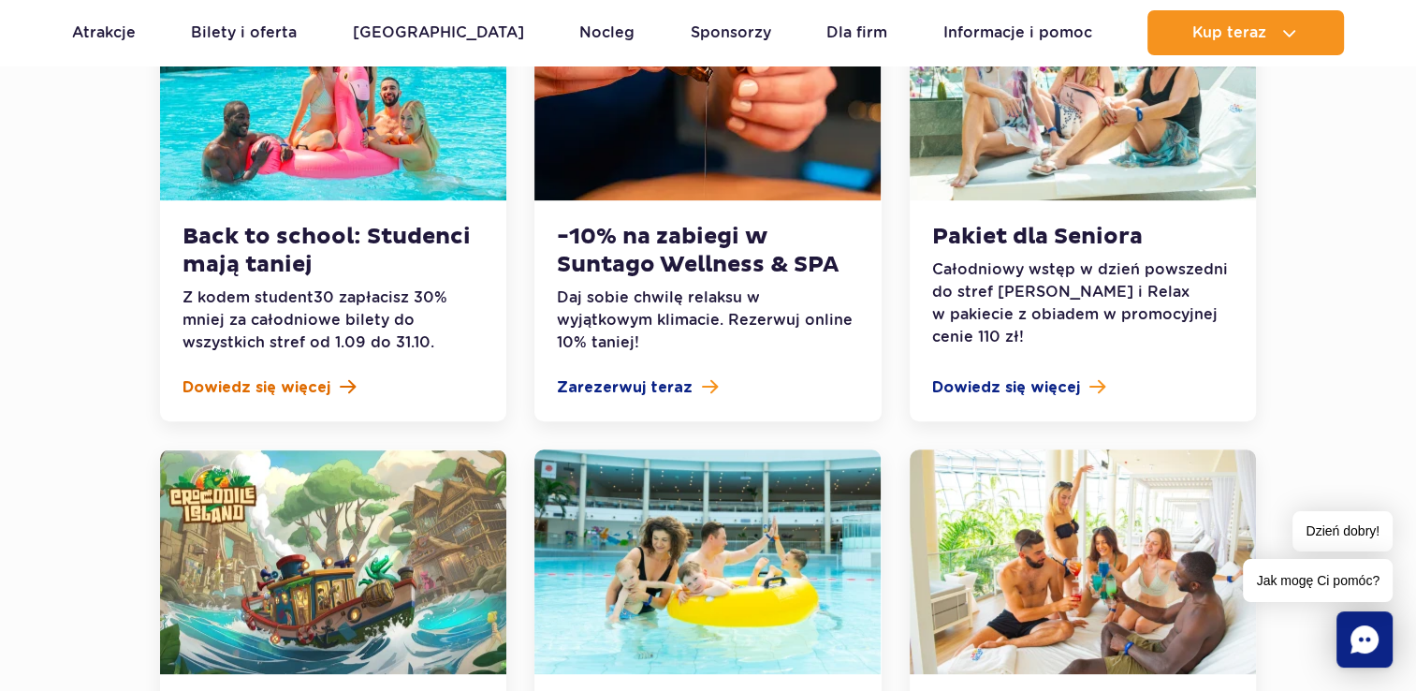
click at [270, 389] on span "Dowiedz się więcej" at bounding box center [257, 387] width 148 height 22
click at [1008, 384] on span "Dowiedz się więcej" at bounding box center [1006, 387] width 148 height 22
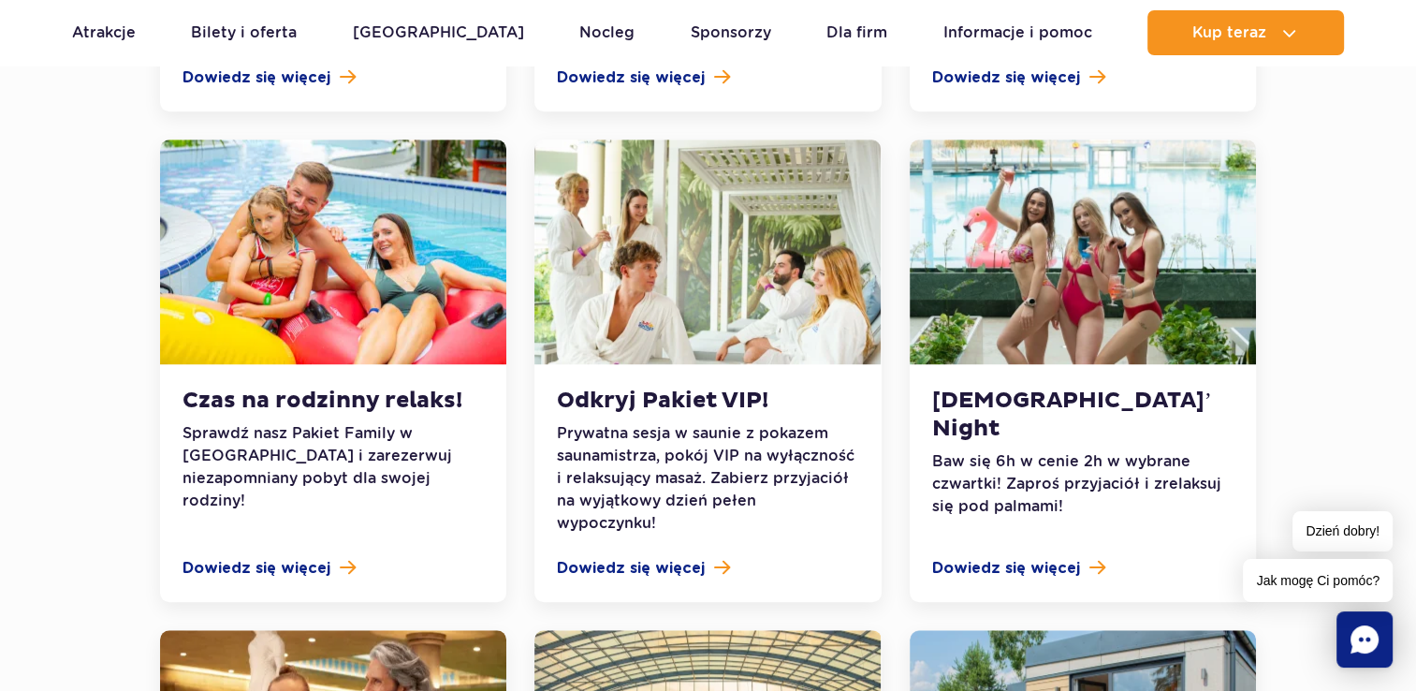
scroll to position [1404, 0]
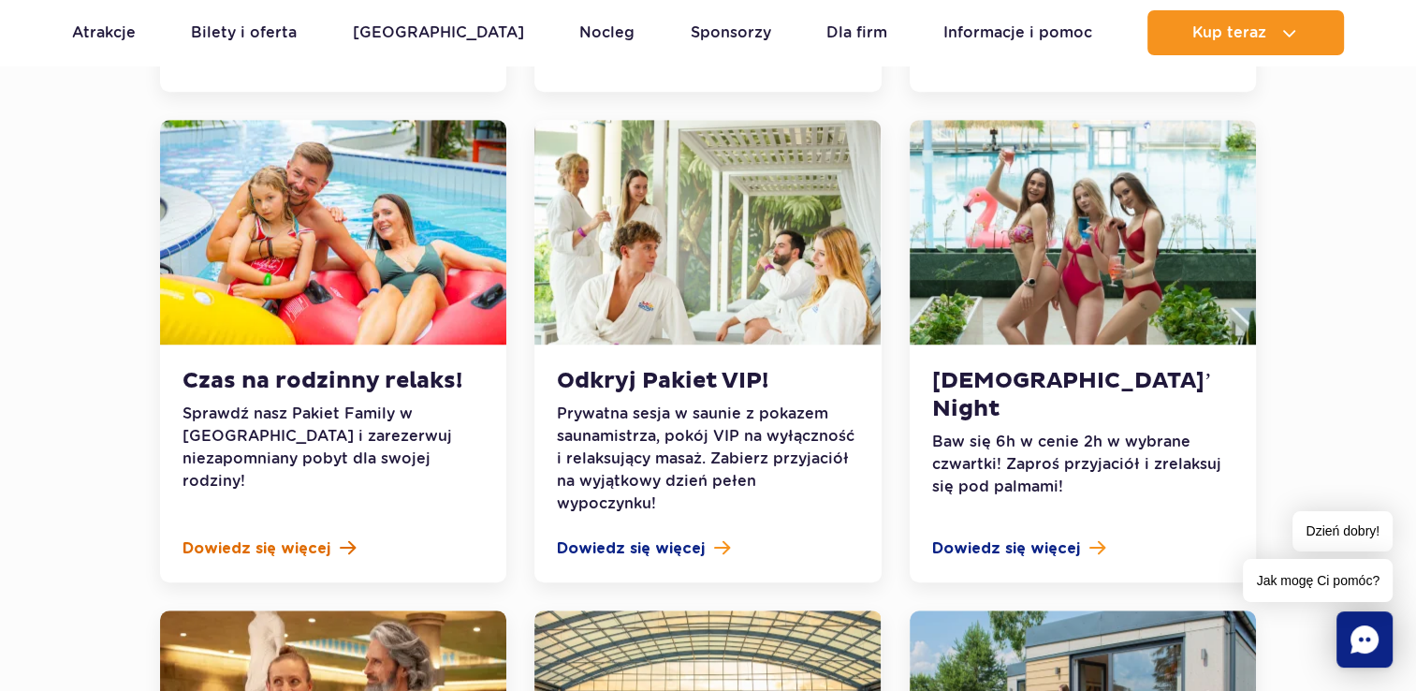
click at [289, 537] on span "Dowiedz się więcej" at bounding box center [257, 548] width 148 height 22
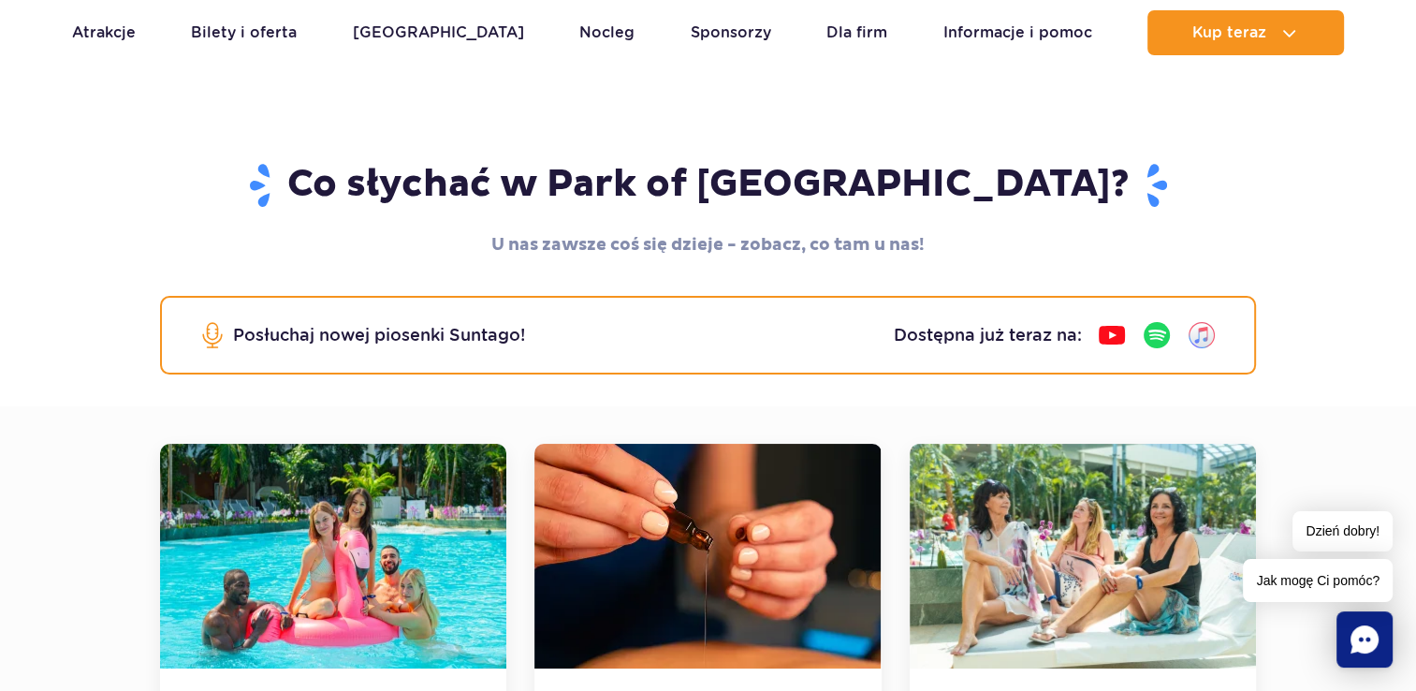
scroll to position [468, 0]
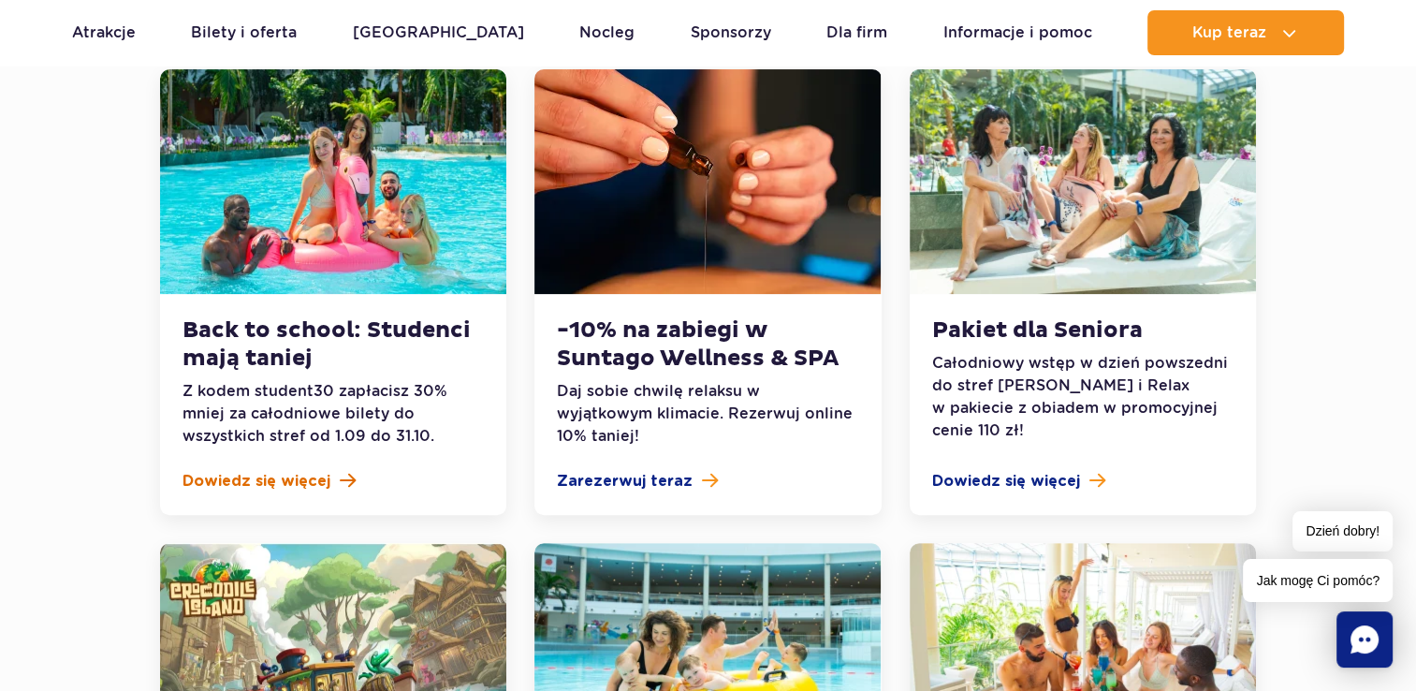
click at [251, 477] on span "Dowiedz się więcej" at bounding box center [257, 481] width 148 height 22
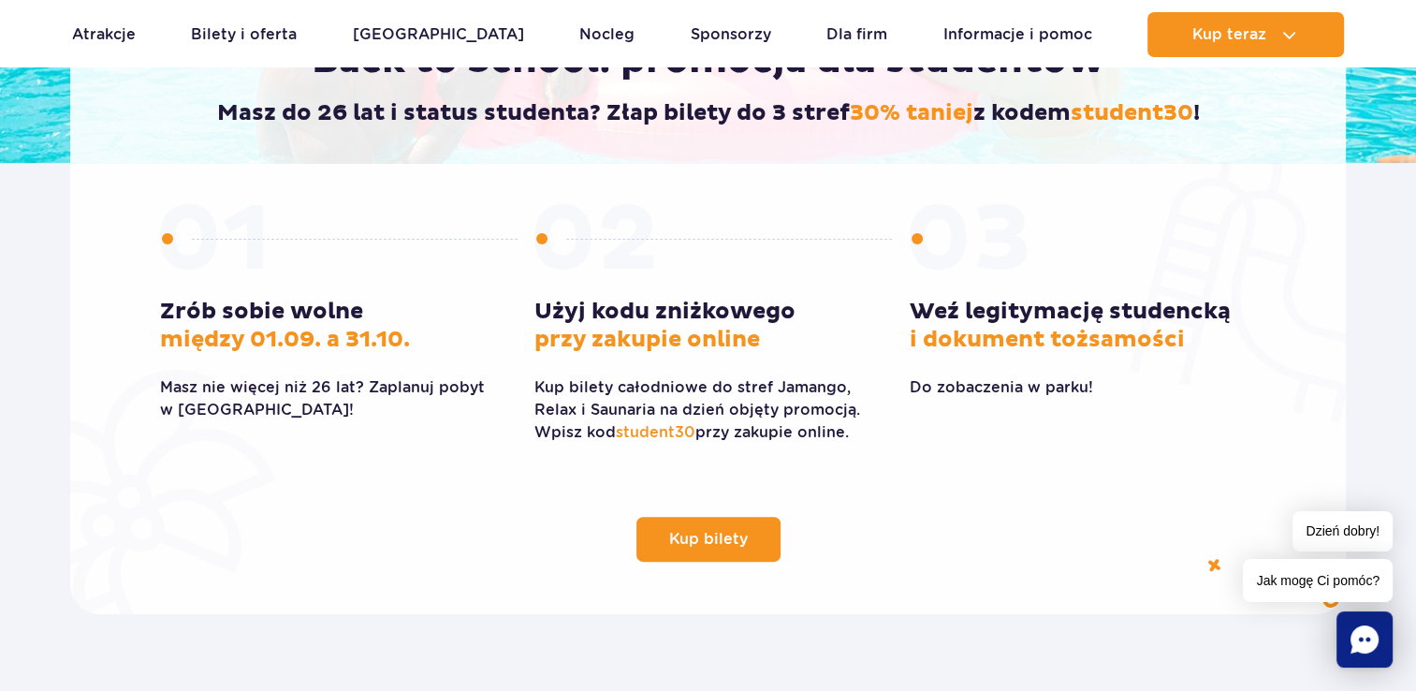
scroll to position [468, 0]
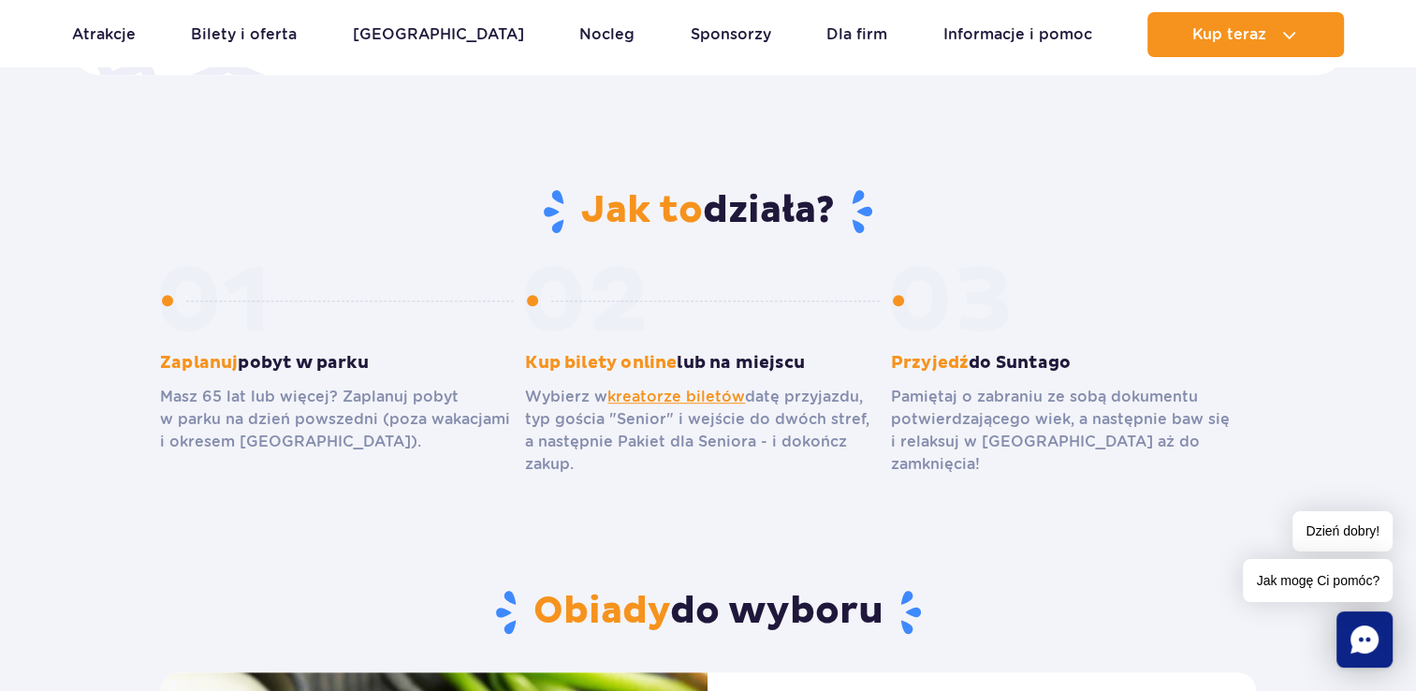
scroll to position [936, 0]
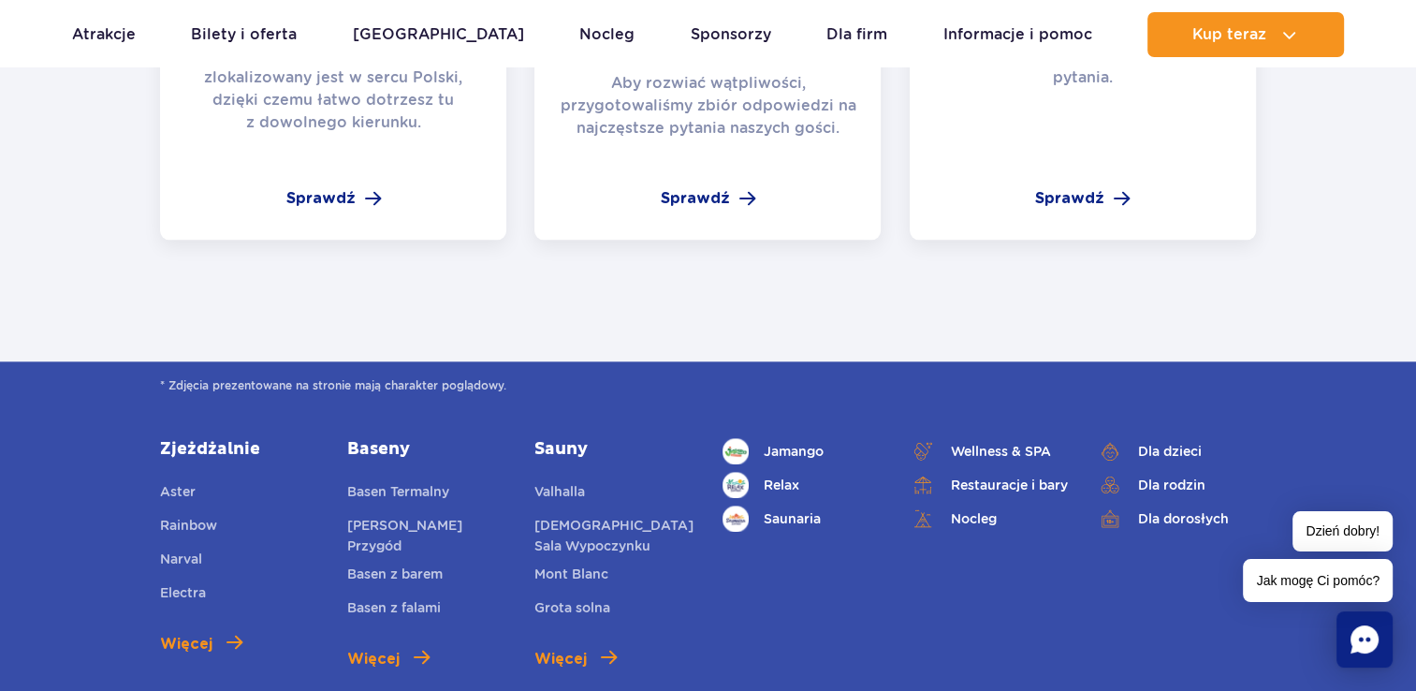
scroll to position [2060, 0]
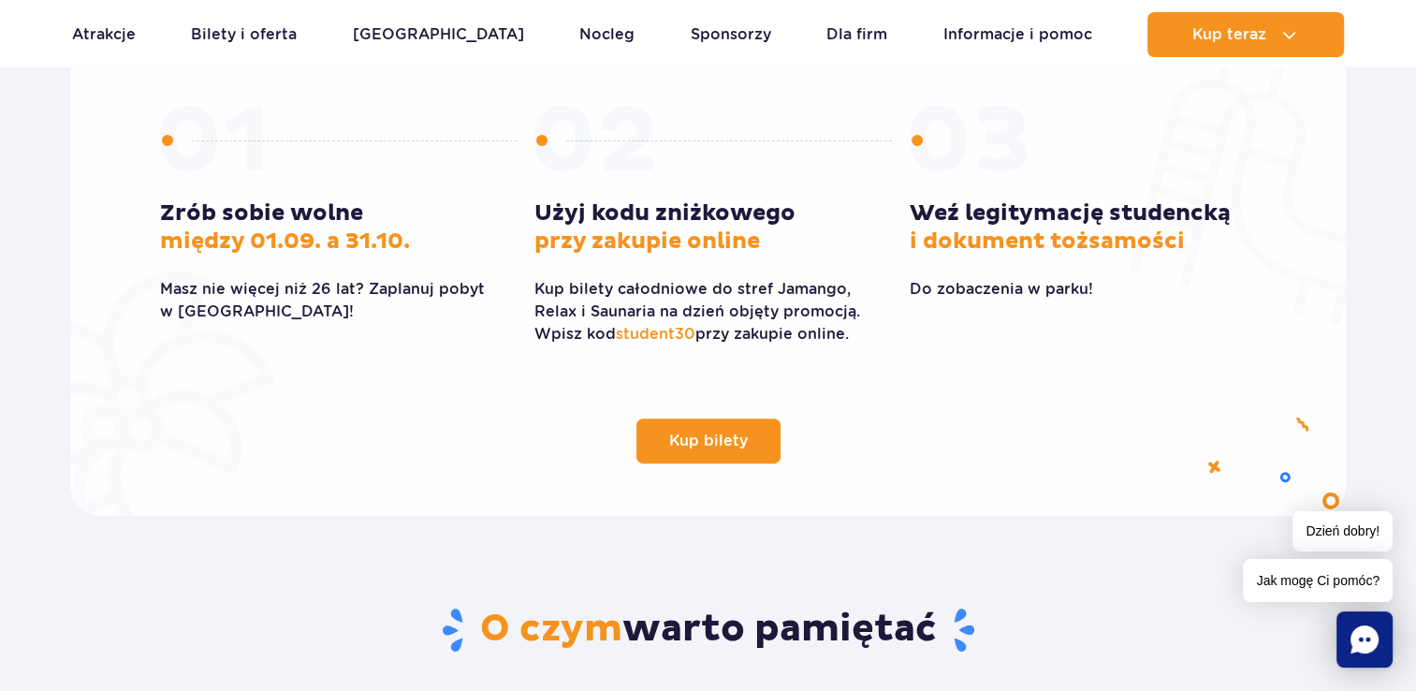
scroll to position [562, 0]
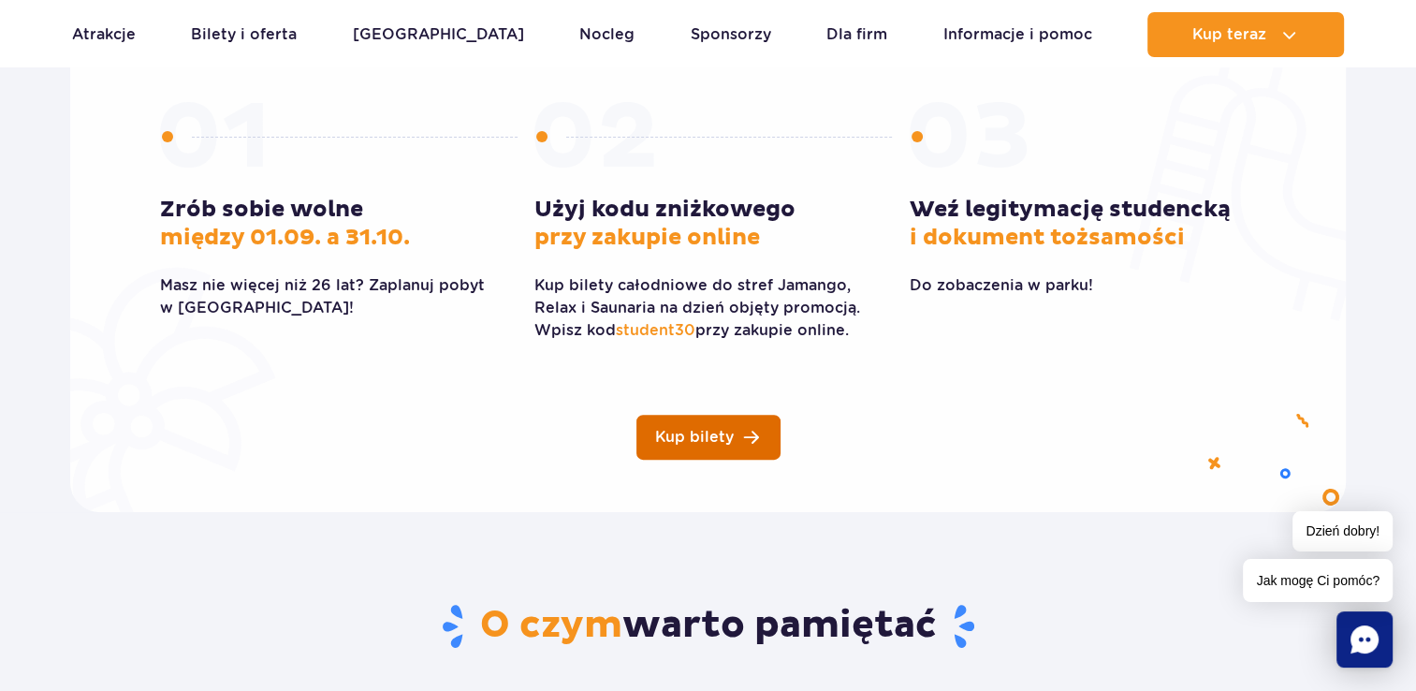
click at [740, 428] on link "Kup bilety" at bounding box center [709, 437] width 144 height 45
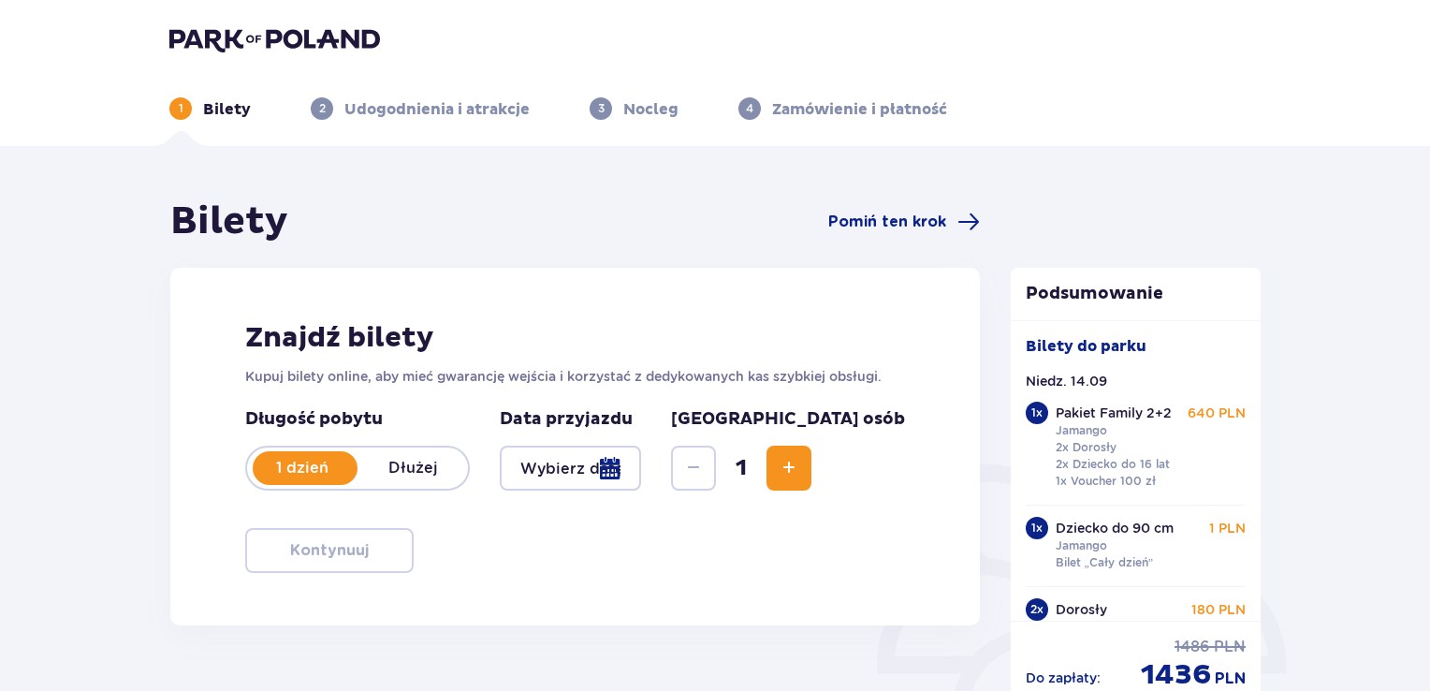
type input "14.09.25"
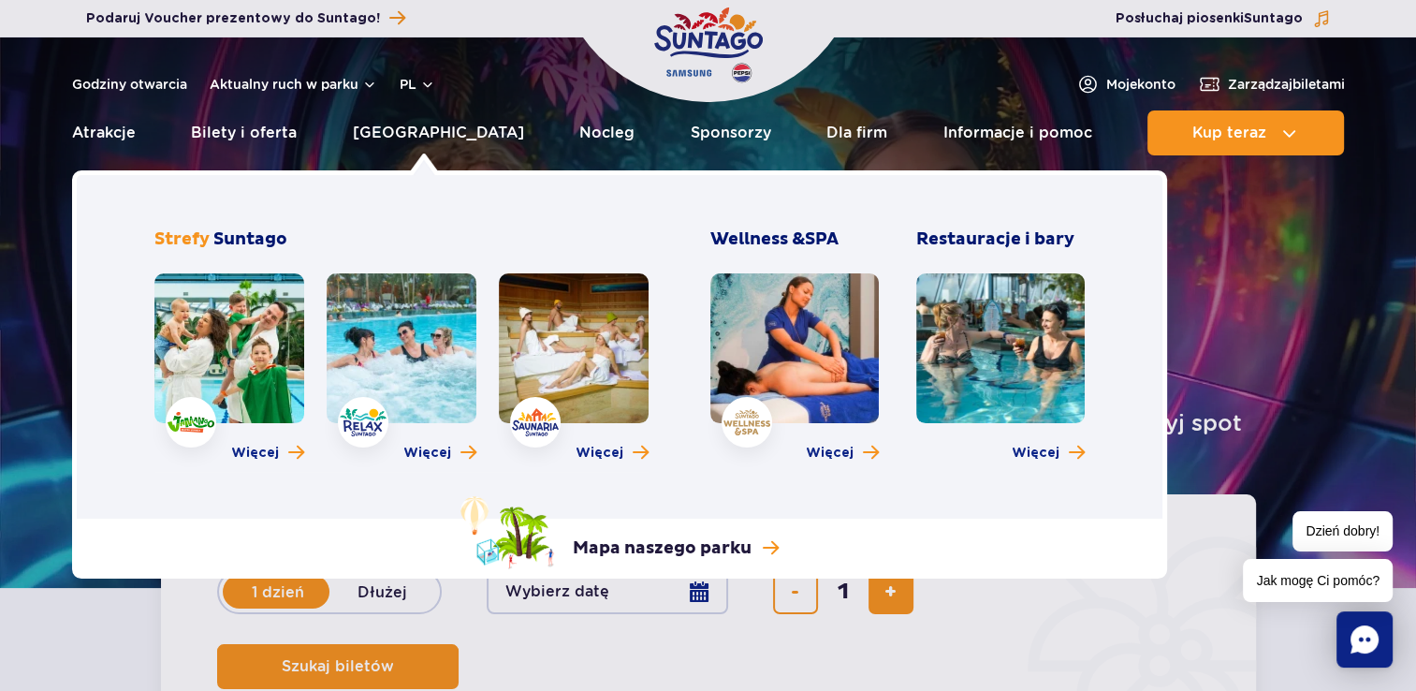
click at [257, 367] on link at bounding box center [229, 348] width 150 height 150
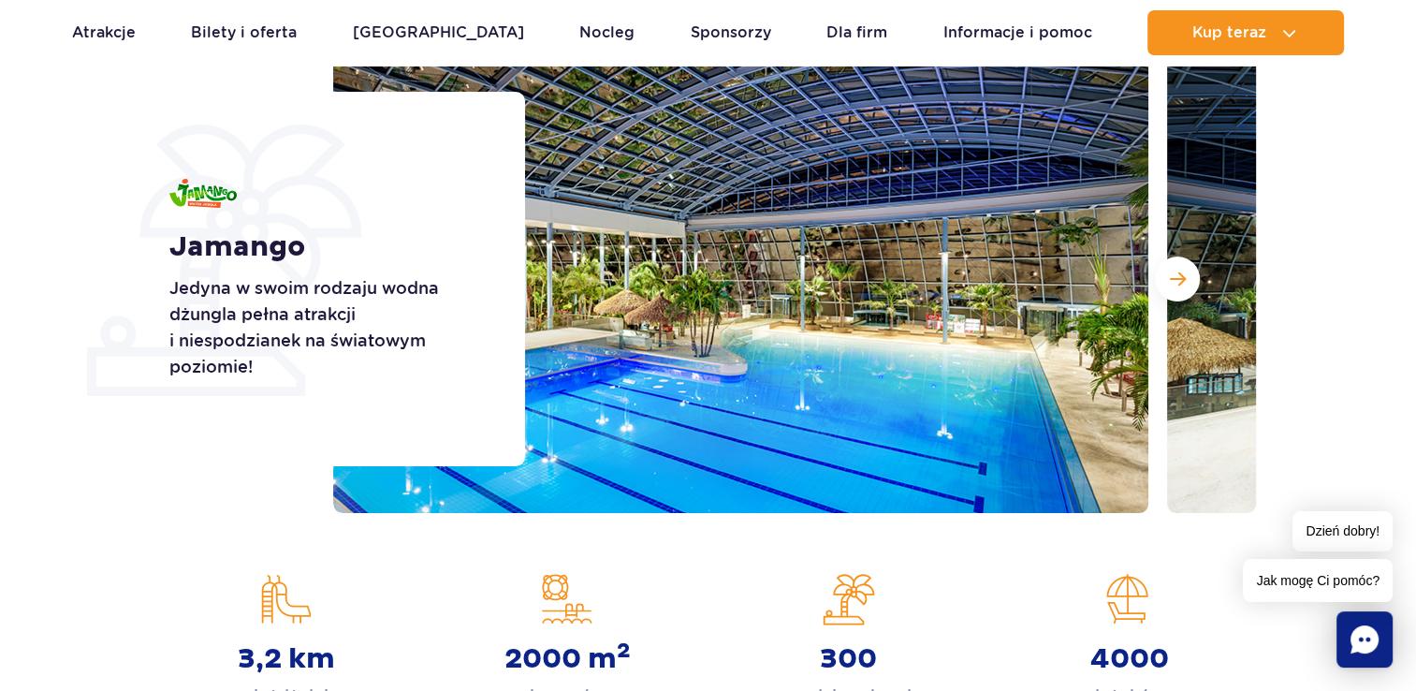
scroll to position [281, 0]
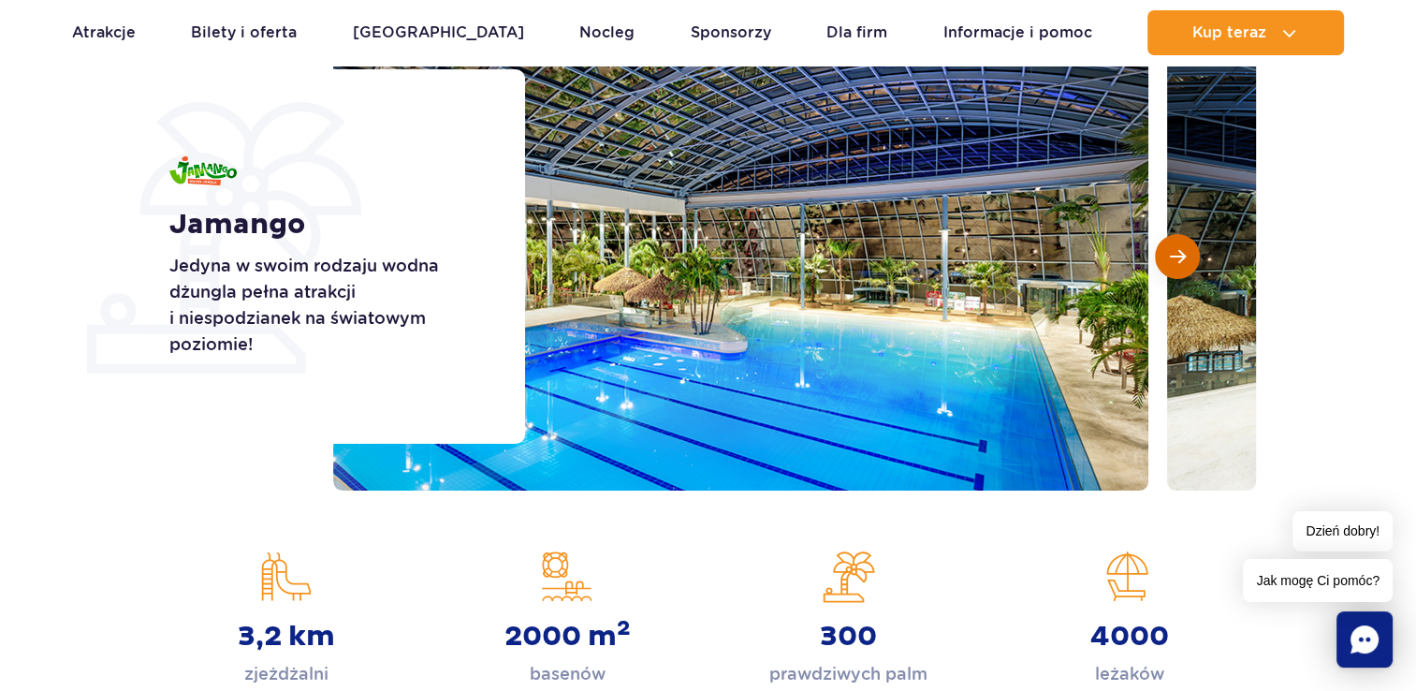
click at [1180, 257] on span "Następny slajd" at bounding box center [1178, 256] width 16 height 17
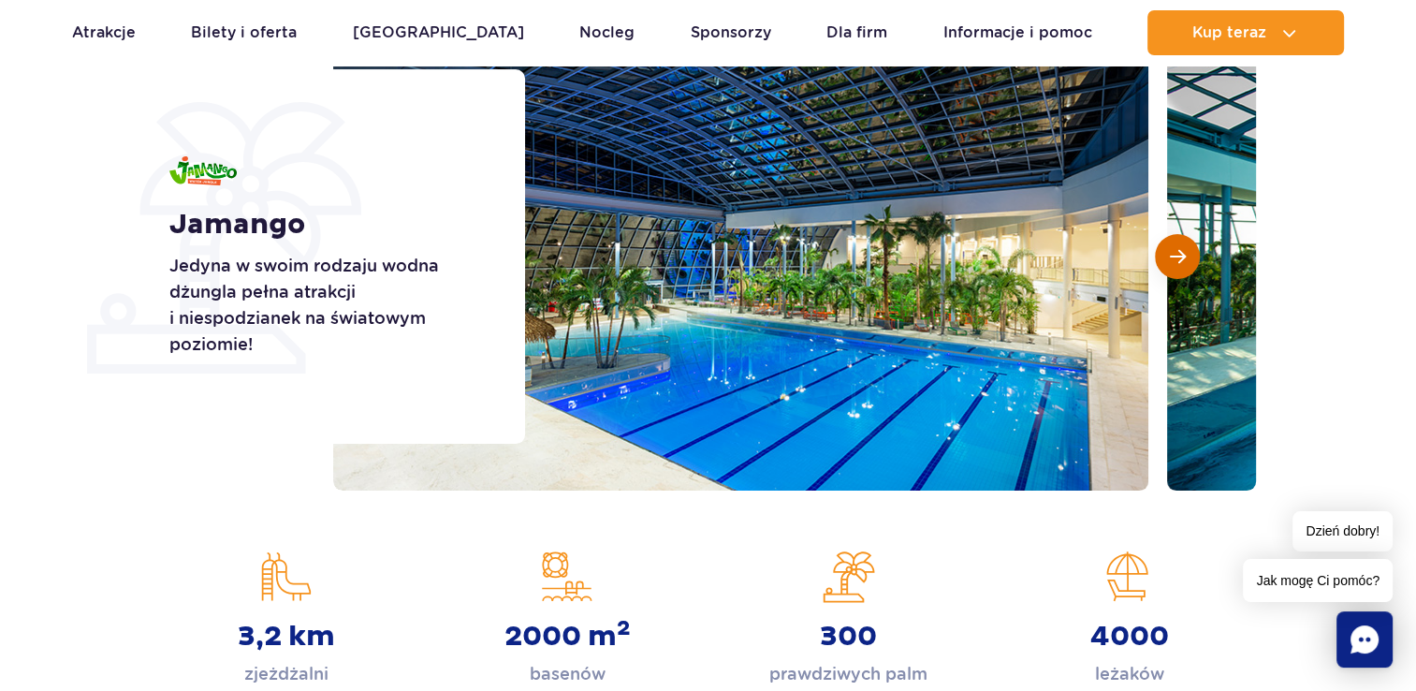
click at [1180, 257] on span "Następny slajd" at bounding box center [1178, 256] width 16 height 17
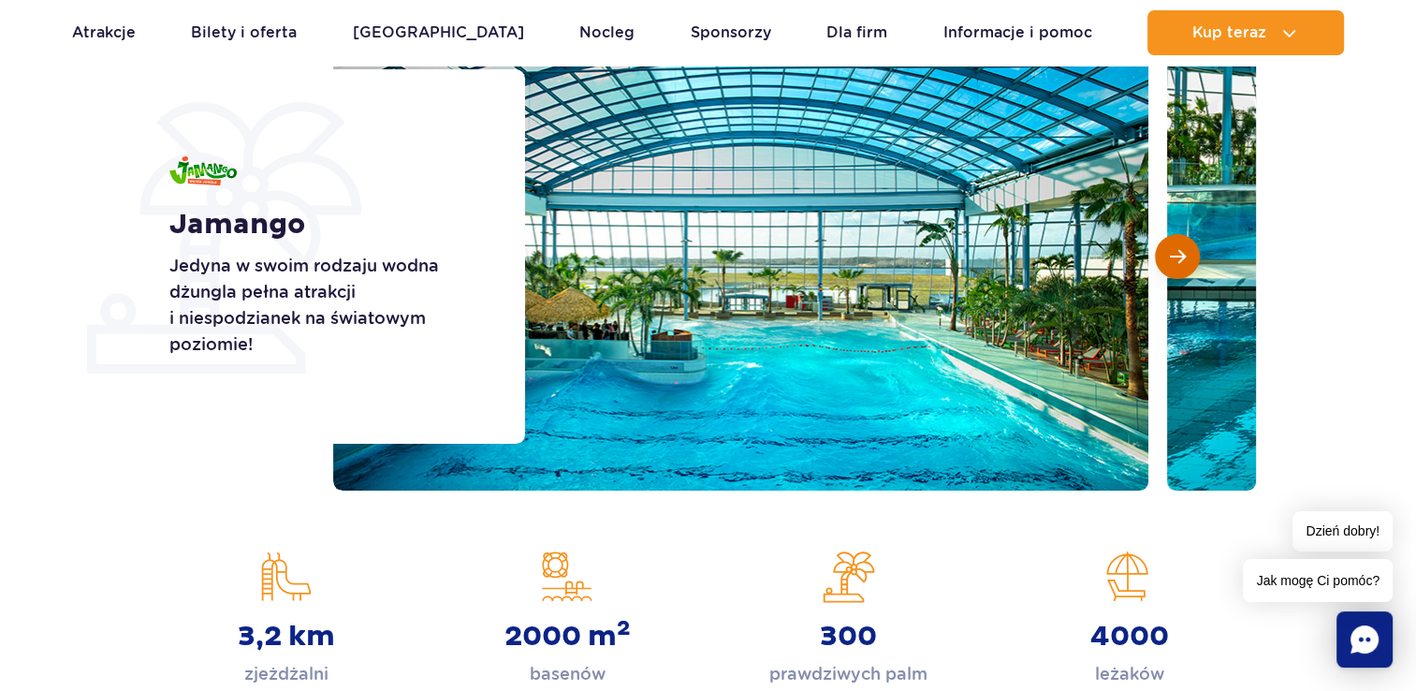
click at [1180, 257] on span "Następny slajd" at bounding box center [1178, 256] width 16 height 17
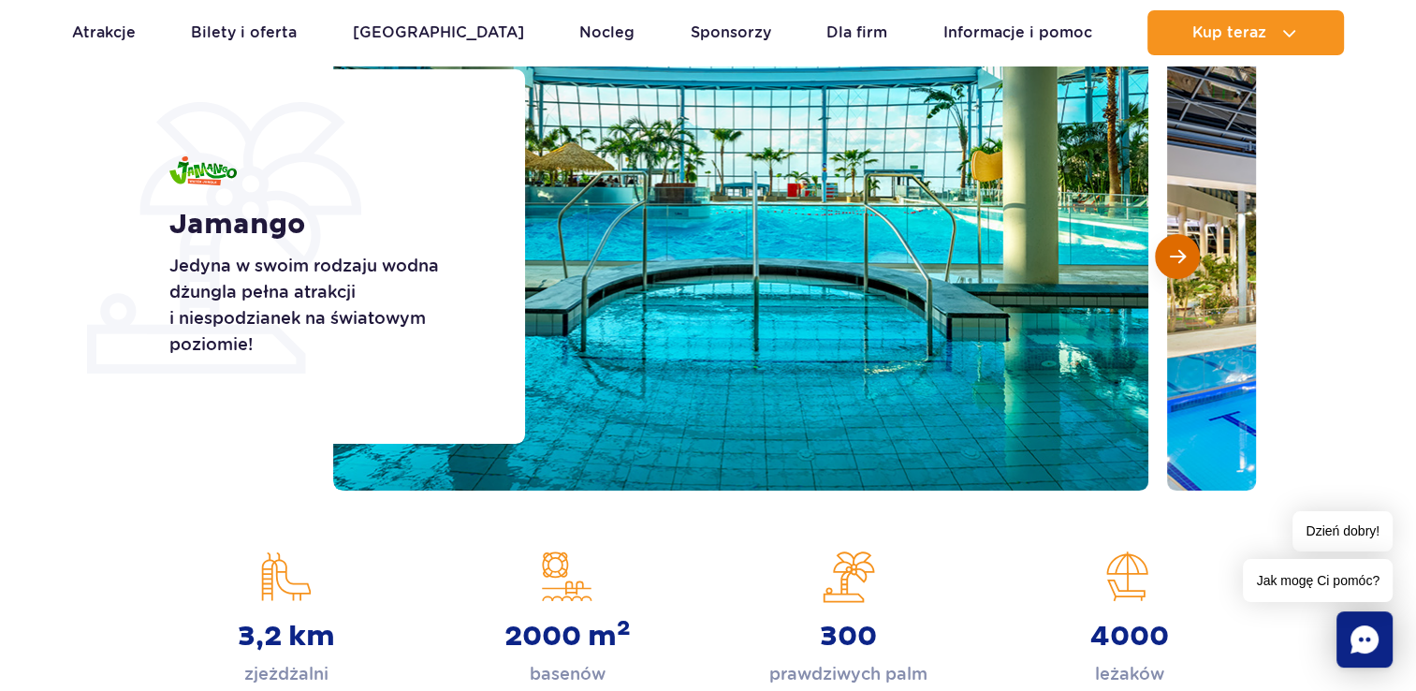
click at [1180, 257] on span "Następny slajd" at bounding box center [1178, 256] width 16 height 17
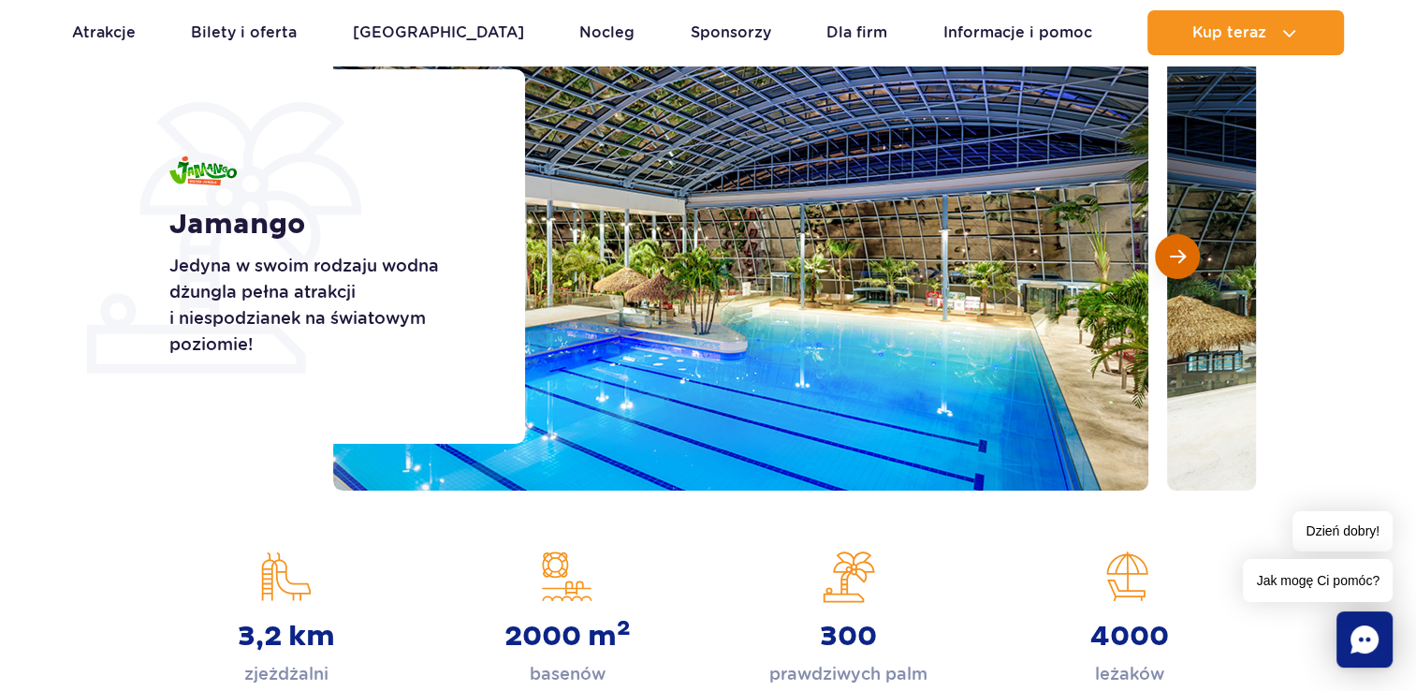
click at [1180, 257] on span "Następny slajd" at bounding box center [1178, 256] width 16 height 17
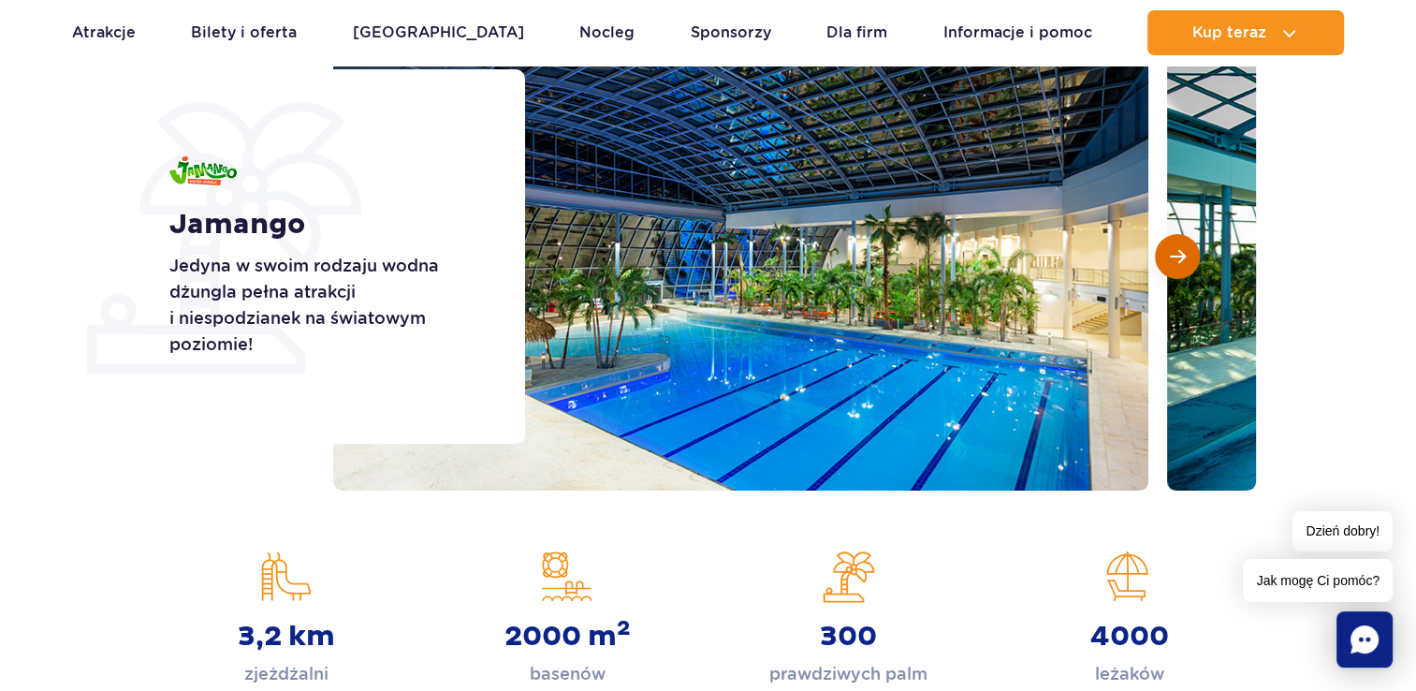
click at [1180, 257] on span "Następny slajd" at bounding box center [1178, 256] width 16 height 17
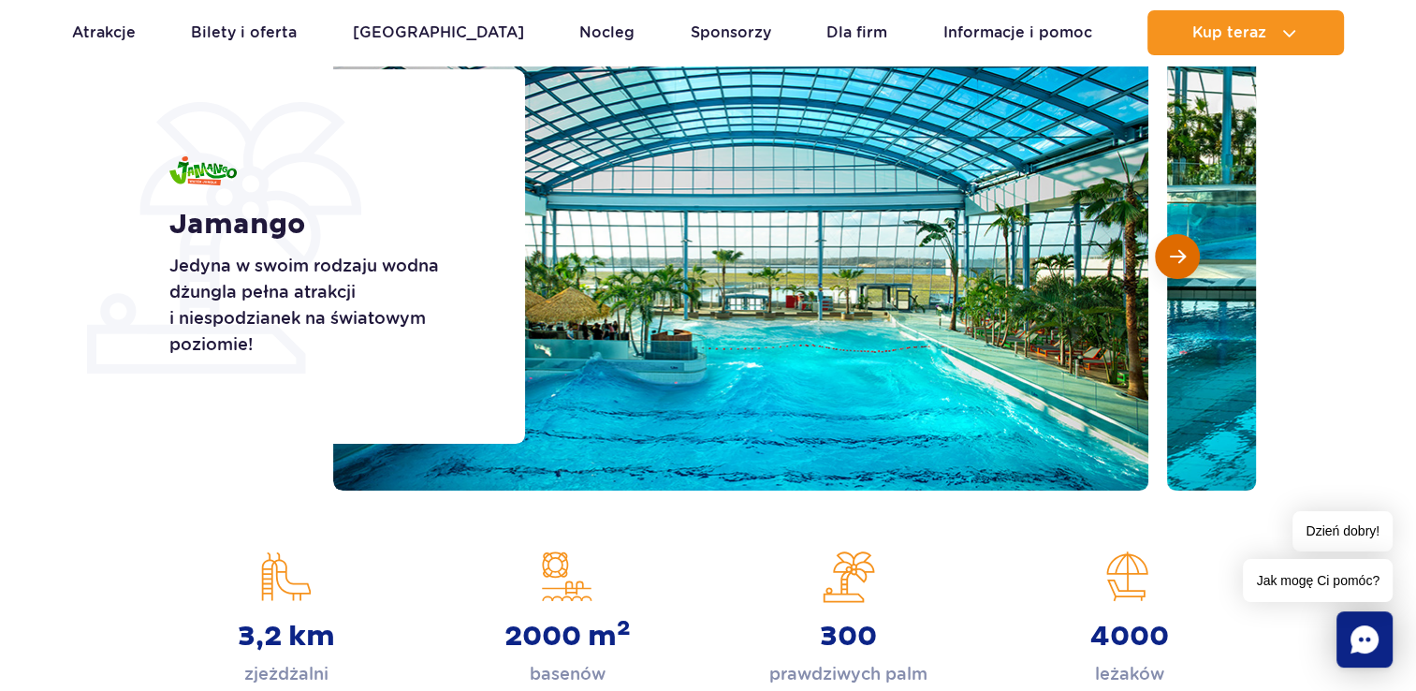
click at [1181, 257] on span "Następny slajd" at bounding box center [1178, 256] width 16 height 17
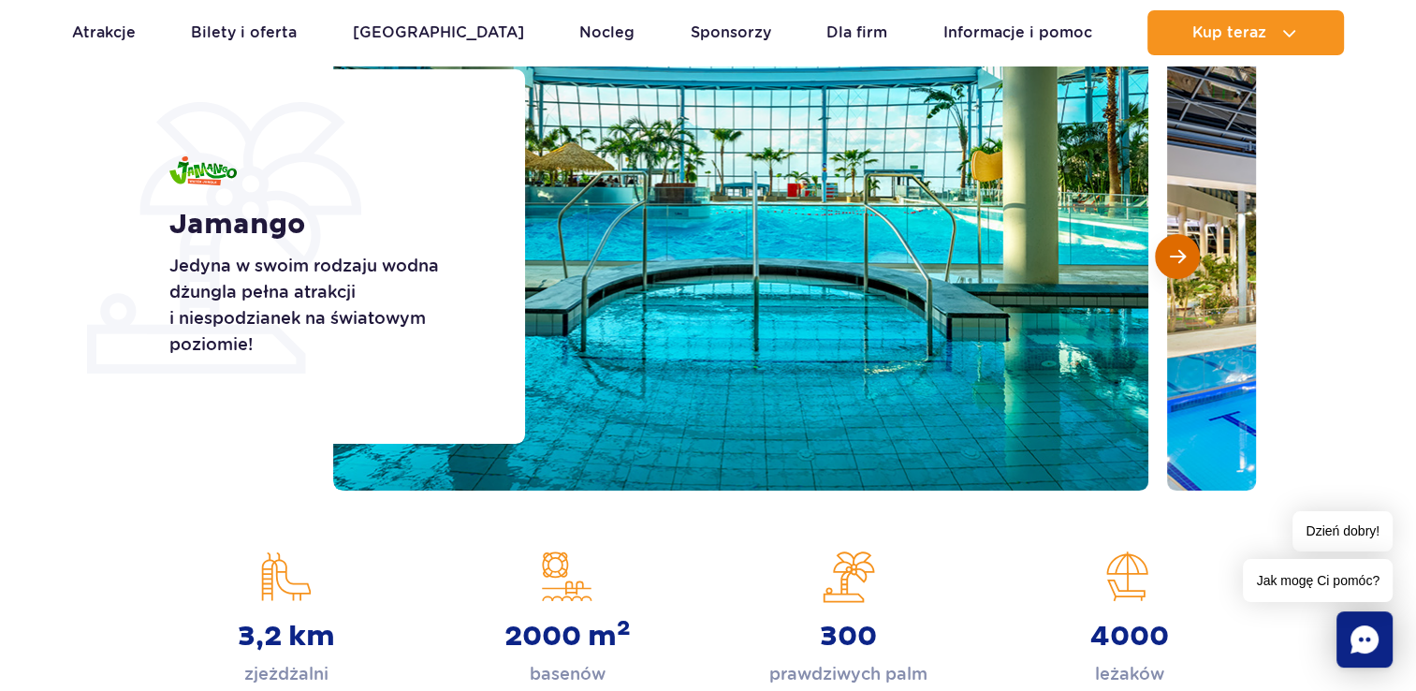
click at [1181, 257] on span "Następny slajd" at bounding box center [1178, 256] width 16 height 17
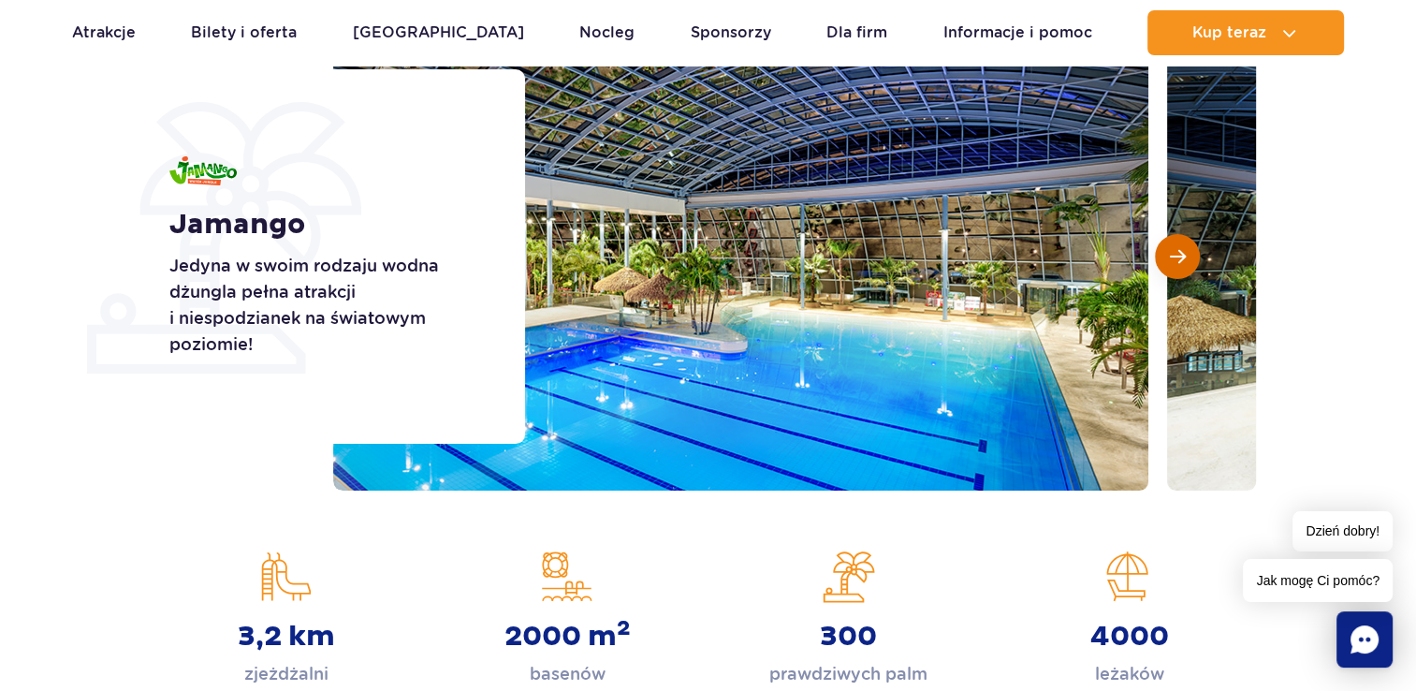
click at [1181, 257] on span "Następny slajd" at bounding box center [1178, 256] width 16 height 17
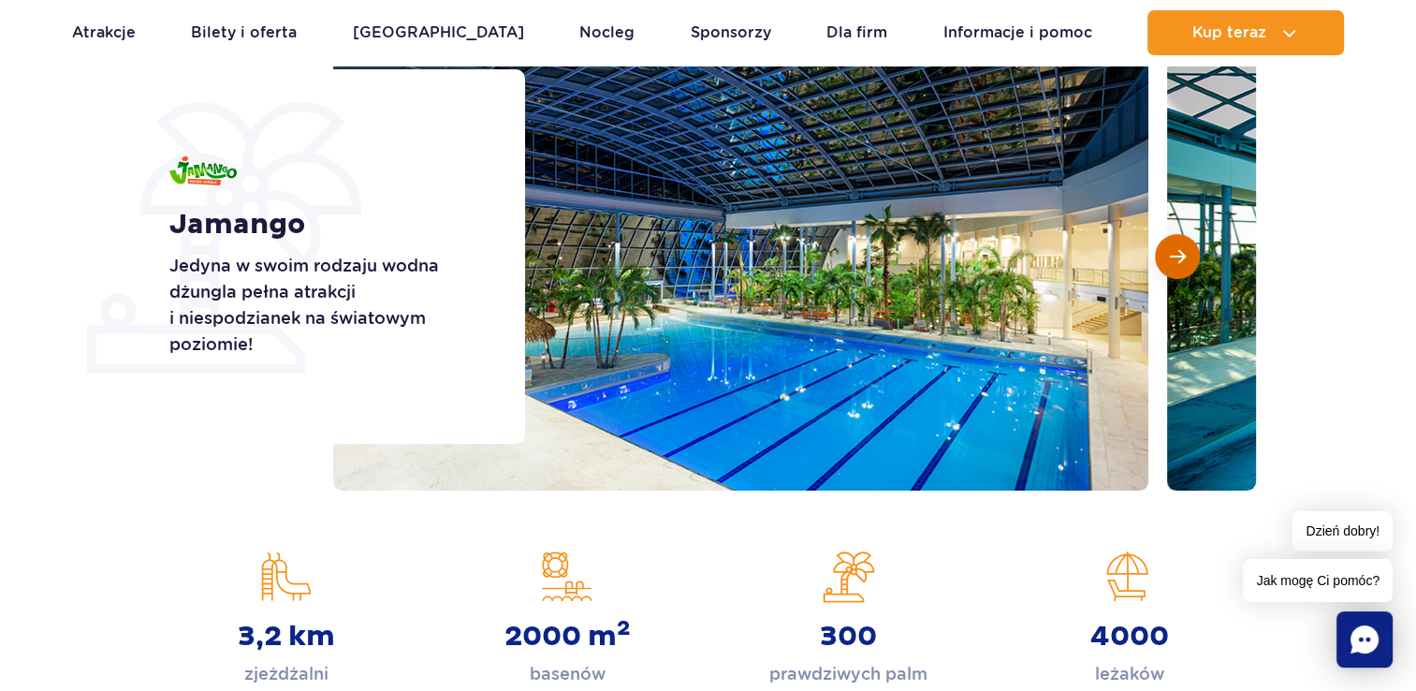
click at [1181, 257] on span "Następny slajd" at bounding box center [1178, 256] width 16 height 17
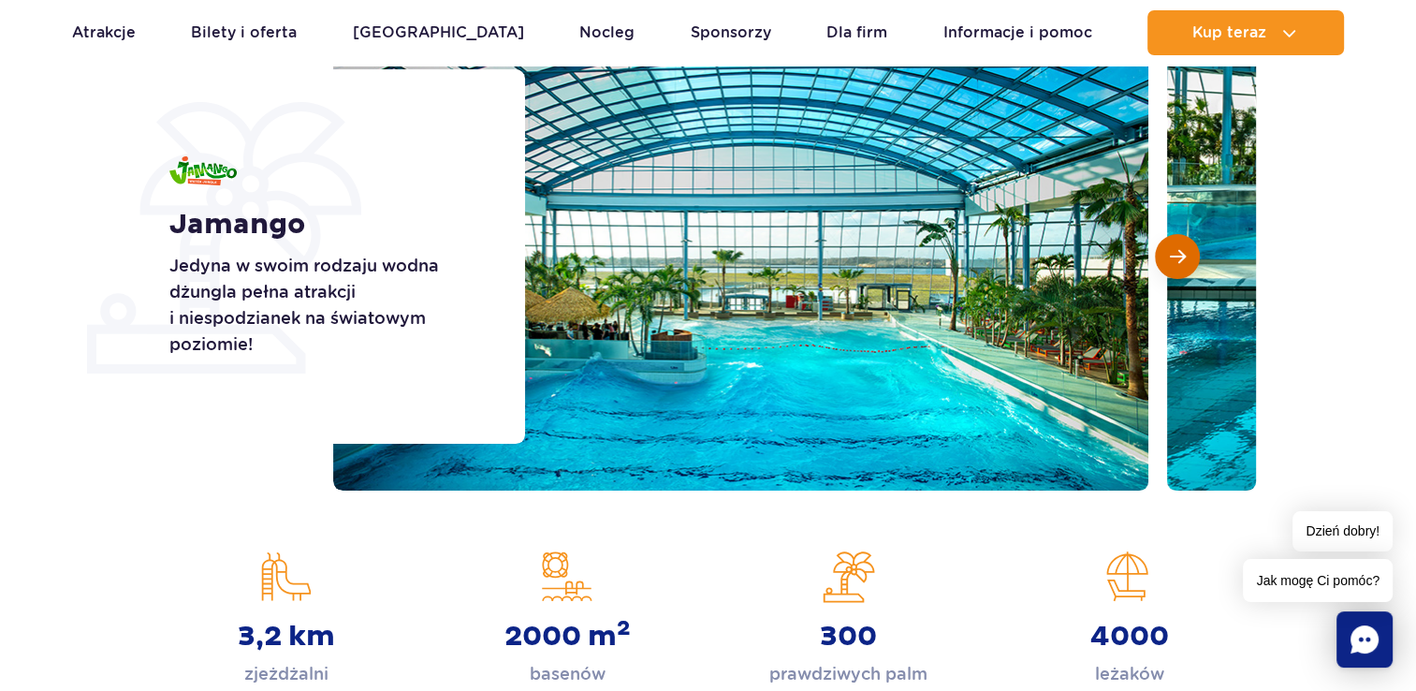
click at [1181, 257] on span "Następny slajd" at bounding box center [1178, 256] width 16 height 17
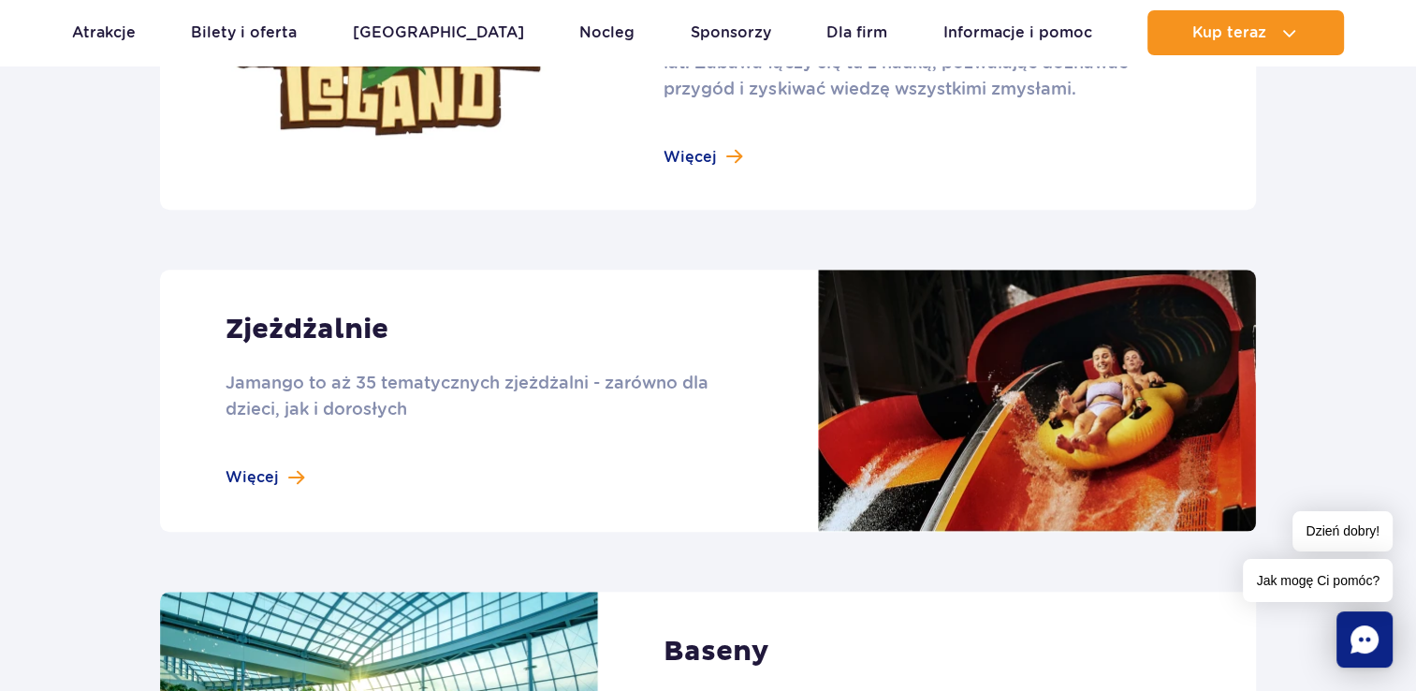
scroll to position [1498, 0]
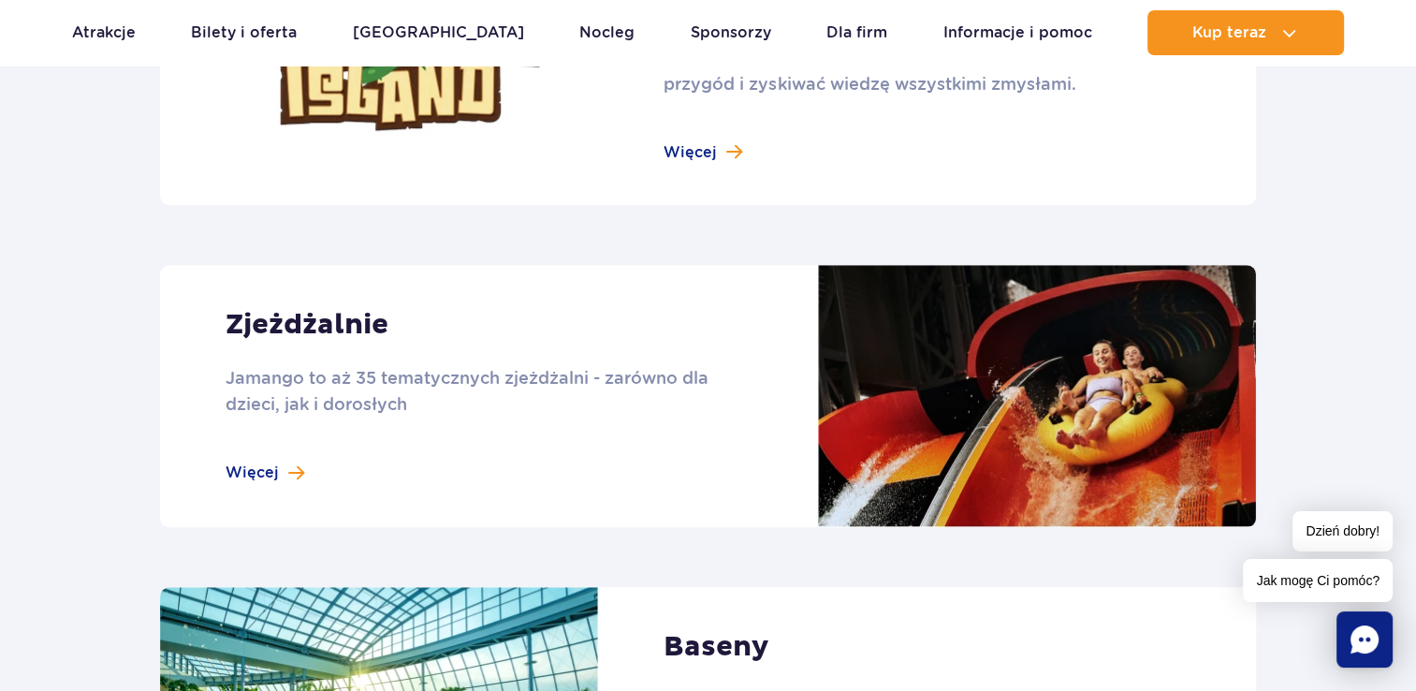
click at [262, 471] on link at bounding box center [708, 396] width 1096 height 262
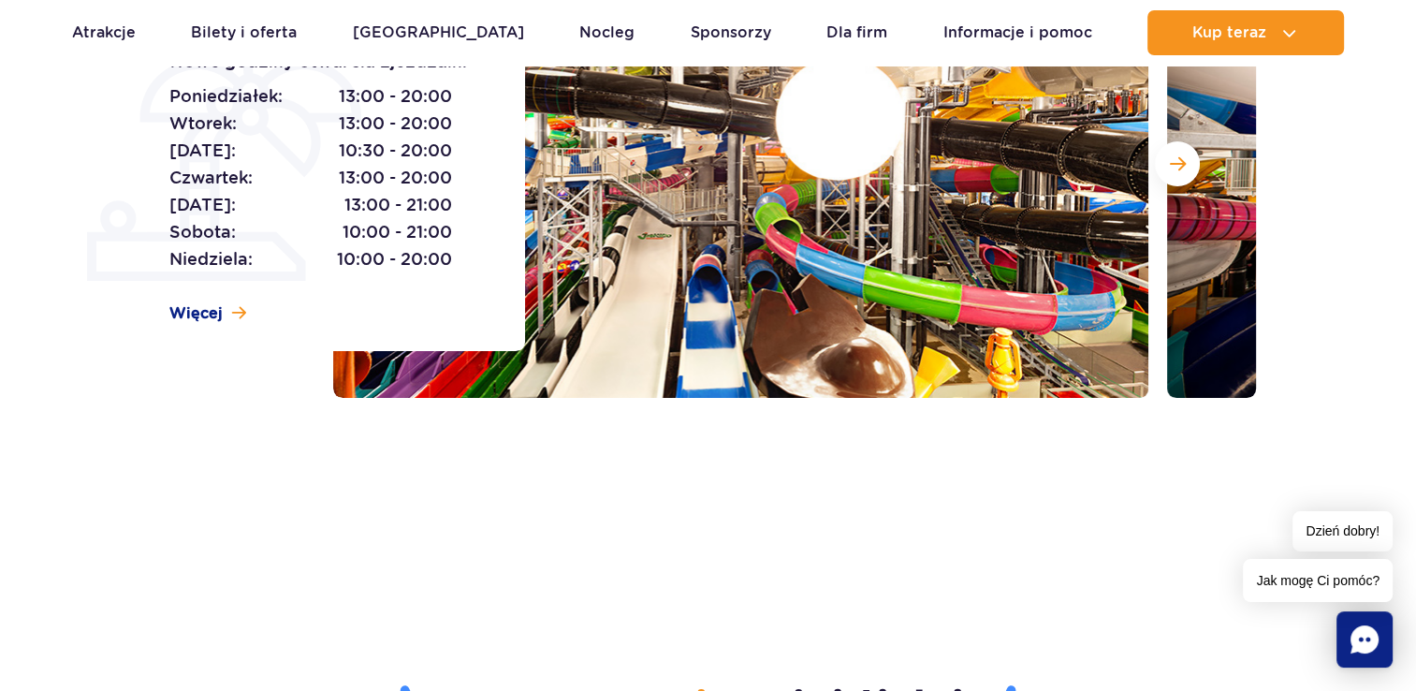
scroll to position [374, 0]
click at [1186, 170] on button "Następny slajd" at bounding box center [1177, 162] width 45 height 45
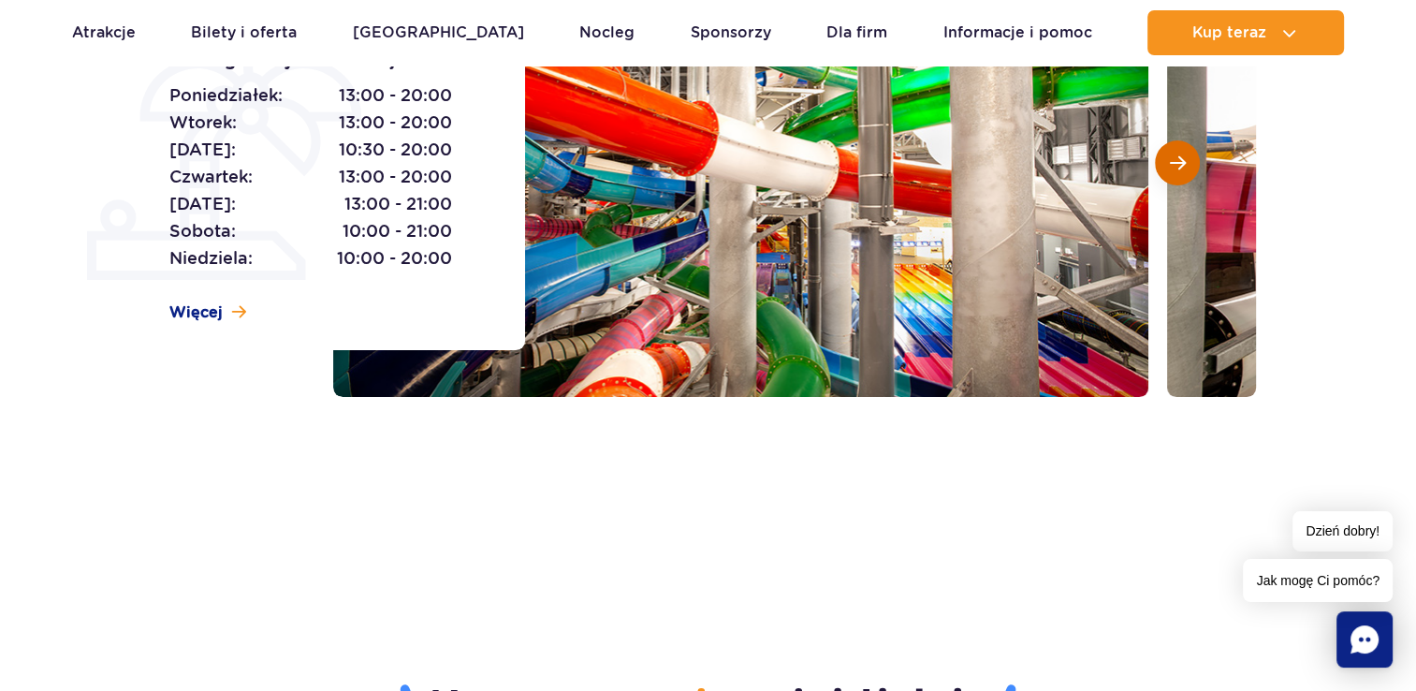
click at [1186, 170] on button "Następny slajd" at bounding box center [1177, 162] width 45 height 45
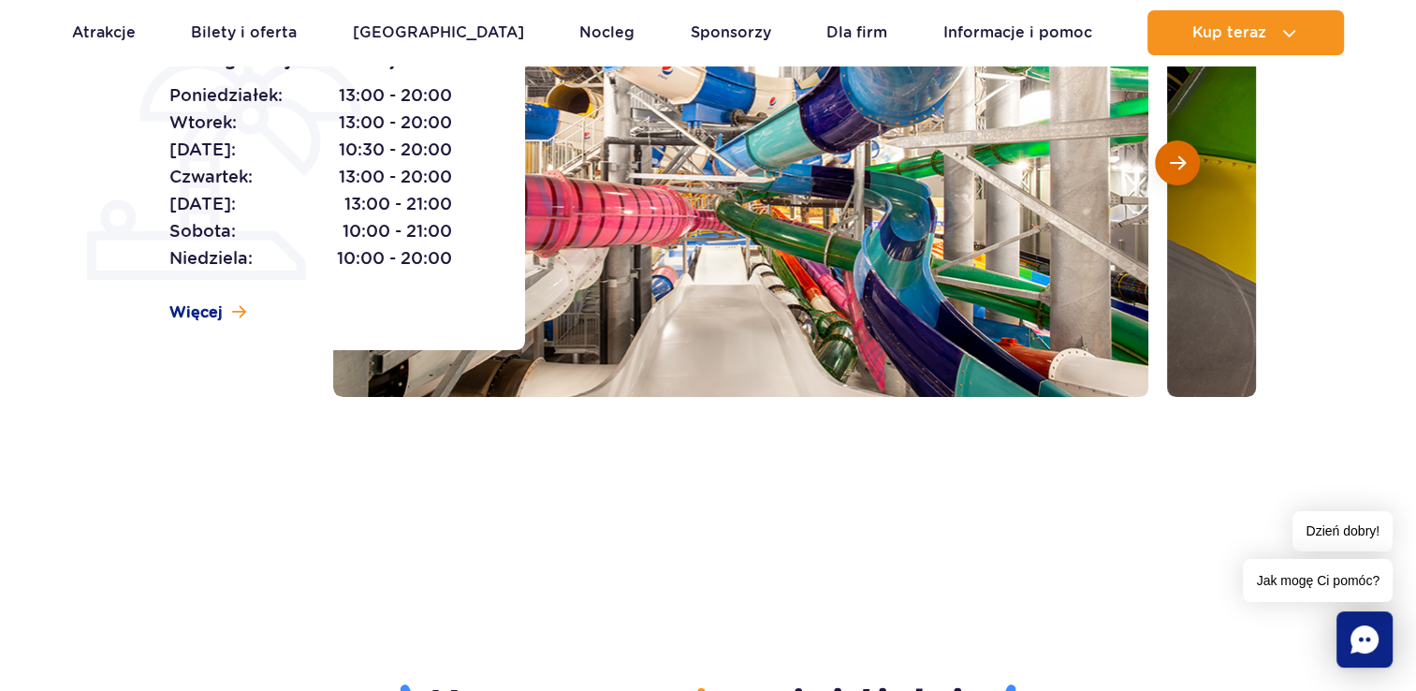
click at [1186, 170] on button "Następny slajd" at bounding box center [1177, 162] width 45 height 45
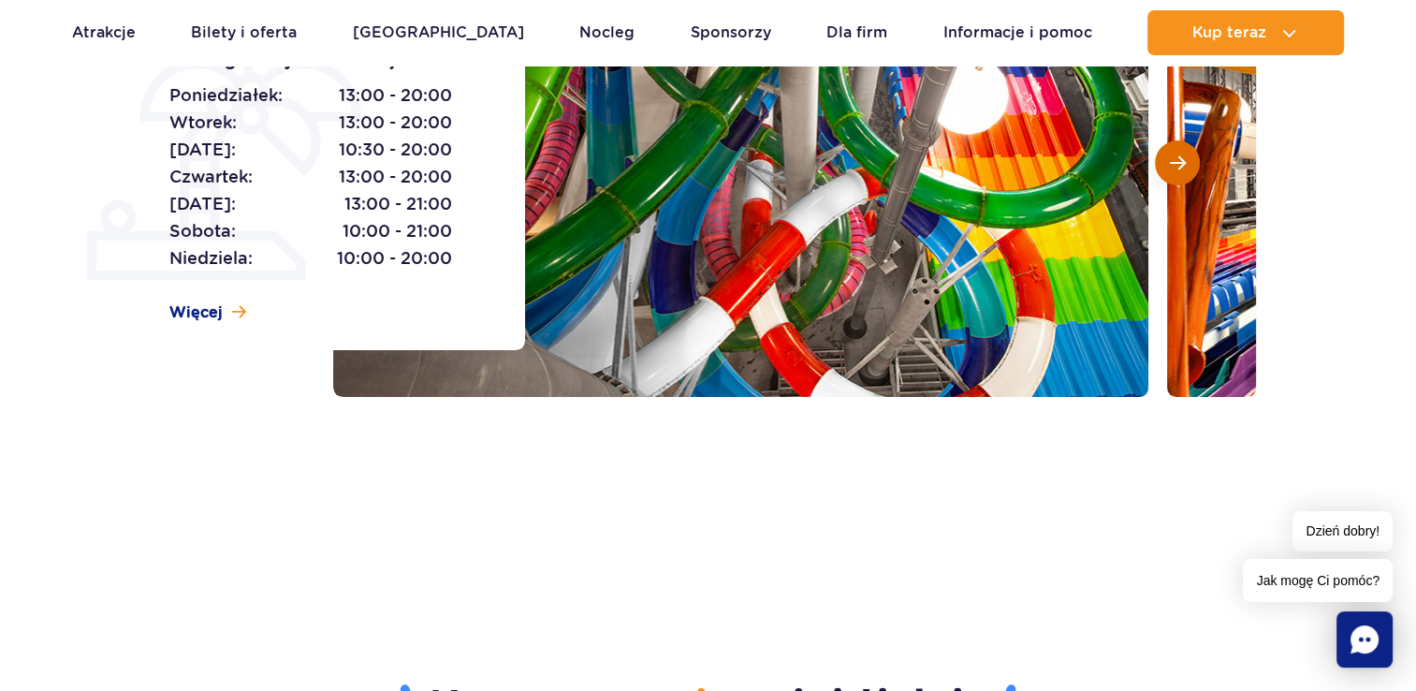
click at [1186, 170] on button "Następny slajd" at bounding box center [1177, 162] width 45 height 45
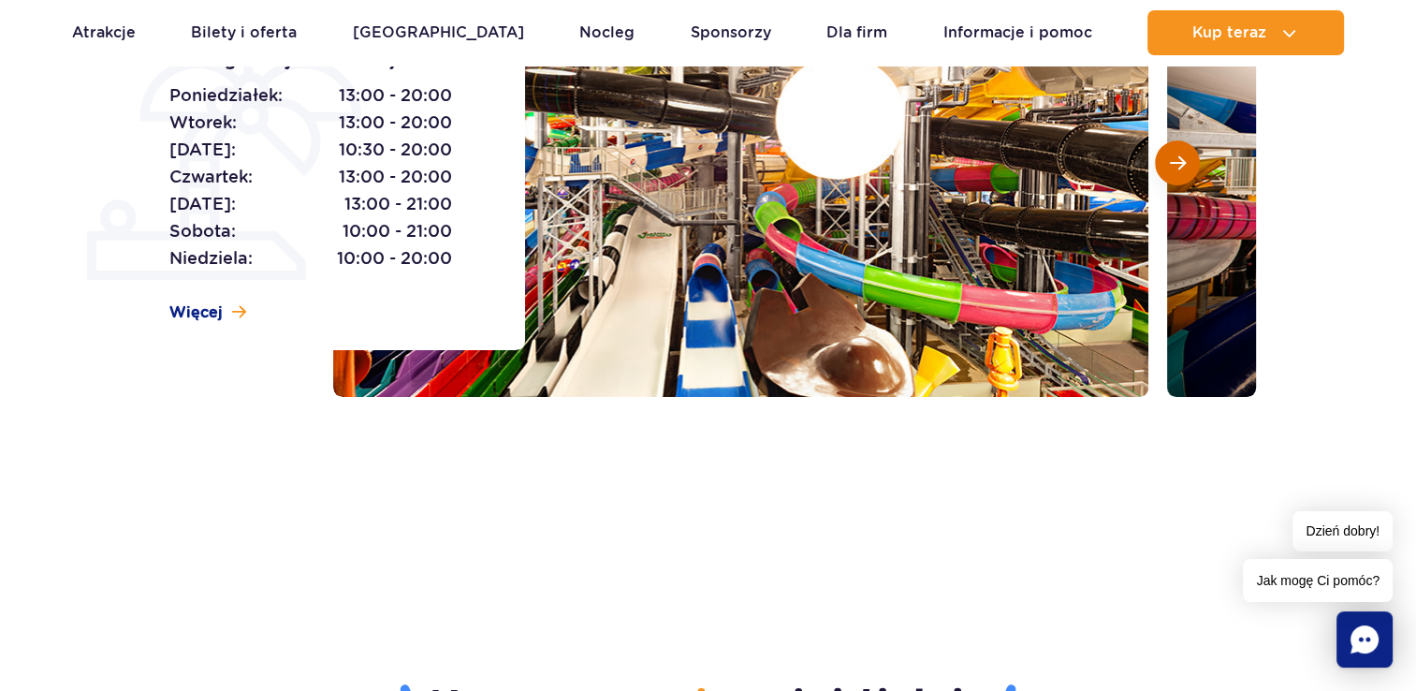
click at [1186, 170] on button "Następny slajd" at bounding box center [1177, 162] width 45 height 45
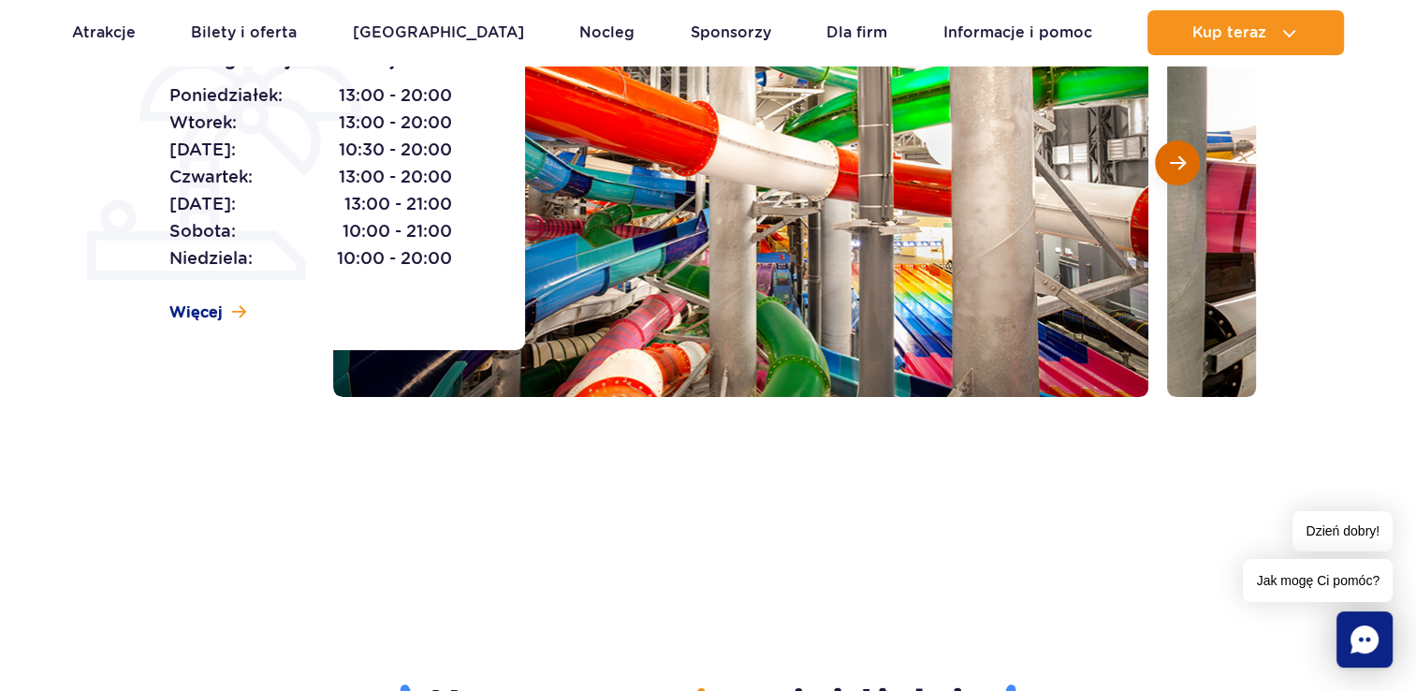
click at [1186, 170] on button "Następny slajd" at bounding box center [1177, 162] width 45 height 45
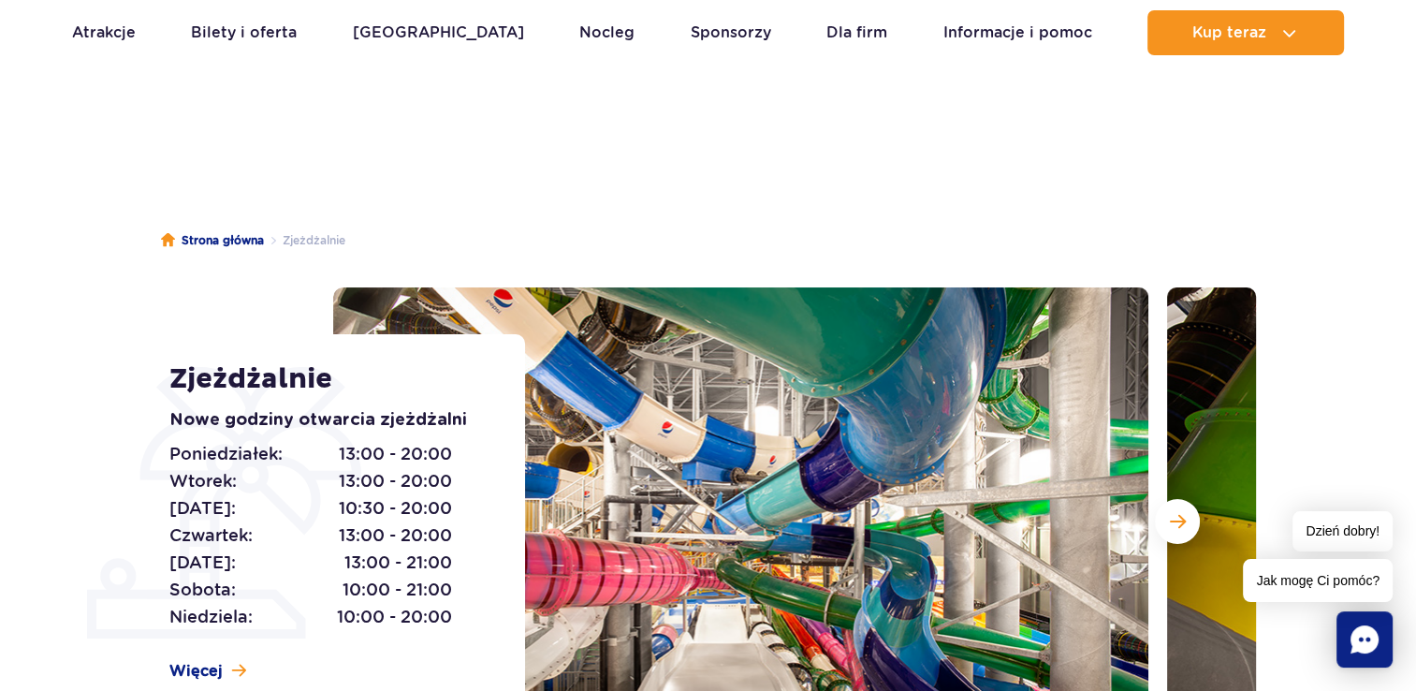
scroll to position [0, 0]
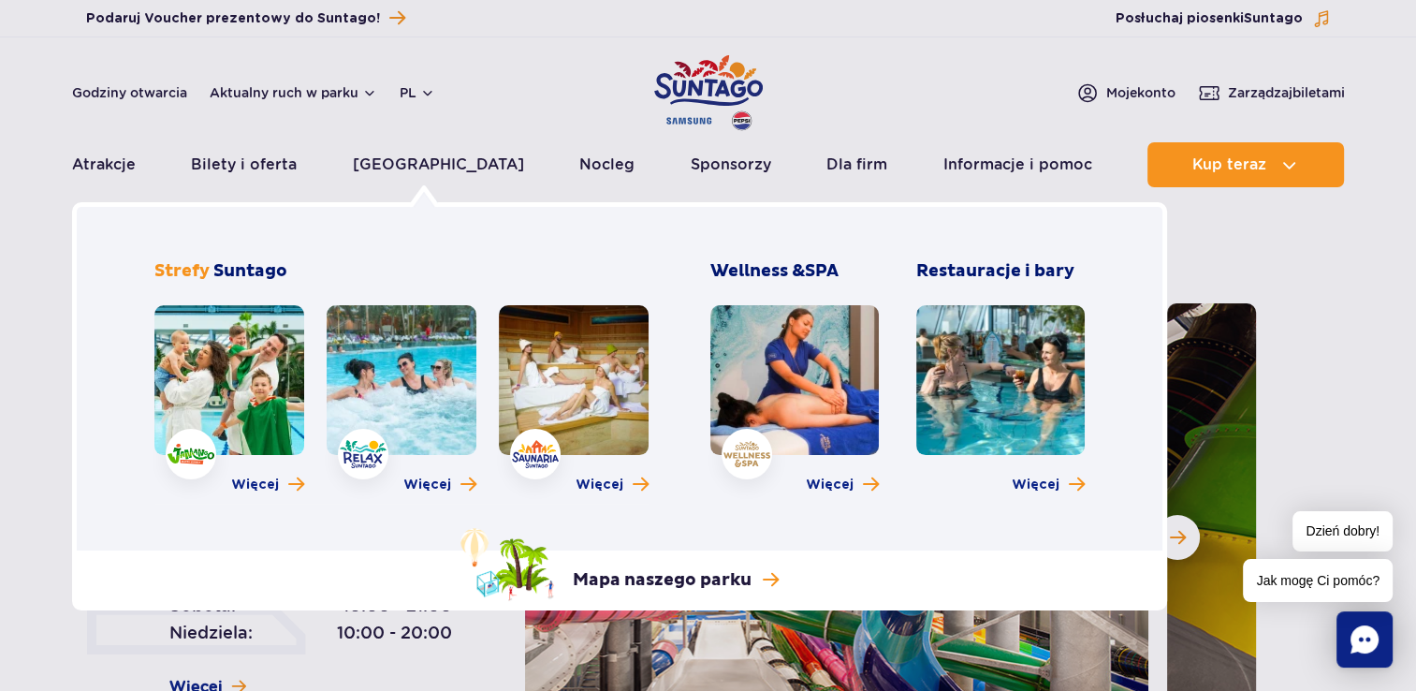
click at [214, 355] on link at bounding box center [229, 380] width 150 height 150
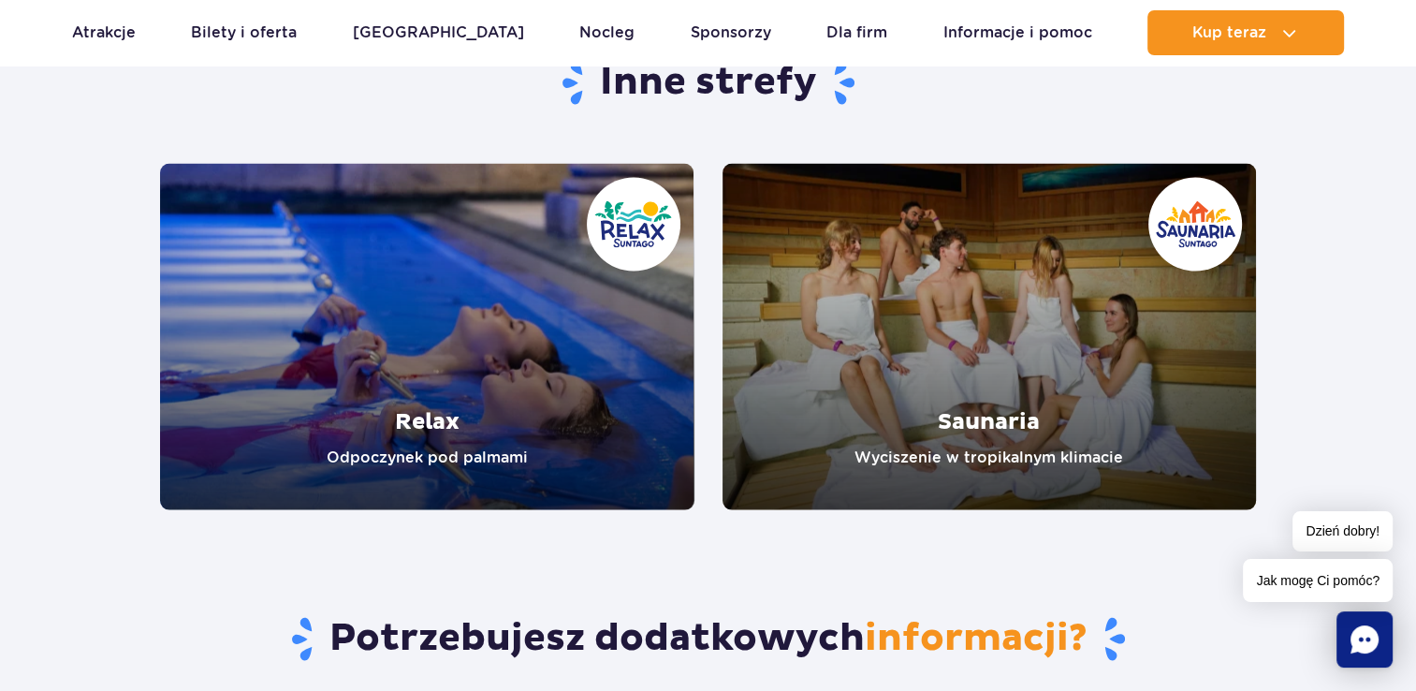
scroll to position [3745, 0]
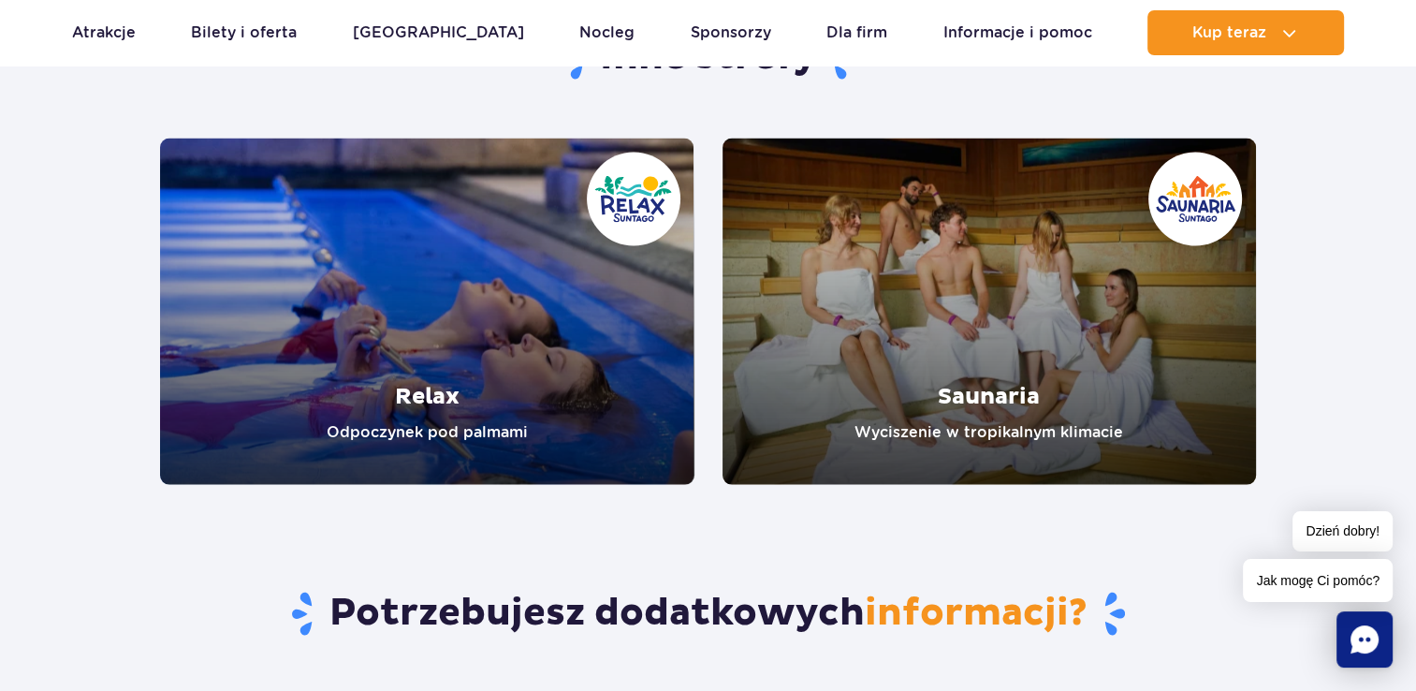
click at [553, 274] on link "Relax" at bounding box center [427, 312] width 535 height 346
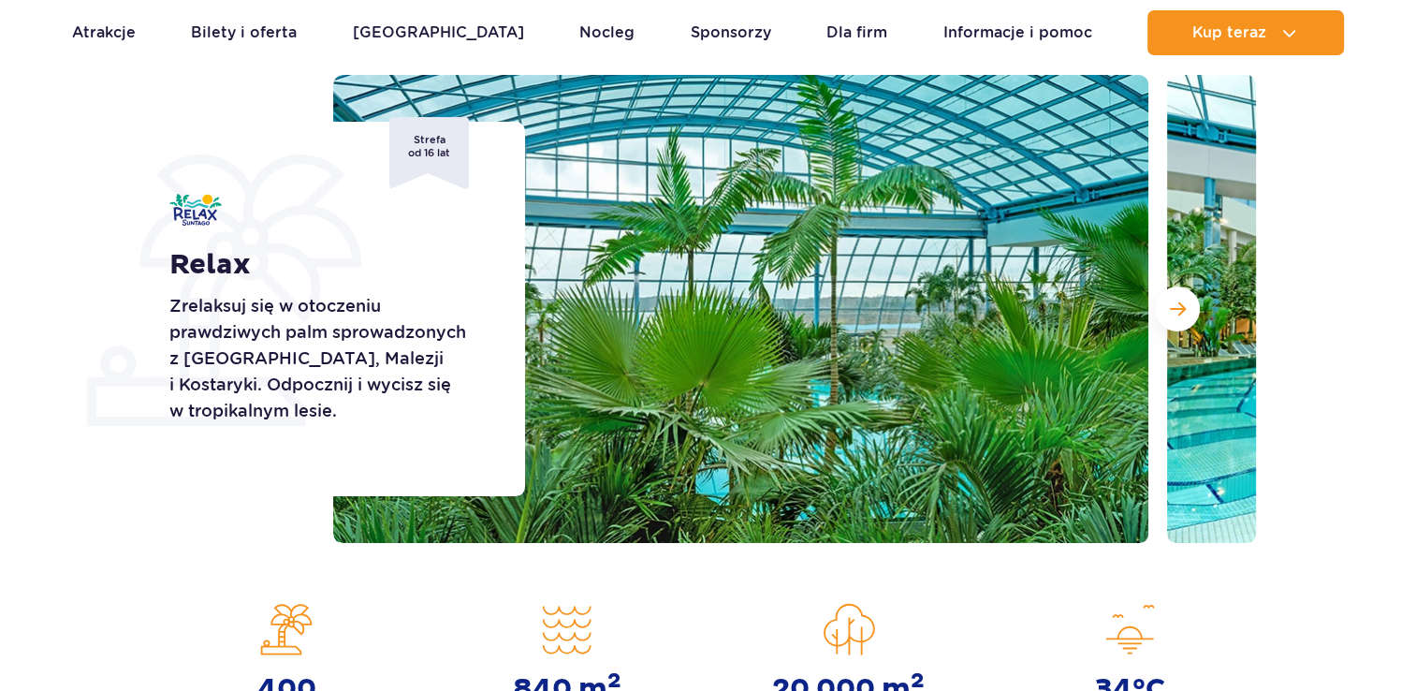
scroll to position [281, 0]
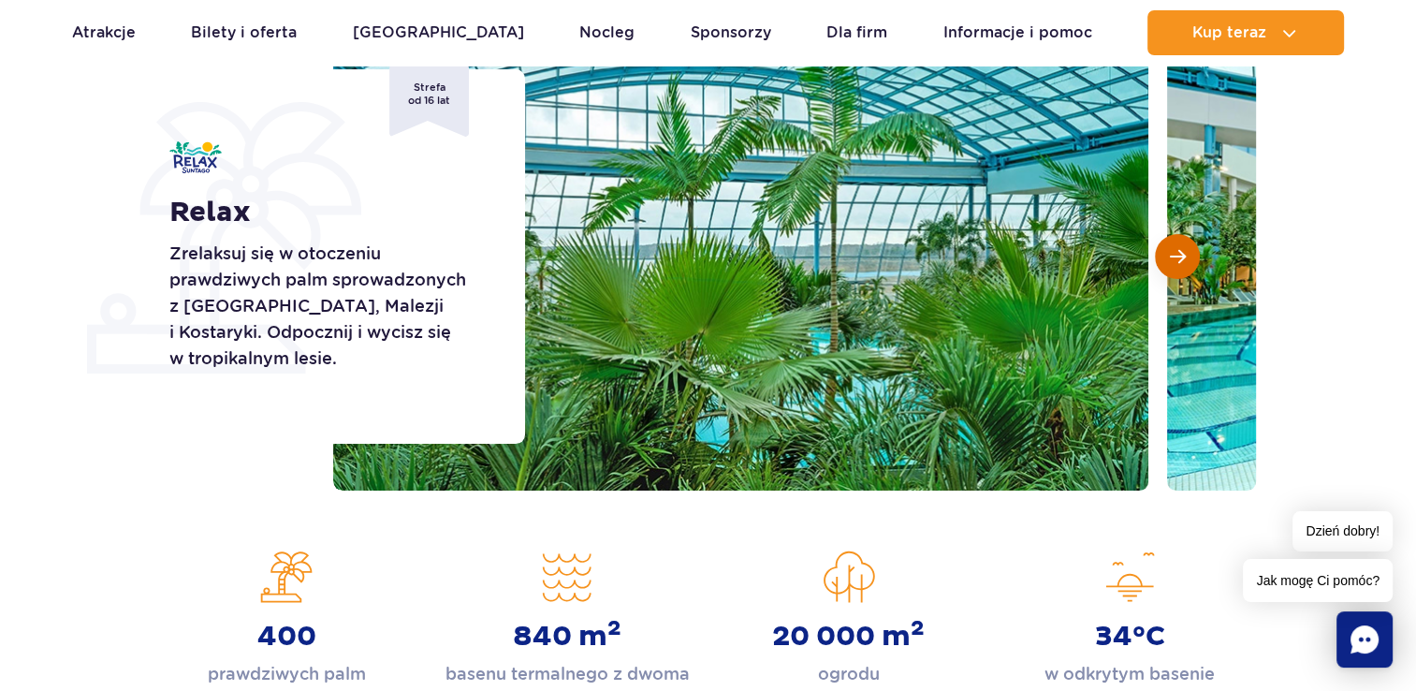
click at [1163, 257] on button "Następny slajd" at bounding box center [1177, 256] width 45 height 45
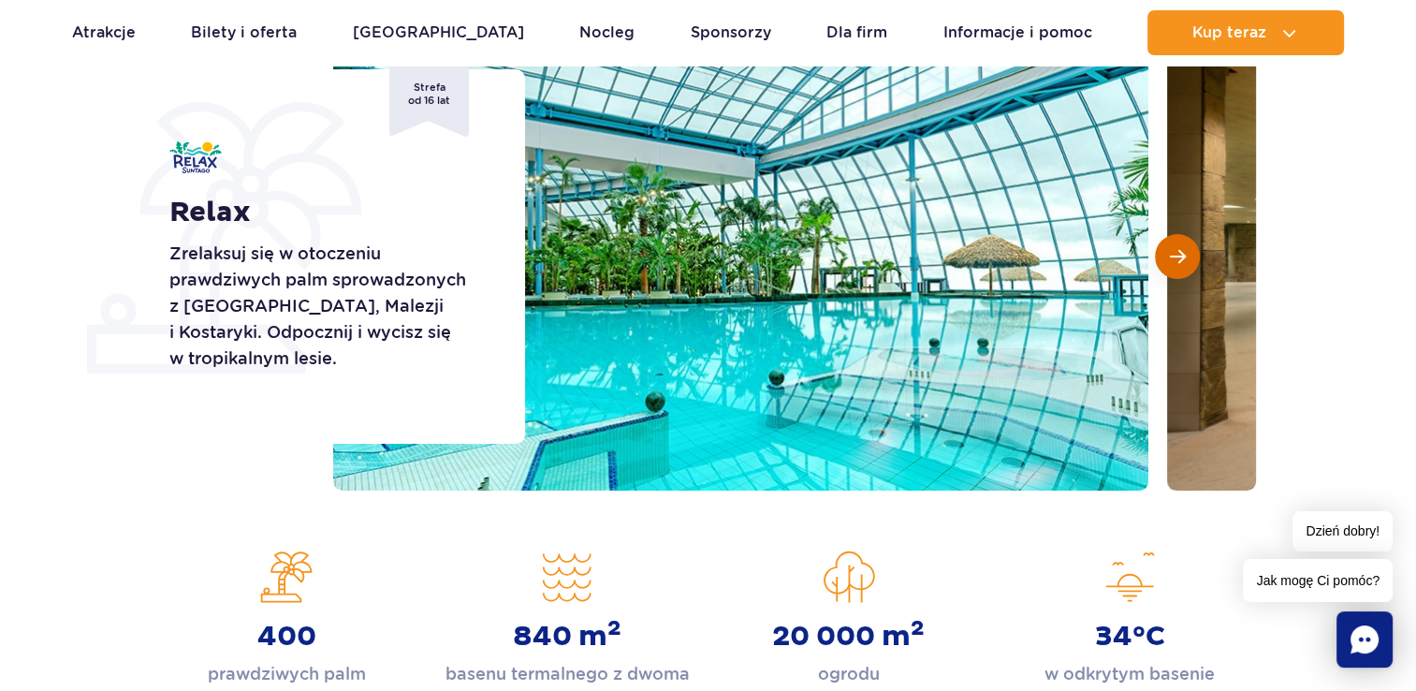
click at [1163, 257] on button "Następny slajd" at bounding box center [1177, 256] width 45 height 45
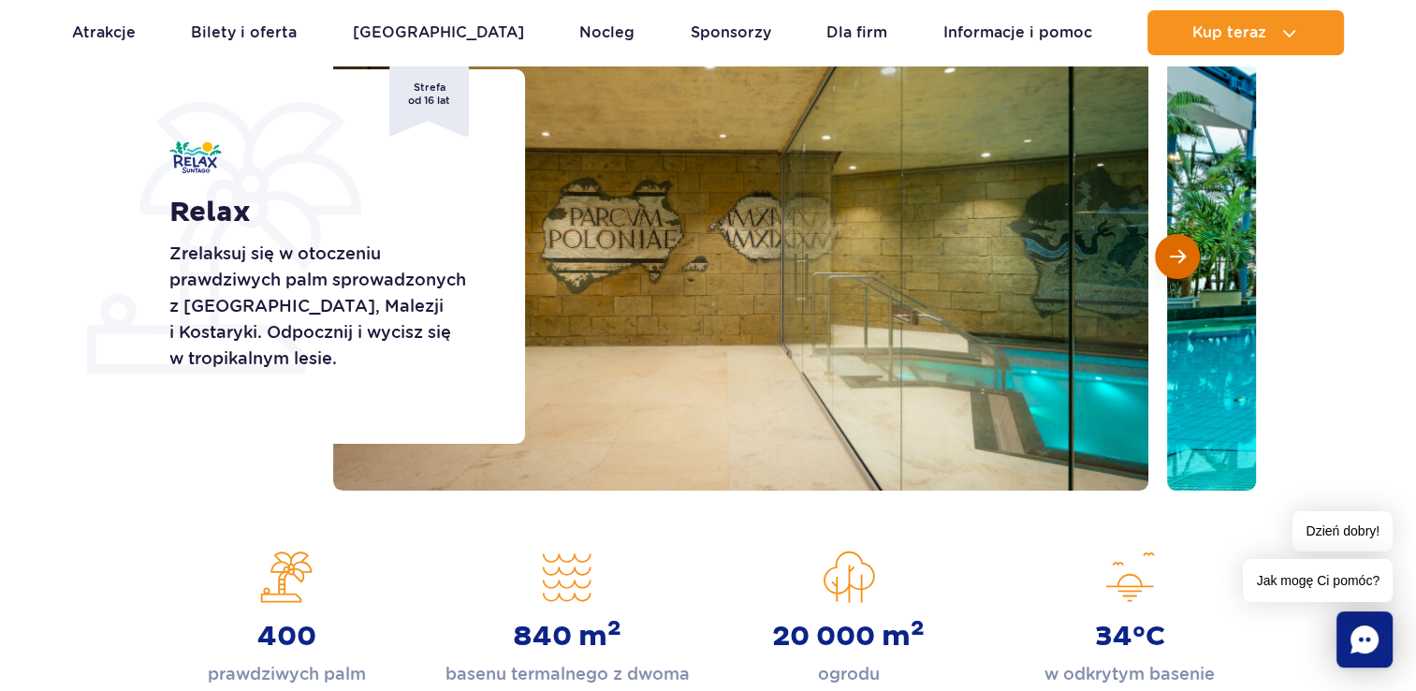
click at [1163, 257] on button "Następny slajd" at bounding box center [1177, 256] width 45 height 45
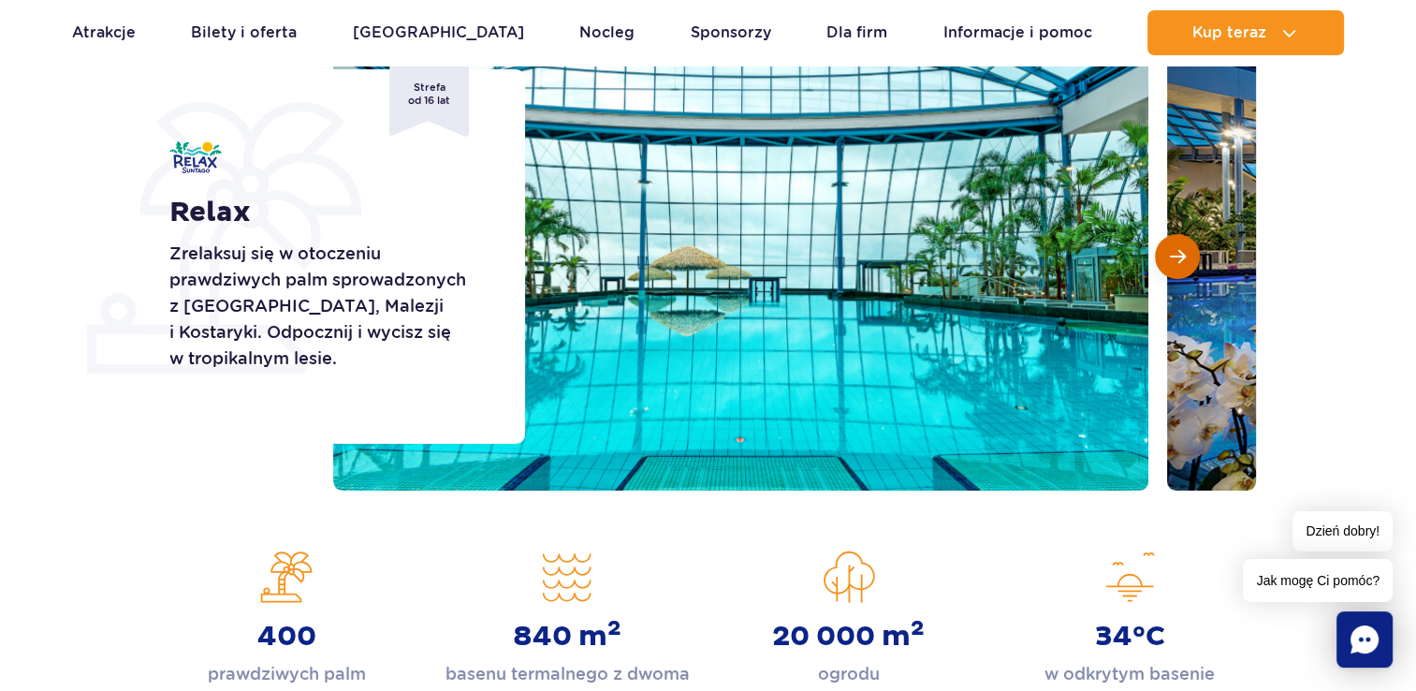
click at [1162, 257] on button "Następny slajd" at bounding box center [1177, 256] width 45 height 45
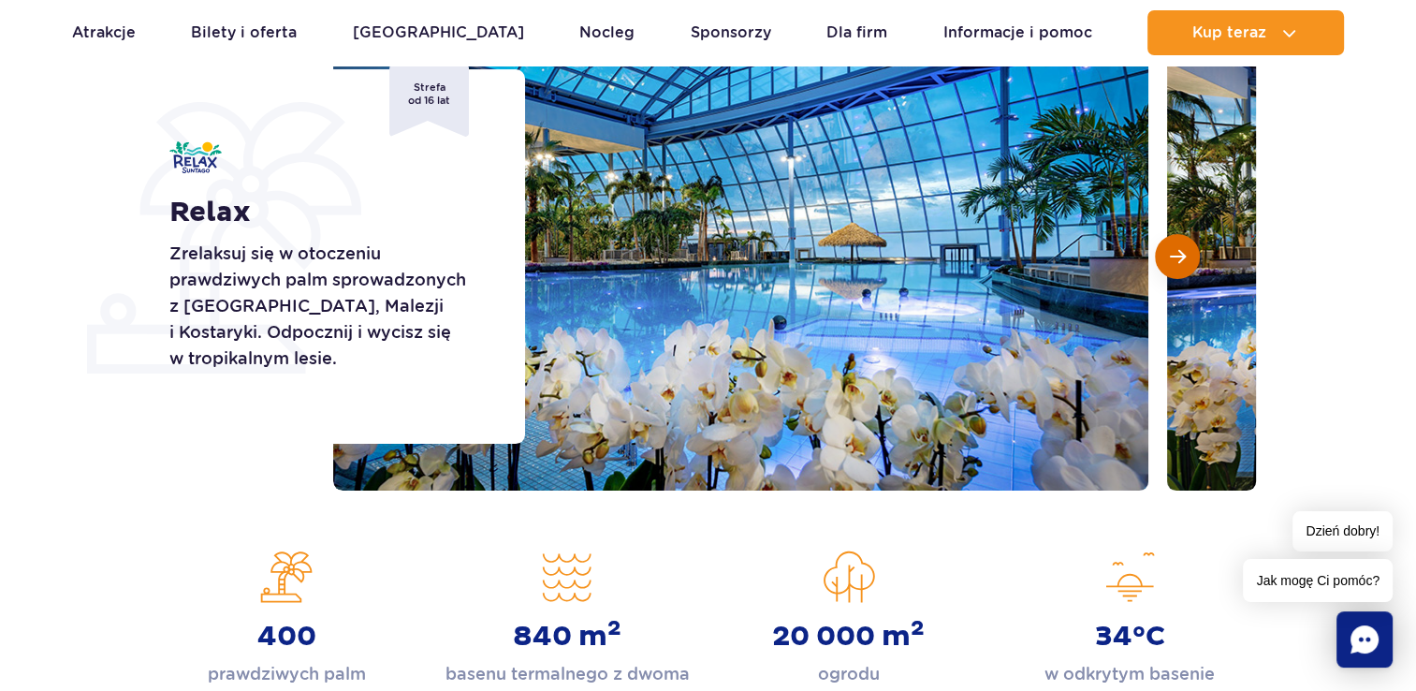
click at [1162, 257] on button "Następny slajd" at bounding box center [1177, 256] width 45 height 45
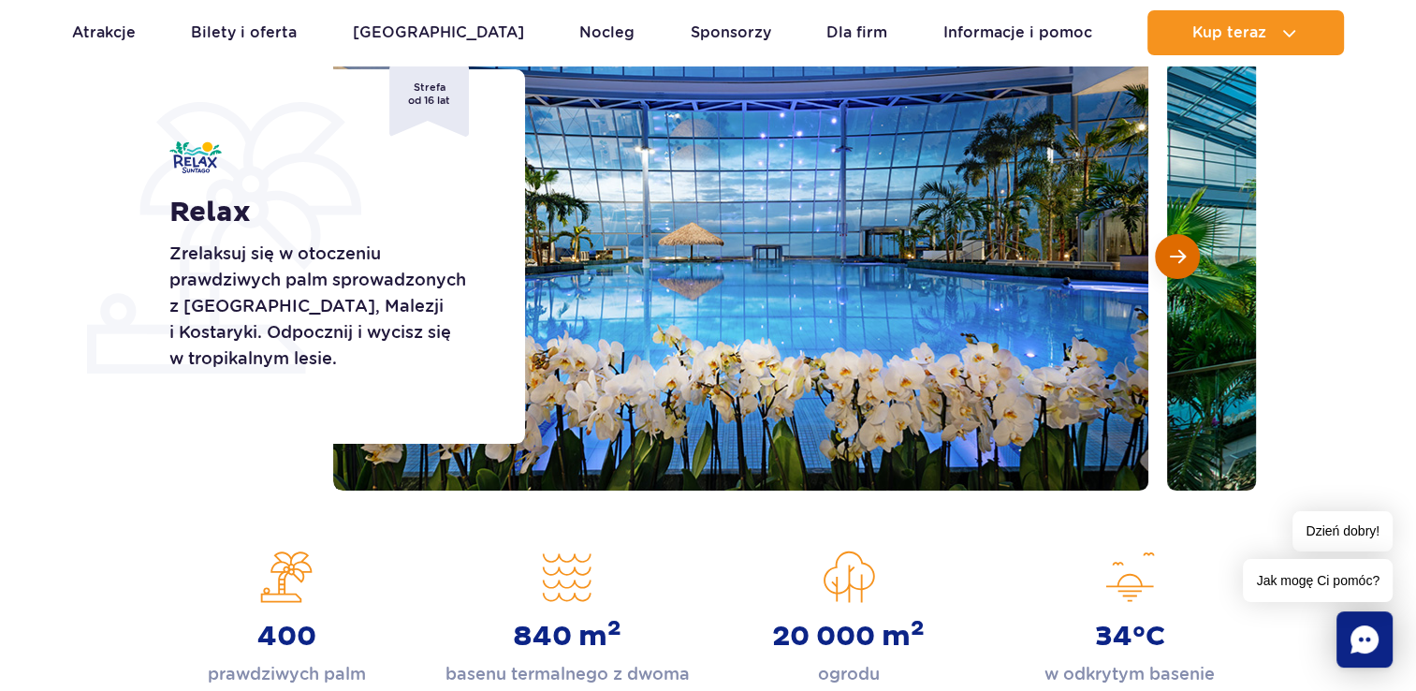
click at [1162, 257] on button "Następny slajd" at bounding box center [1177, 256] width 45 height 45
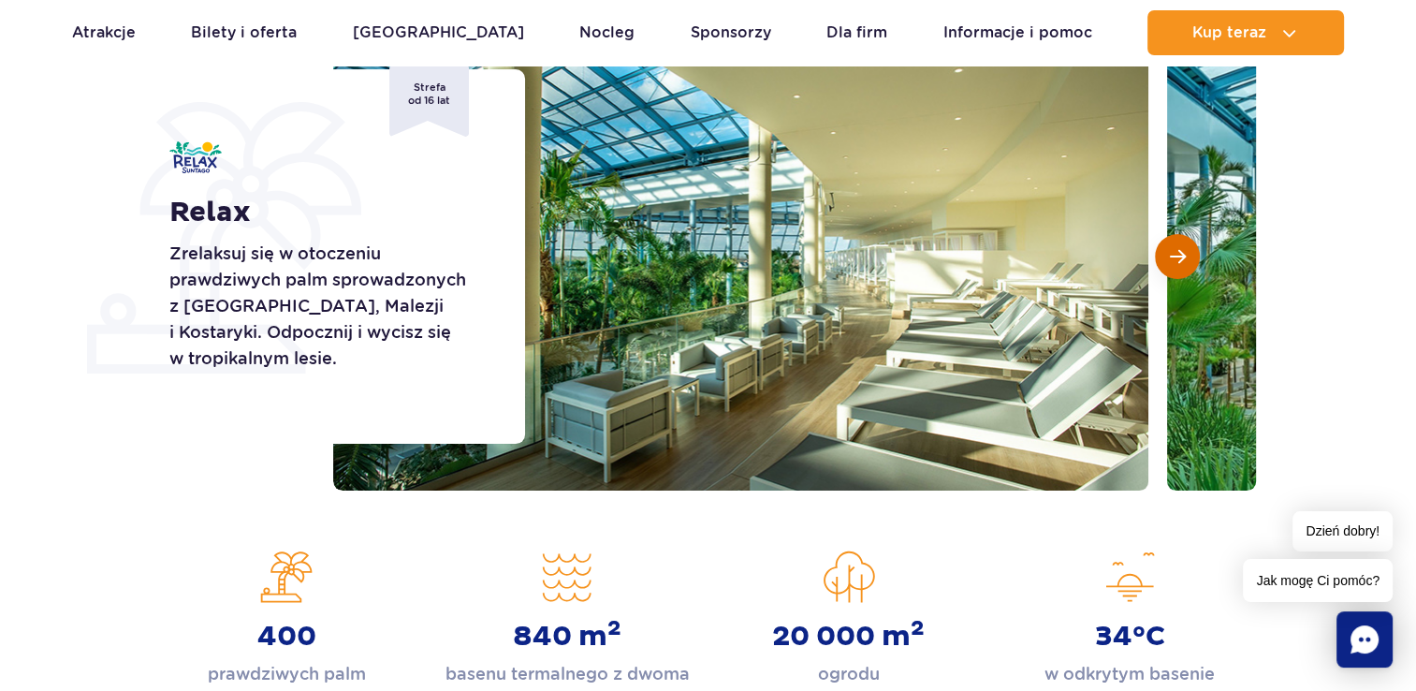
click at [1163, 257] on button "Następny slajd" at bounding box center [1177, 256] width 45 height 45
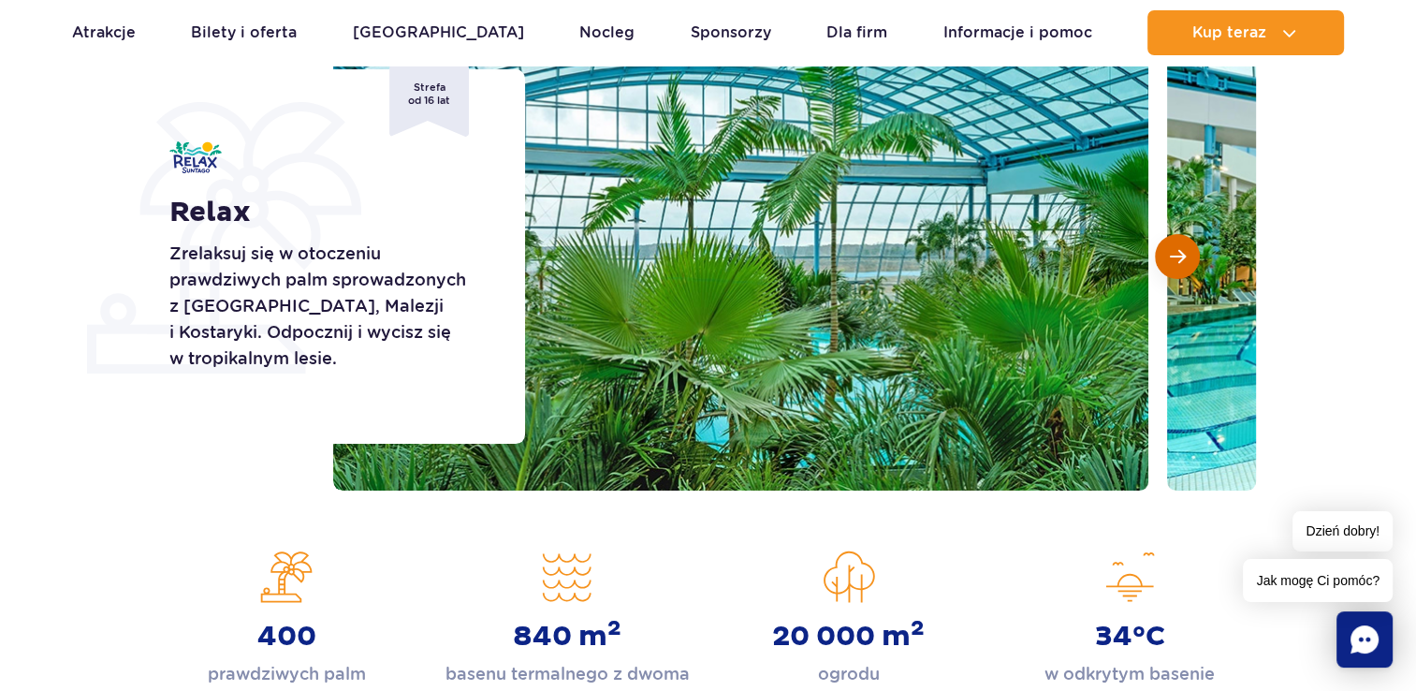
click at [1163, 257] on button "Następny slajd" at bounding box center [1177, 256] width 45 height 45
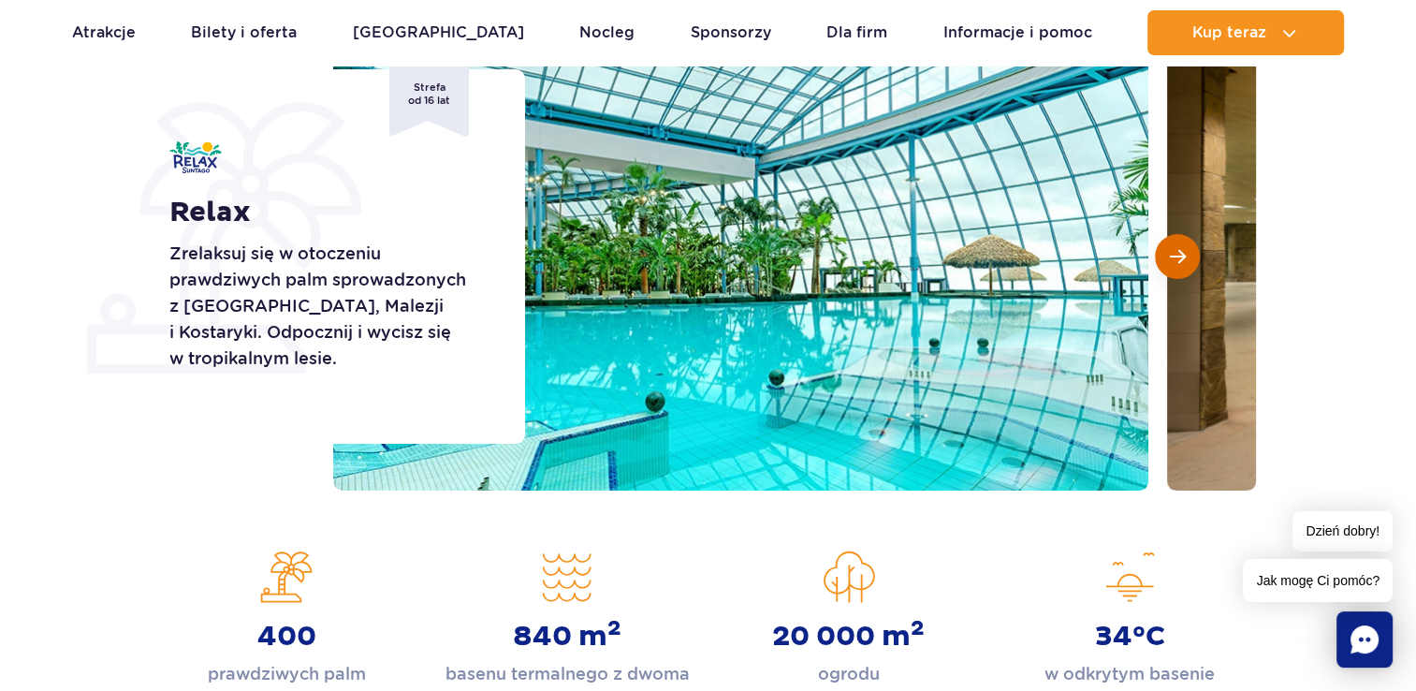
click at [1163, 257] on button "Następny slajd" at bounding box center [1177, 256] width 45 height 45
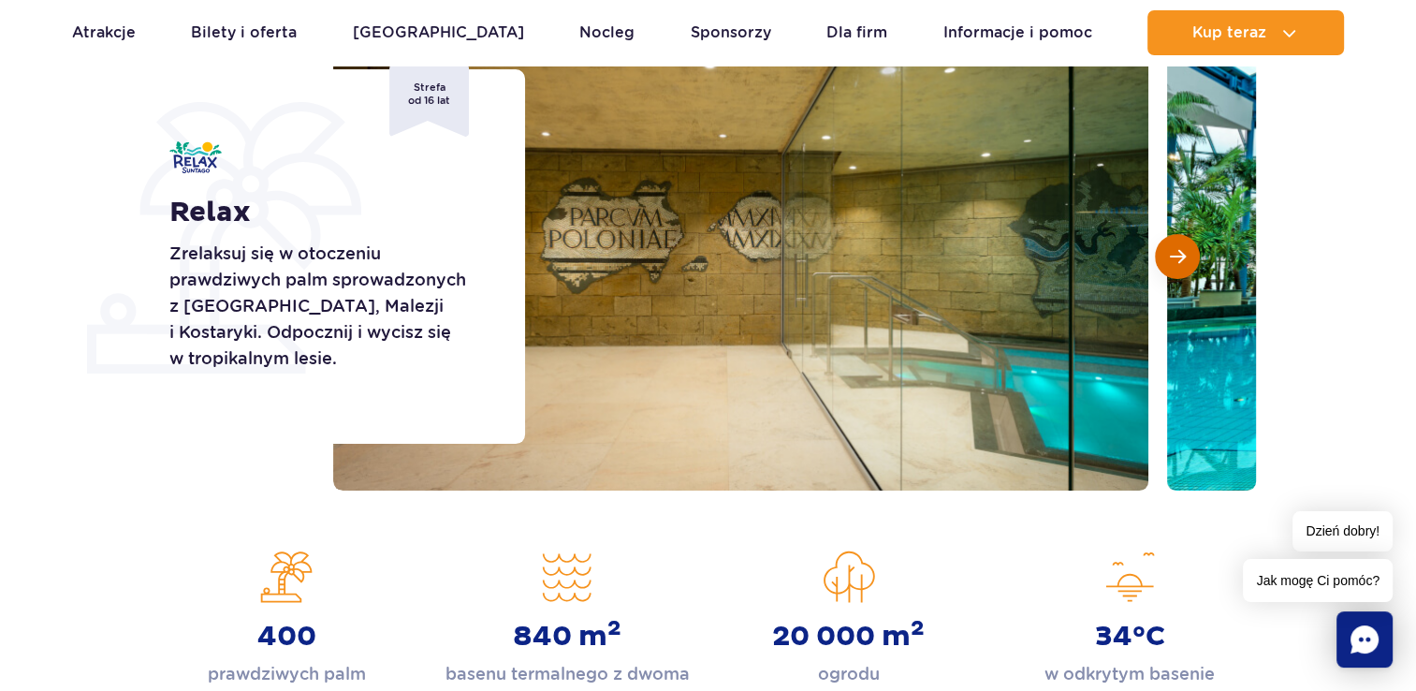
click at [1163, 257] on button "Następny slajd" at bounding box center [1177, 256] width 45 height 45
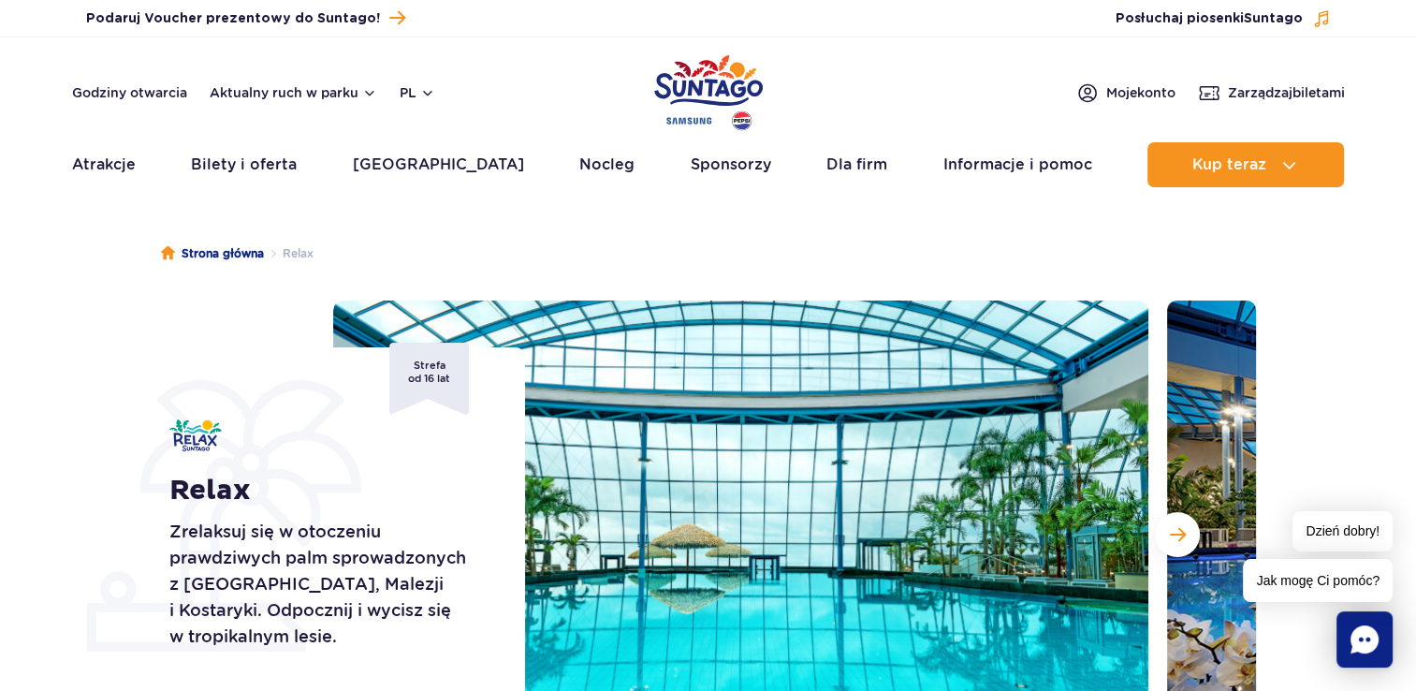
scroll to position [0, 0]
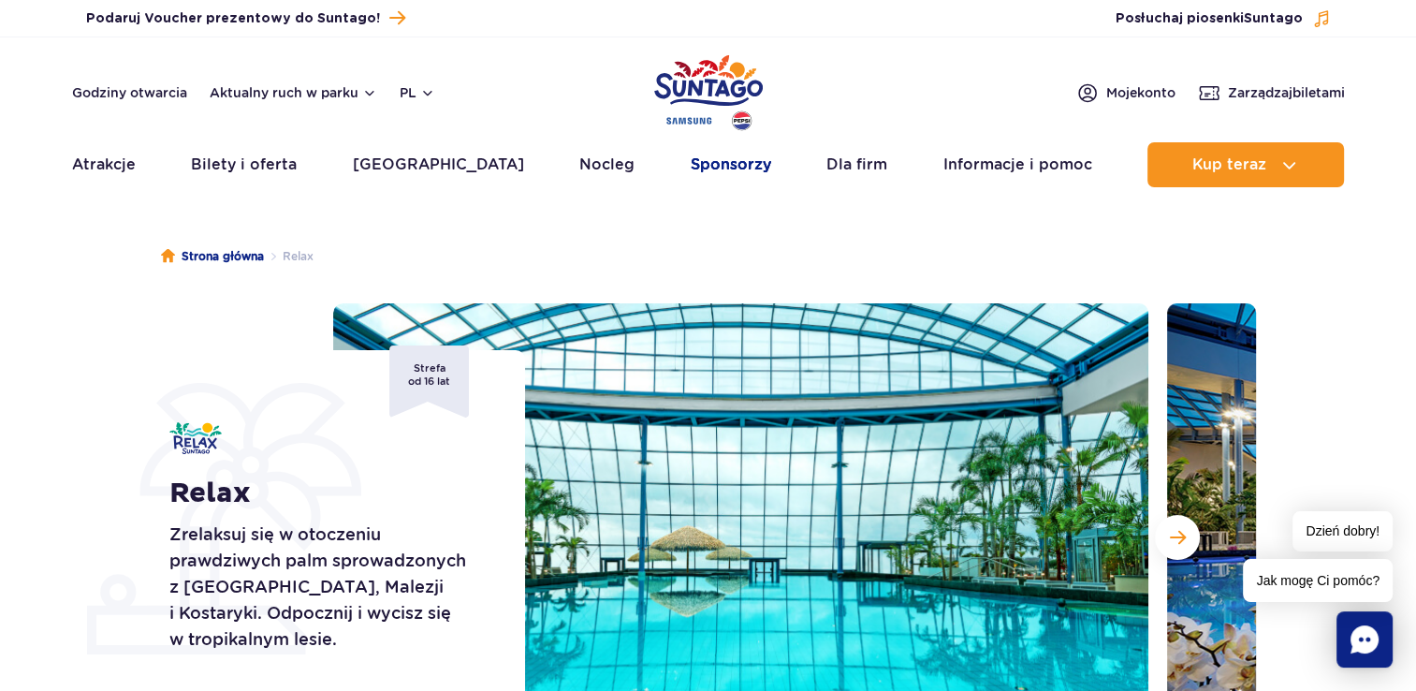
click at [691, 164] on link "Sponsorzy" at bounding box center [731, 164] width 81 height 45
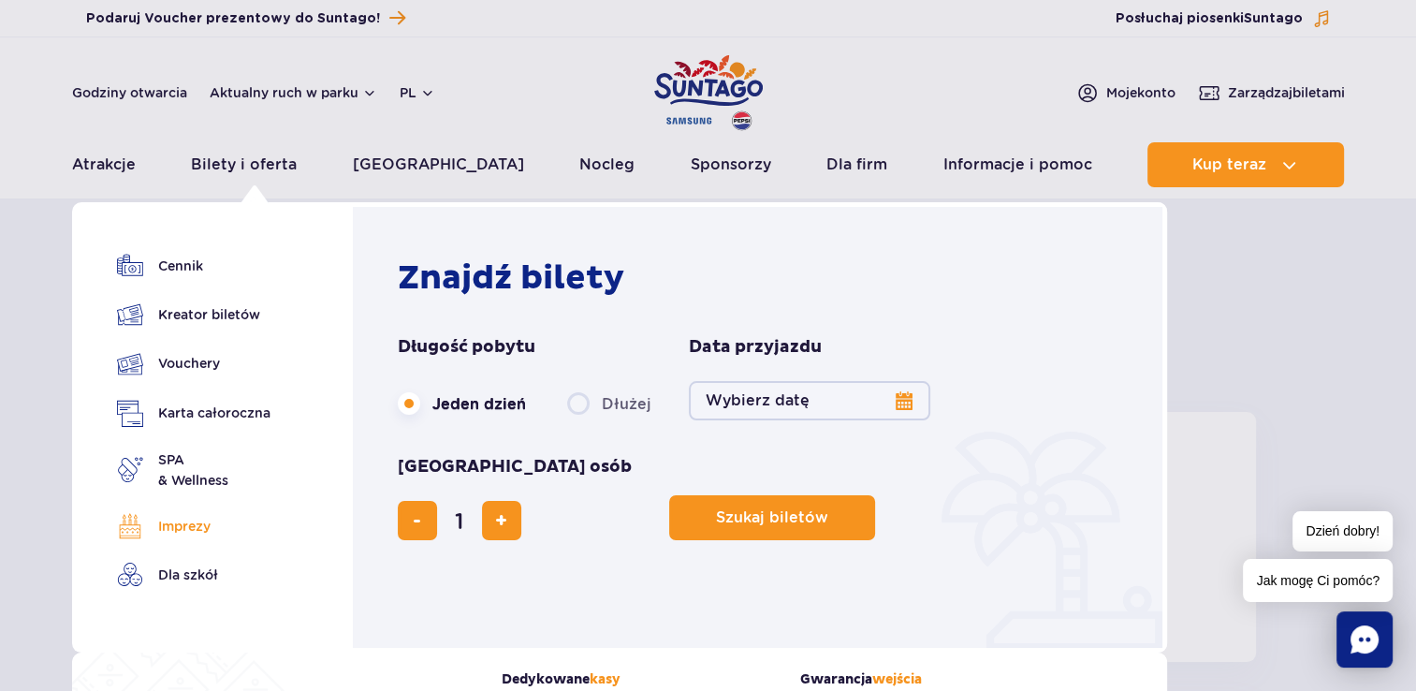
click at [186, 529] on link "Imprezy" at bounding box center [194, 526] width 154 height 26
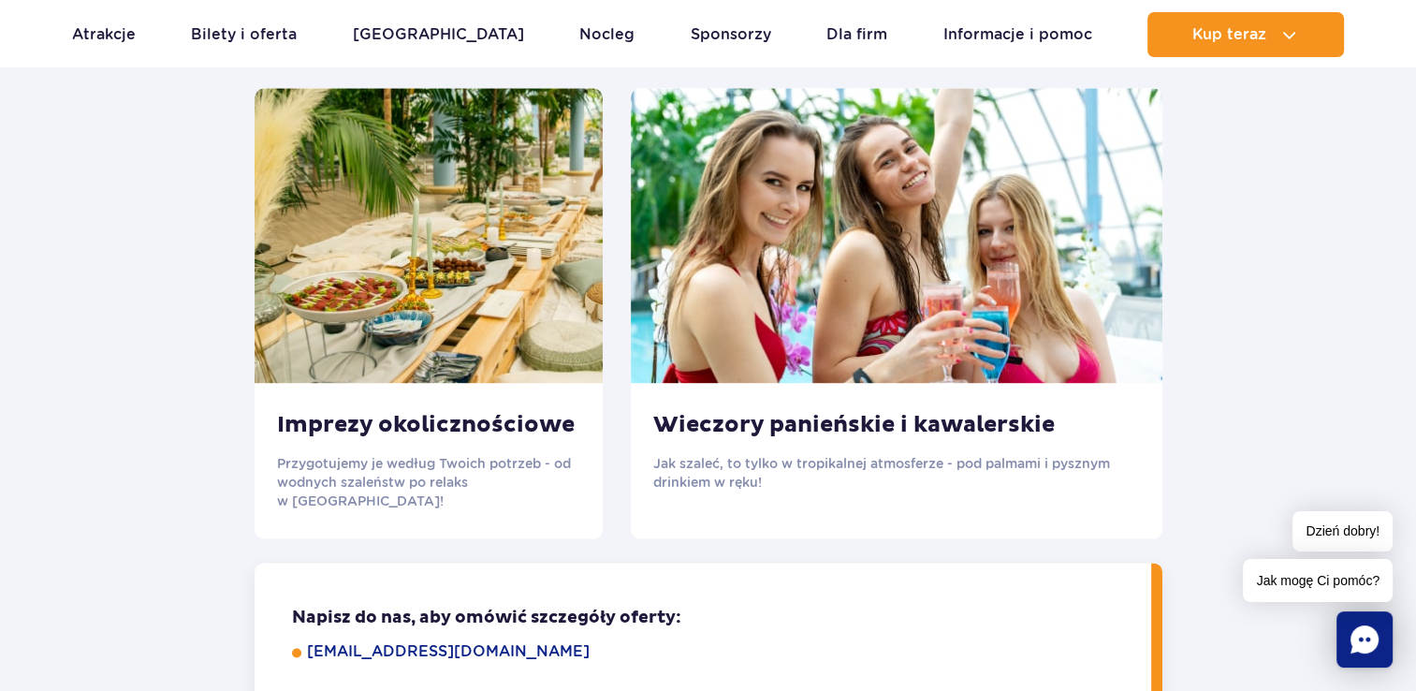
scroll to position [2340, 0]
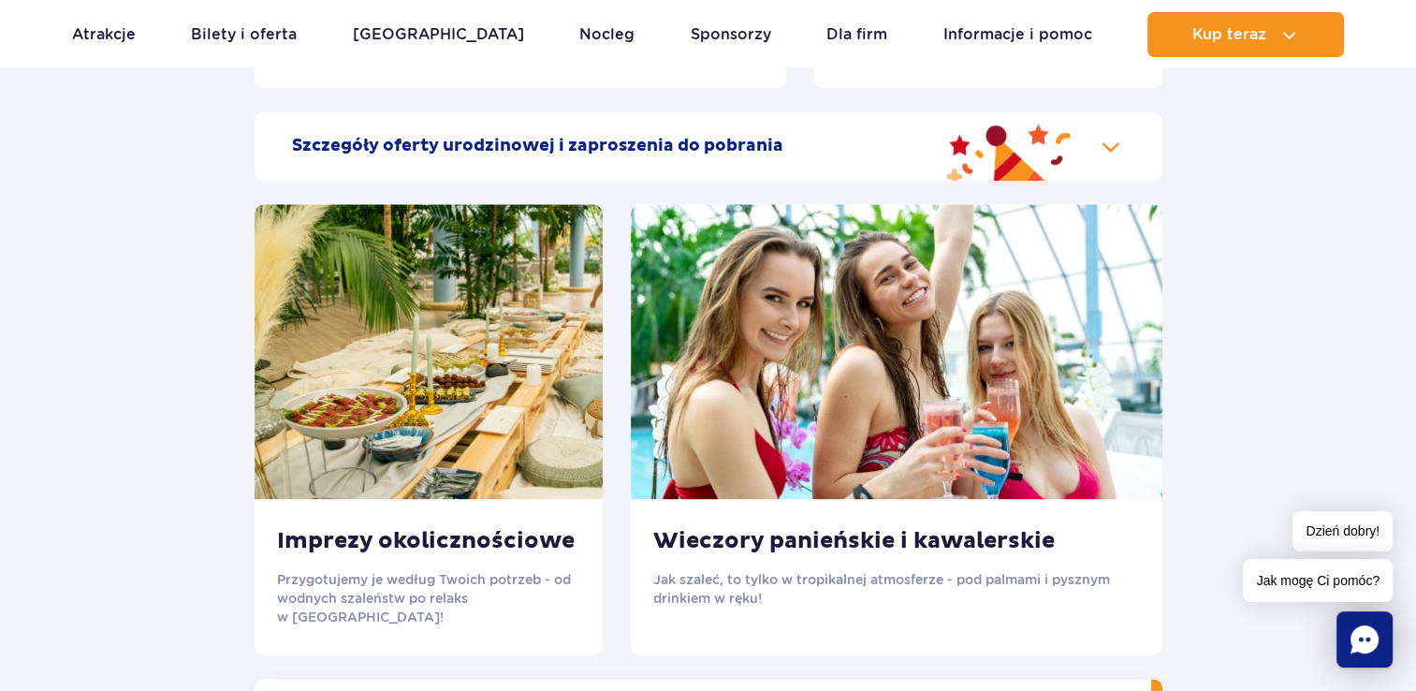
click at [449, 155] on h2 "Szczegóły oferty urodzinowej i zaproszenia do pobrania" at bounding box center [537, 146] width 491 height 22
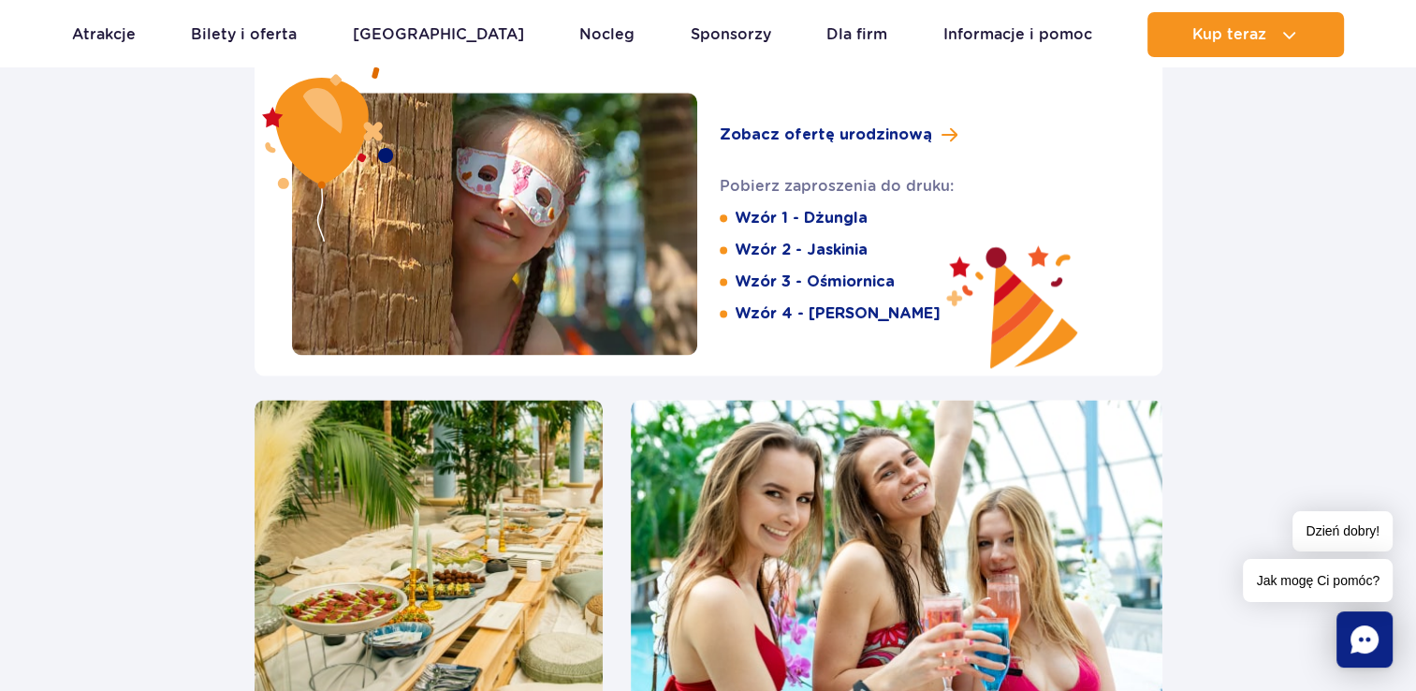
scroll to position [2434, 0]
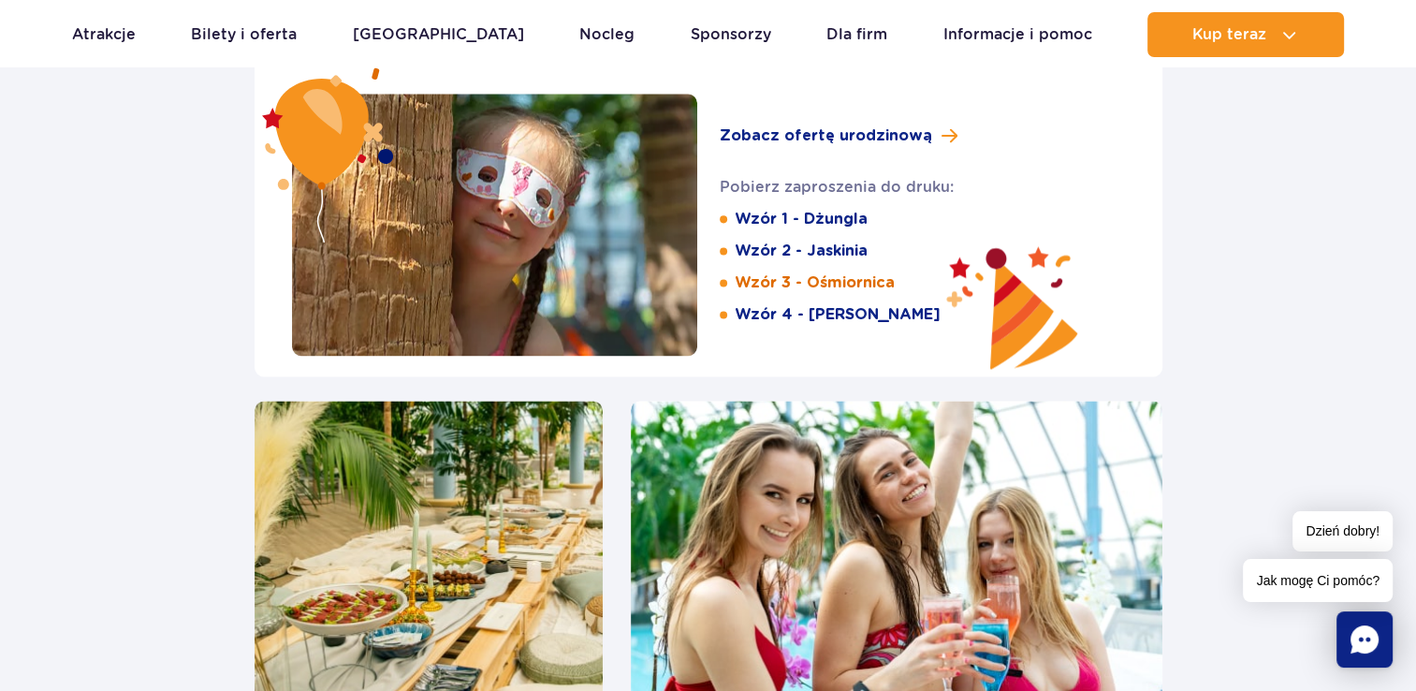
click at [841, 287] on link "Wzór 3 - Ośmiornica" at bounding box center [815, 282] width 160 height 21
click at [857, 138] on span "Zobacz ofertę urodzinową" at bounding box center [826, 136] width 213 height 22
